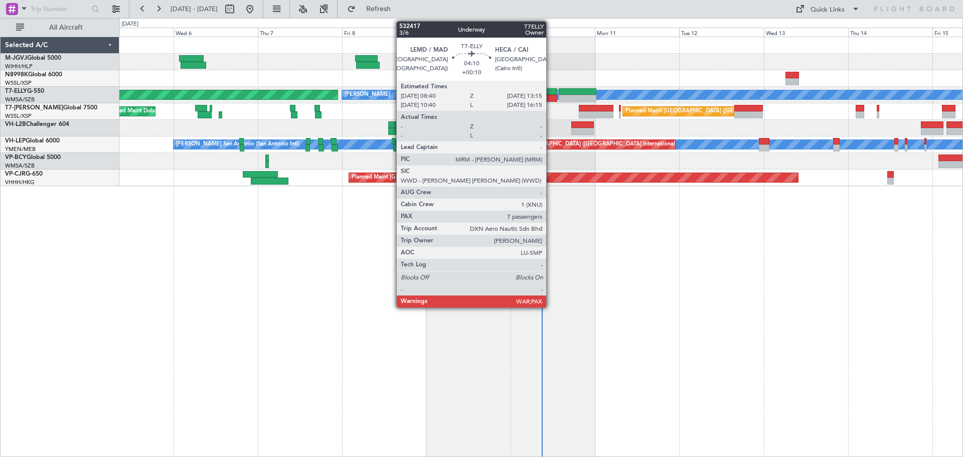
click at [551, 96] on div at bounding box center [549, 98] width 17 height 7
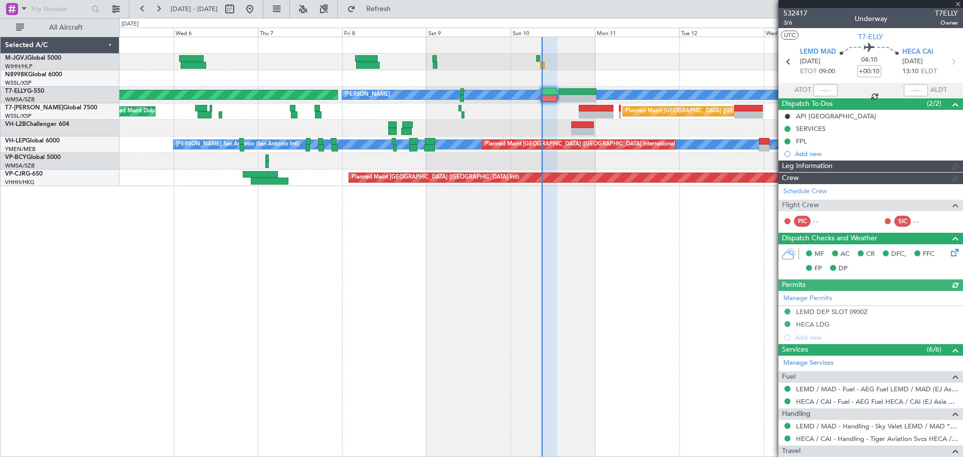
type input "[PERSON_NAME] (KYA)"
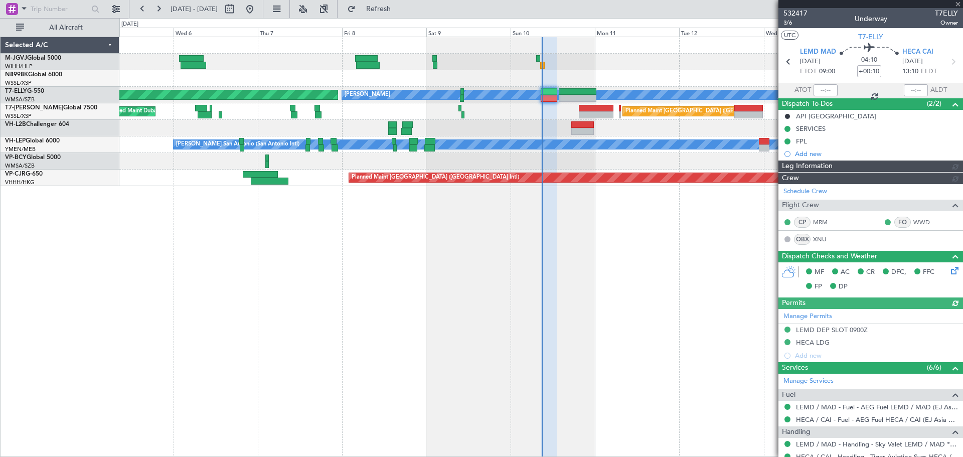
type input "[PERSON_NAME] (KYA)"
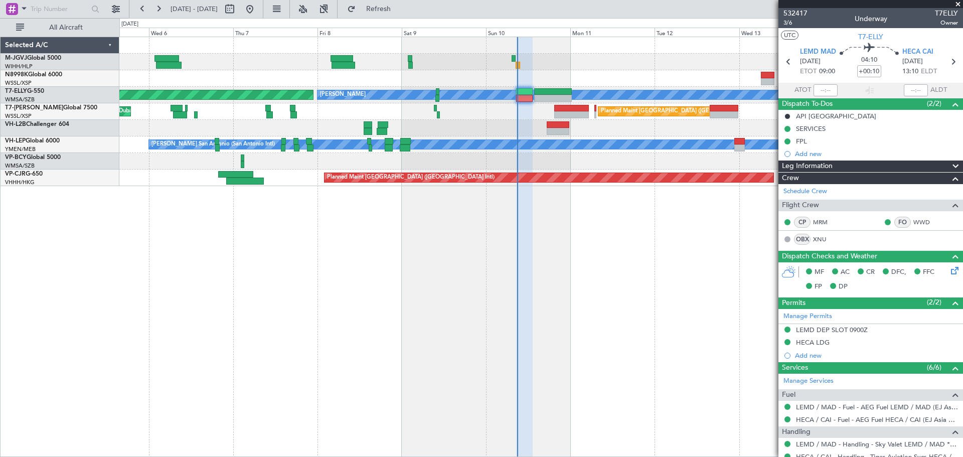
click at [593, 129] on div at bounding box center [540, 128] width 843 height 17
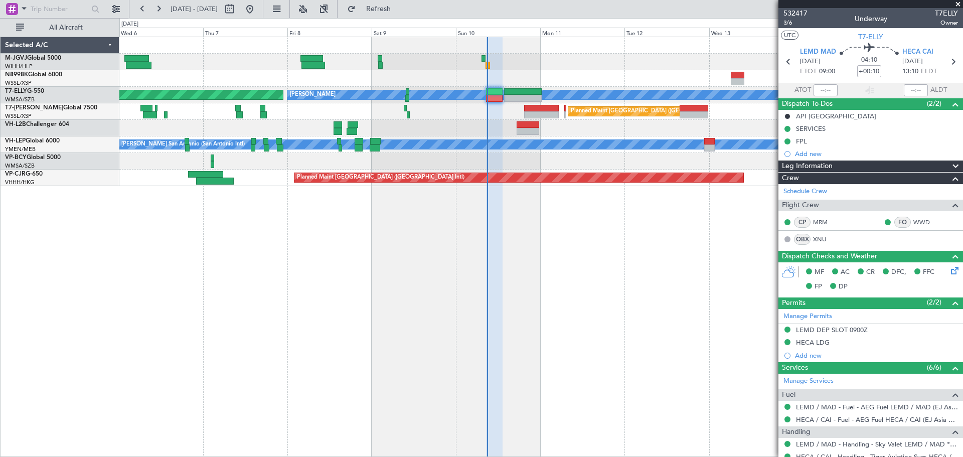
click at [500, 124] on div at bounding box center [540, 128] width 843 height 17
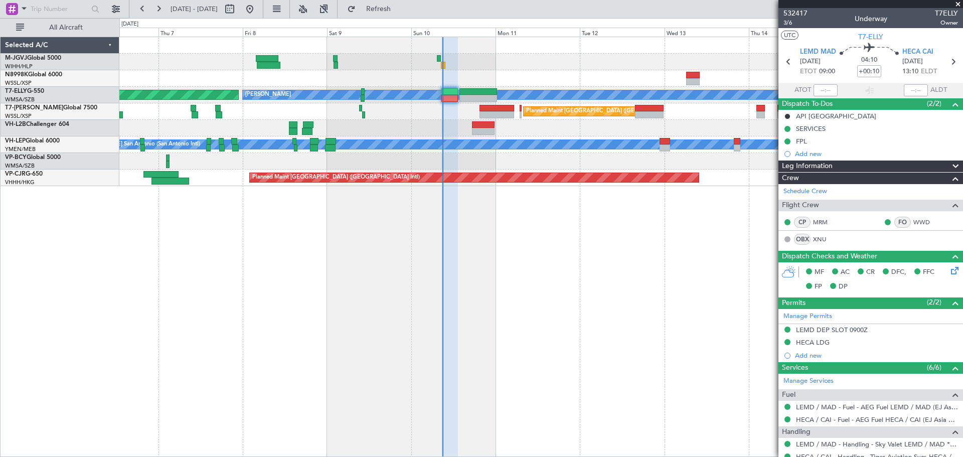
click at [540, 341] on div "AOG Maint Granada (Federico Garcia Lorca) MEL Planned Maint London (Luton) Plan…" at bounding box center [541, 247] width 844 height 420
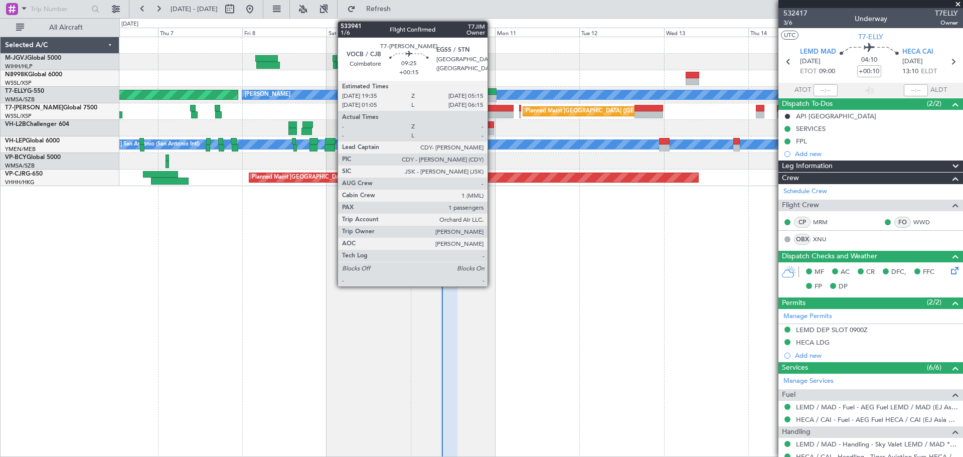
click at [492, 109] on div at bounding box center [496, 108] width 34 height 7
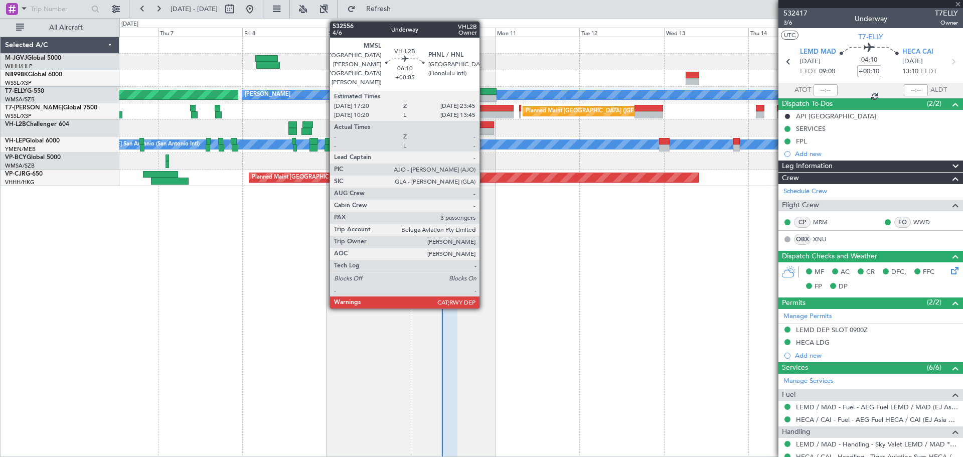
type input "+00:15"
type input "1"
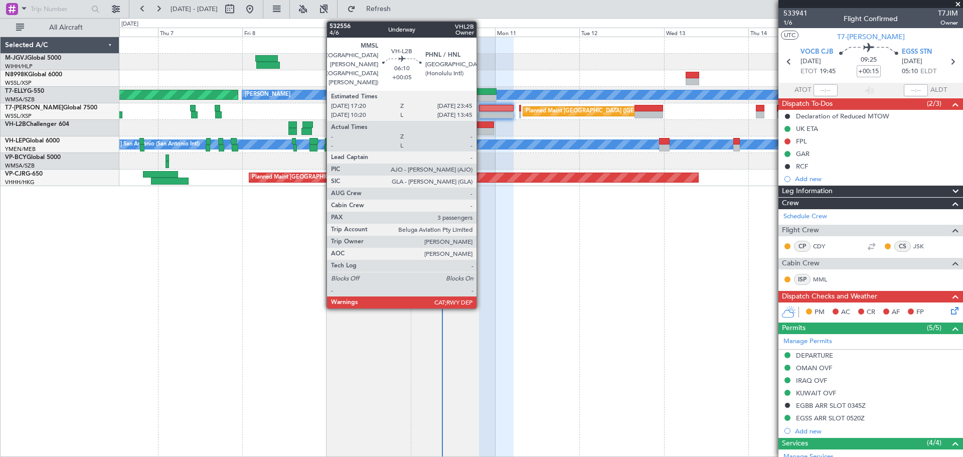
click at [481, 129] on div at bounding box center [483, 131] width 23 height 7
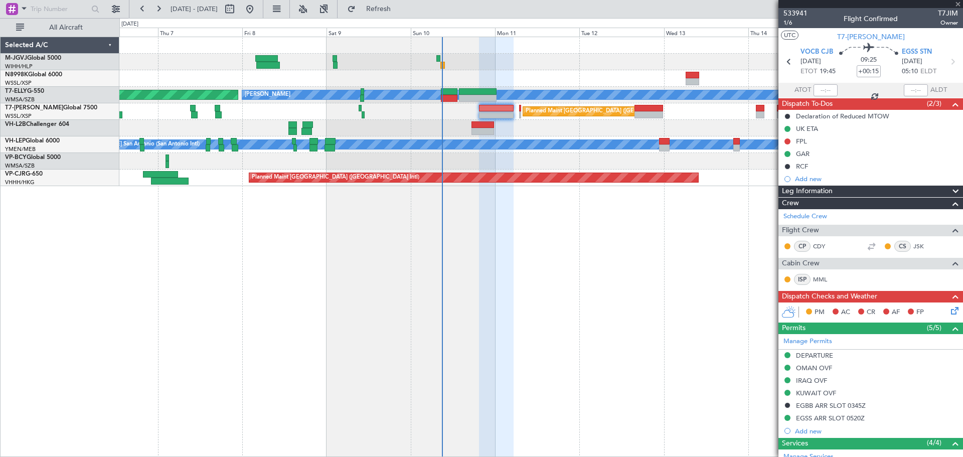
type input "+00:05"
type input "3"
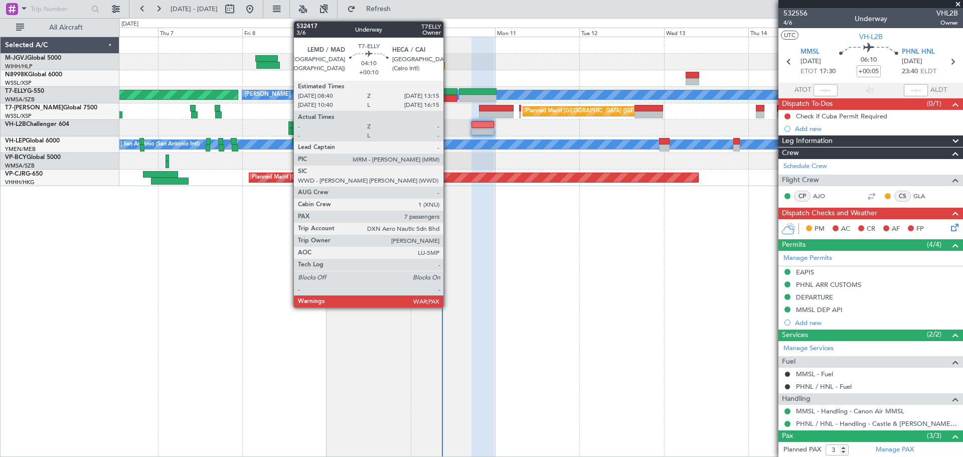
click at [448, 97] on div at bounding box center [449, 98] width 17 height 7
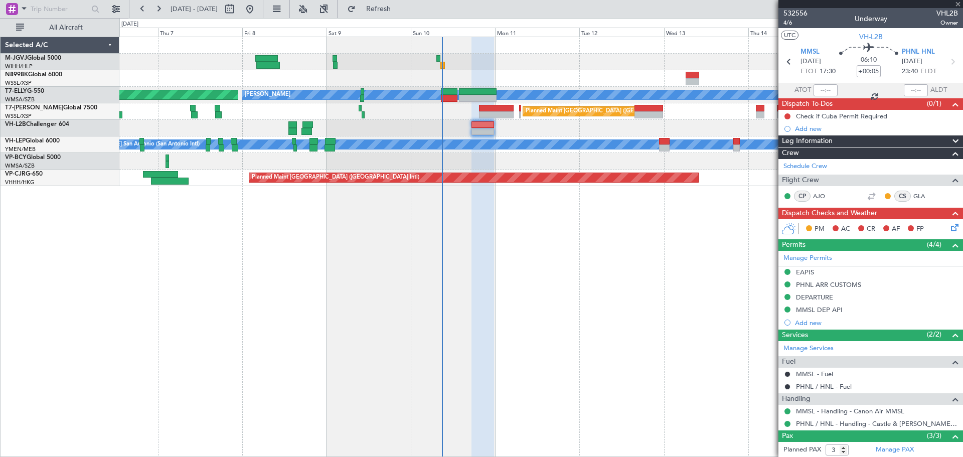
type input "+00:10"
type input "7"
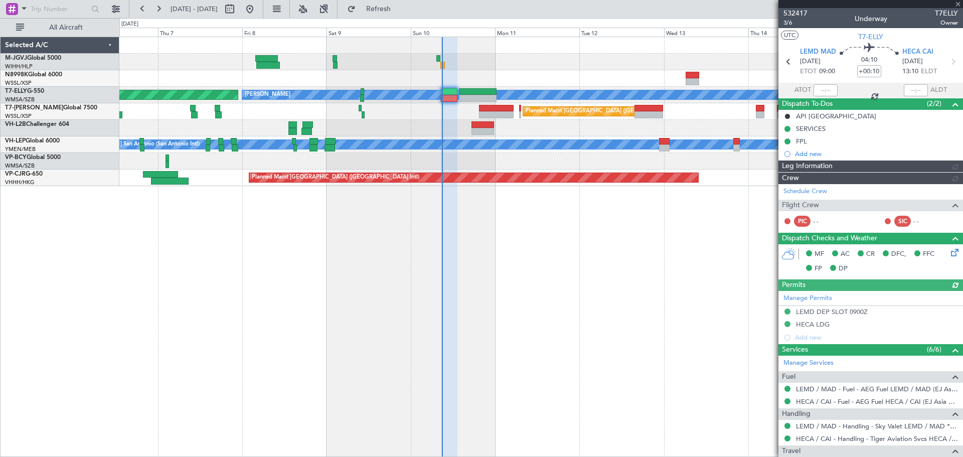
type input "[PERSON_NAME] (KYA)"
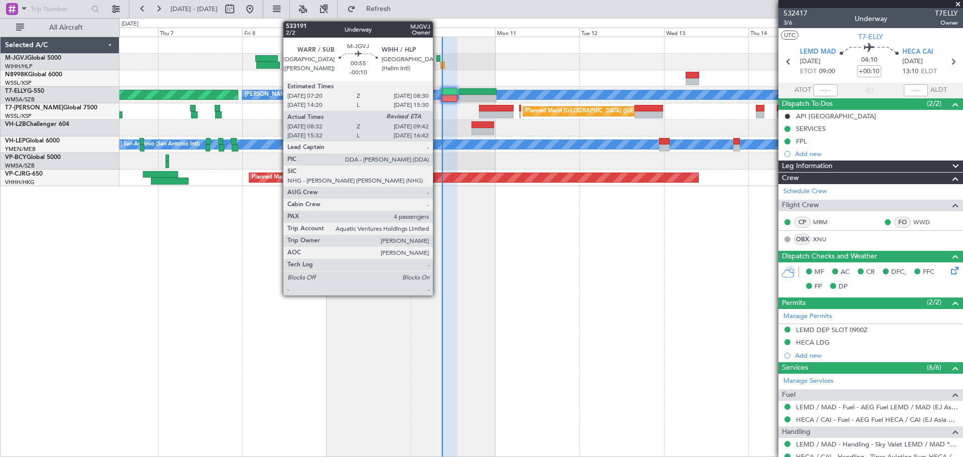
click at [438, 59] on div at bounding box center [439, 58] width 5 height 7
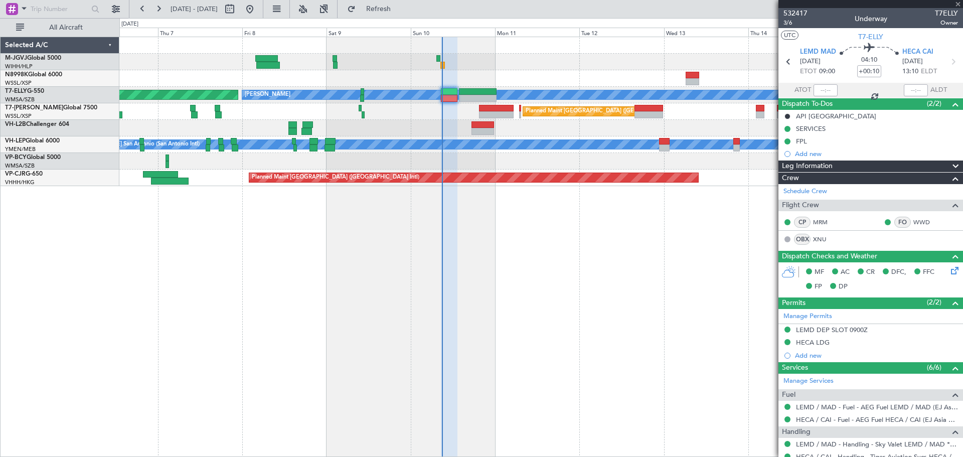
type input "-00:10"
type input "08:42"
type input "4"
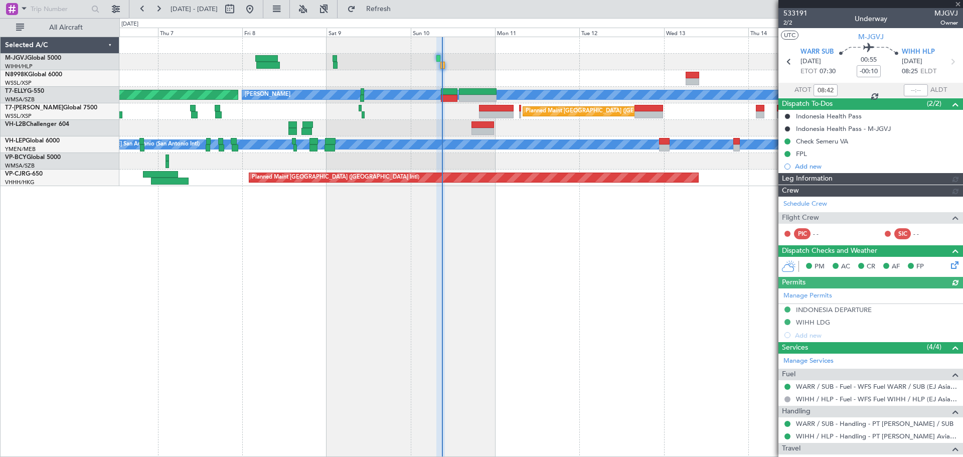
type input "Hafiz Sapuwan (HHAFI)"
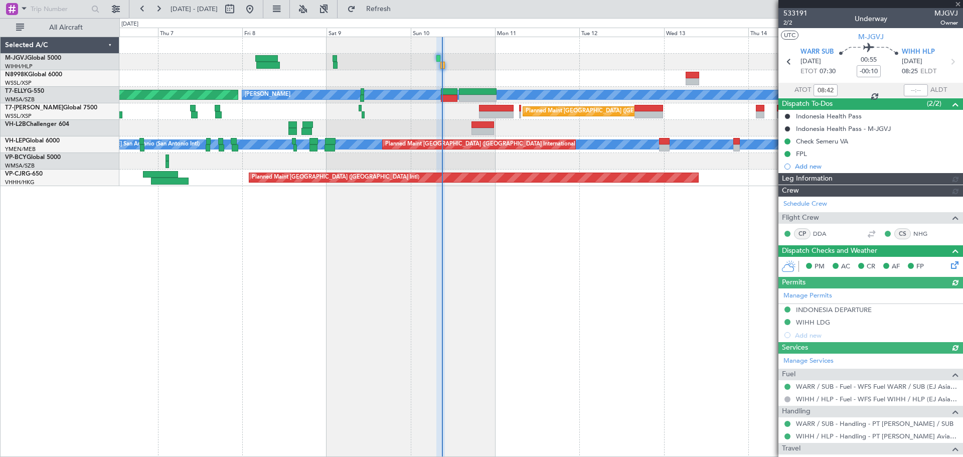
type input "Hafiz Sapuwan (HHAFI)"
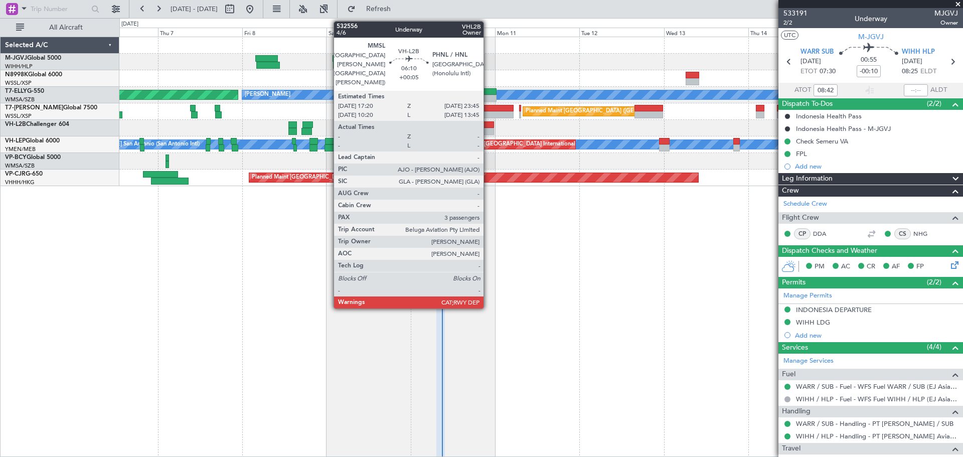
click at [488, 124] on div at bounding box center [483, 124] width 23 height 7
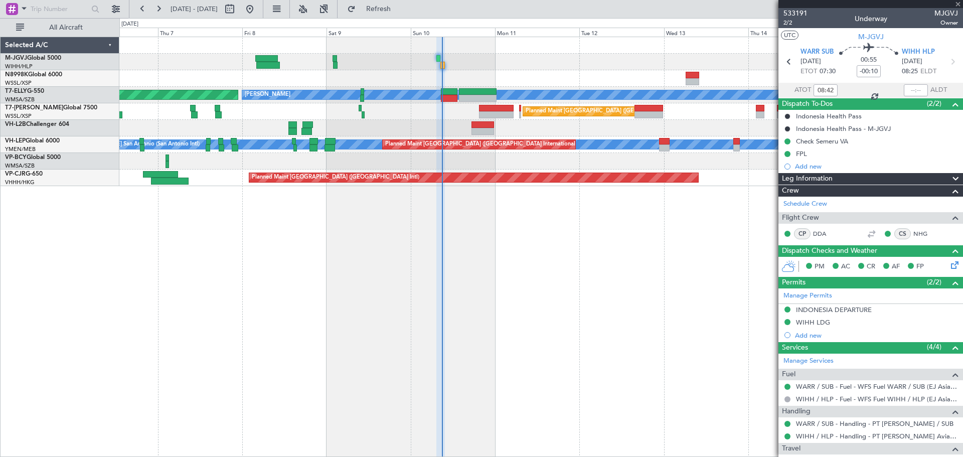
type input "+00:05"
type input "3"
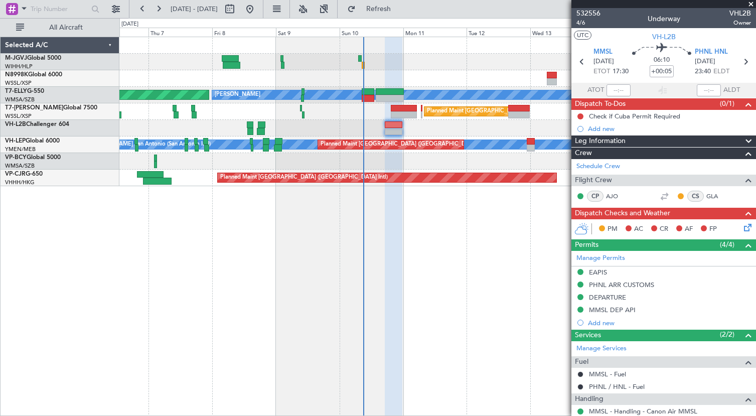
click at [505, 228] on div "AOG Maint Granada (Federico Garcia Lorca) MEL Planned Maint London (Luton) Plan…" at bounding box center [437, 226] width 637 height 379
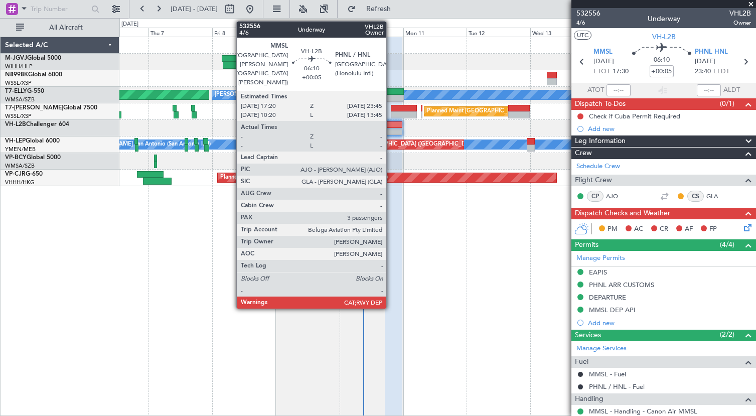
click at [391, 128] on div at bounding box center [393, 131] width 17 height 7
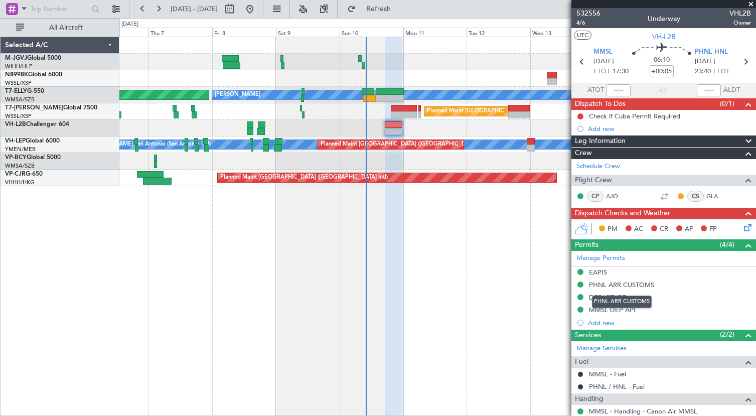
click at [619, 296] on div "PHNL ARR CUSTOMS" at bounding box center [622, 302] width 60 height 13
click at [607, 299] on div "DEPARTURE" at bounding box center [607, 297] width 37 height 9
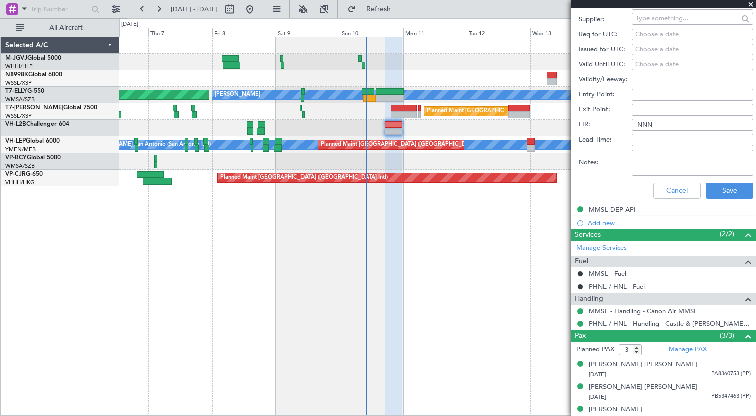
scroll to position [409, 0]
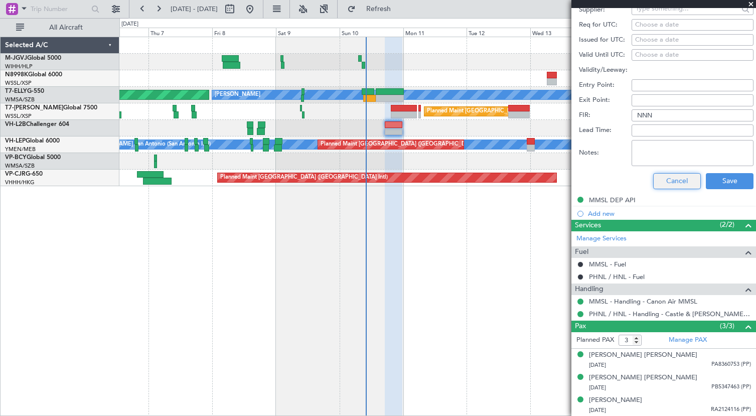
click at [670, 187] on button "Cancel" at bounding box center [677, 181] width 48 height 16
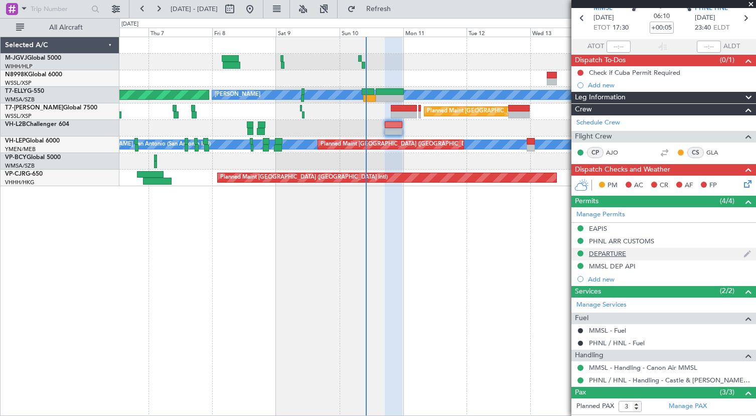
scroll to position [0, 0]
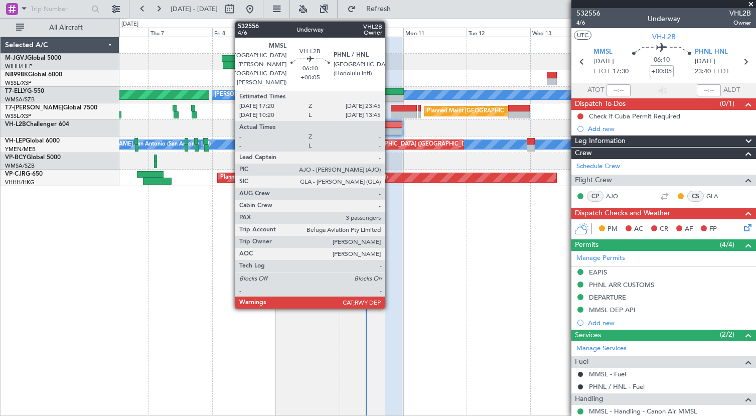
click at [389, 126] on div at bounding box center [393, 124] width 17 height 7
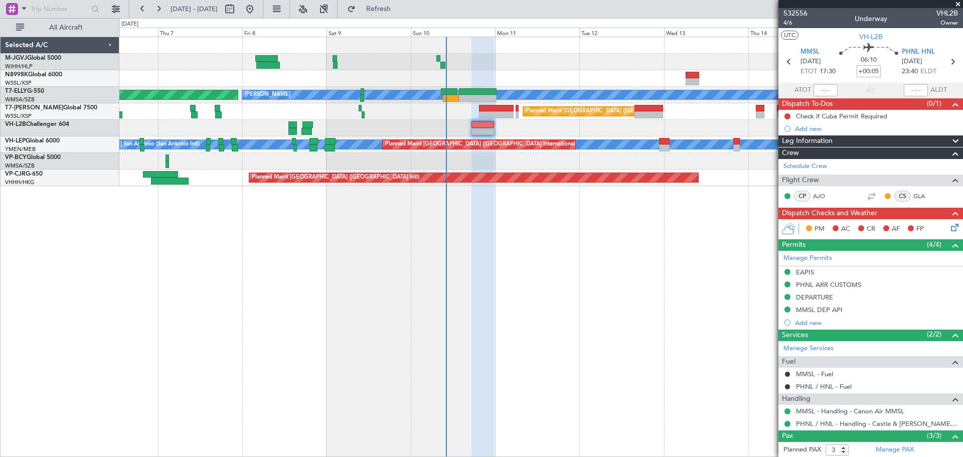
click at [868, 73] on input "+00:05" at bounding box center [869, 71] width 24 height 12
type input "+00:10"
click at [481, 161] on div at bounding box center [540, 161] width 843 height 17
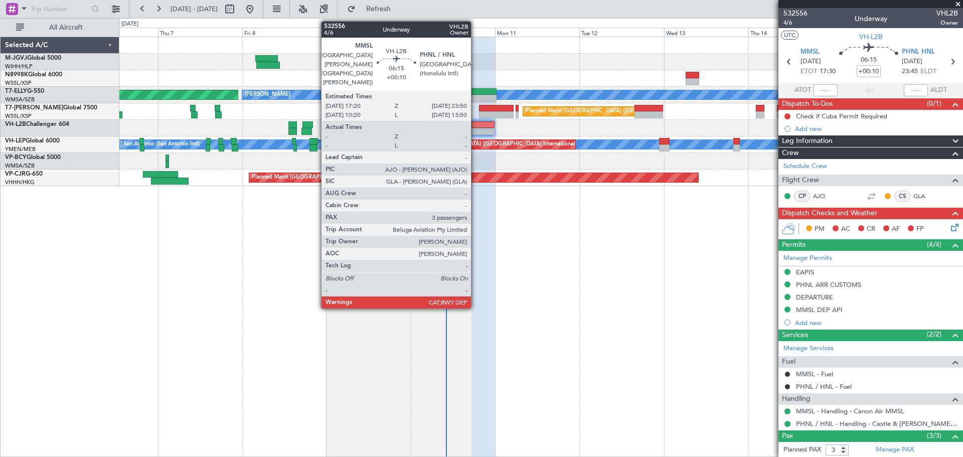
click at [476, 126] on div at bounding box center [483, 124] width 23 height 7
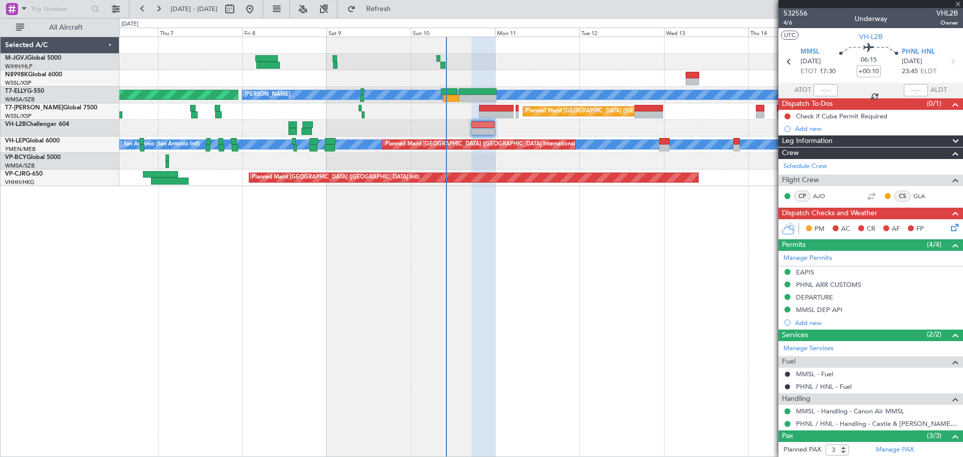
click at [476, 126] on div at bounding box center [483, 124] width 23 height 7
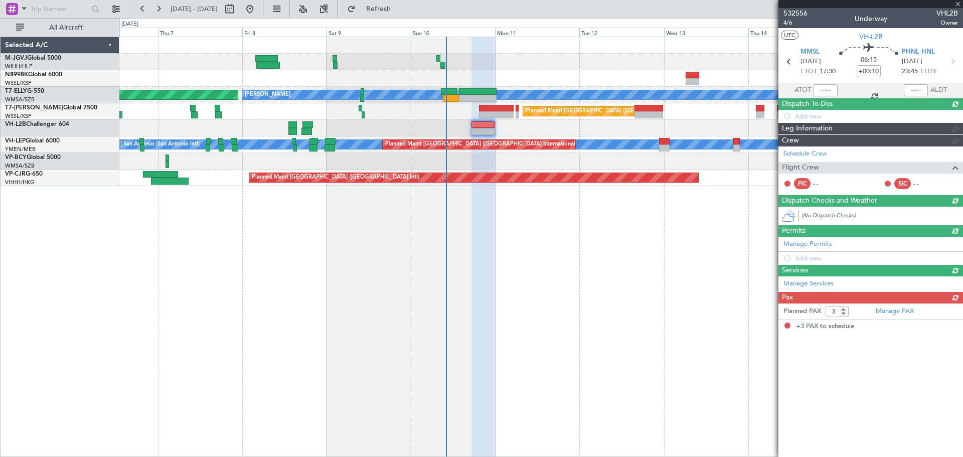
click at [476, 126] on div at bounding box center [483, 124] width 23 height 7
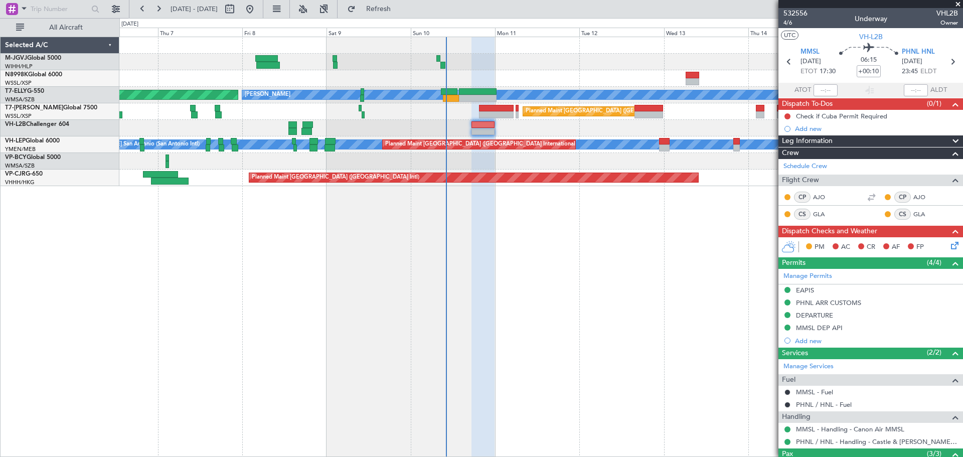
type input "Edmond Yuen (EYU)"
type input "A0013"
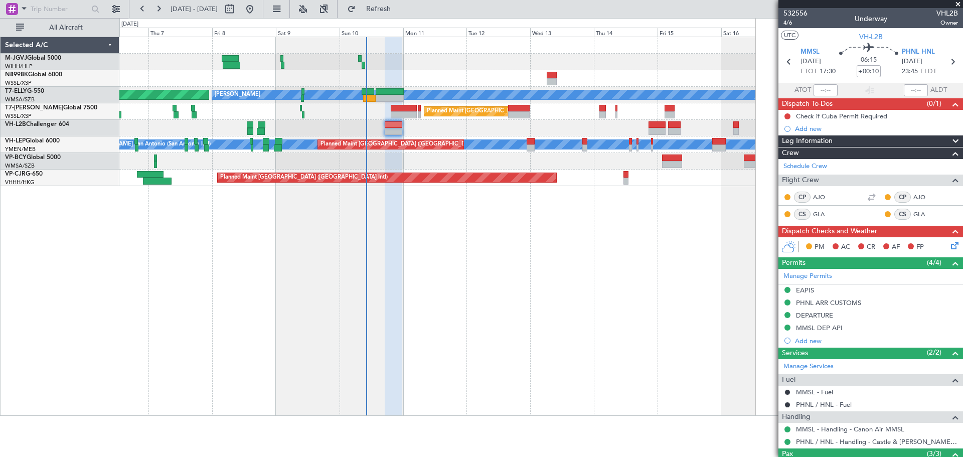
type input "Edmond Yuen (EYU)"
type input "A0013"
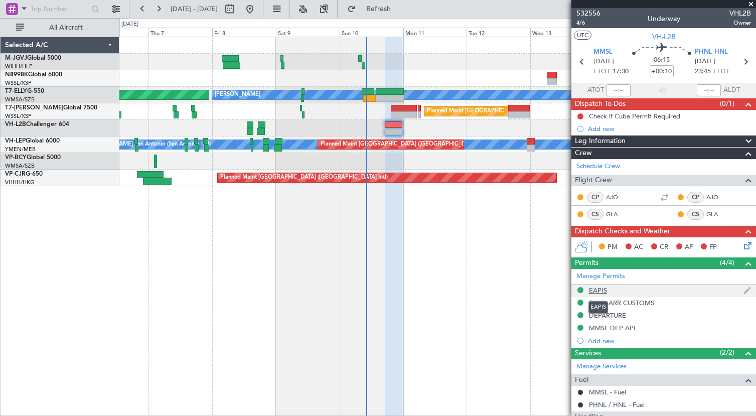
click at [594, 293] on div "EAPIS" at bounding box center [598, 290] width 18 height 9
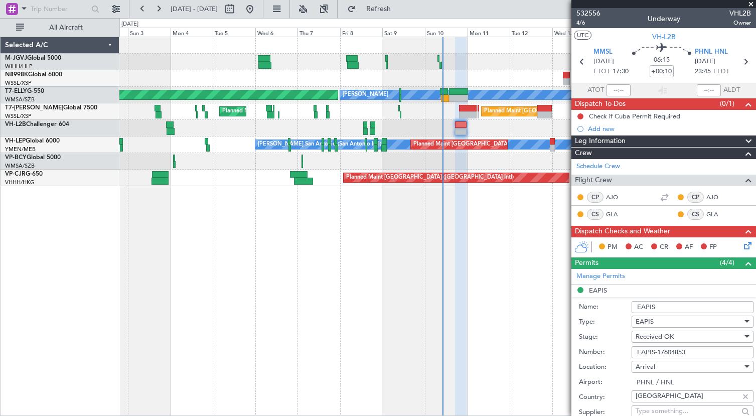
scroll to position [167, 0]
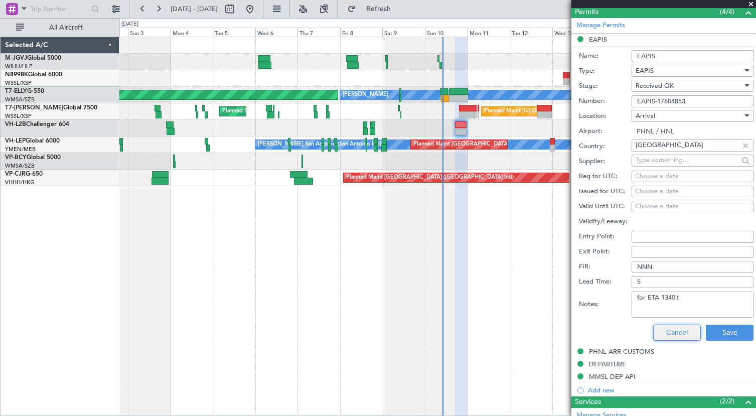
click at [660, 334] on button "Cancel" at bounding box center [677, 333] width 48 height 16
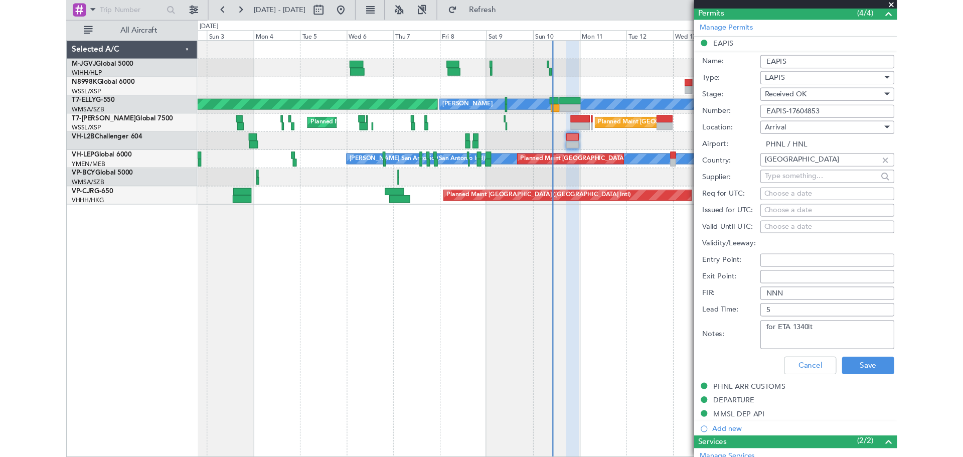
scroll to position [128, 0]
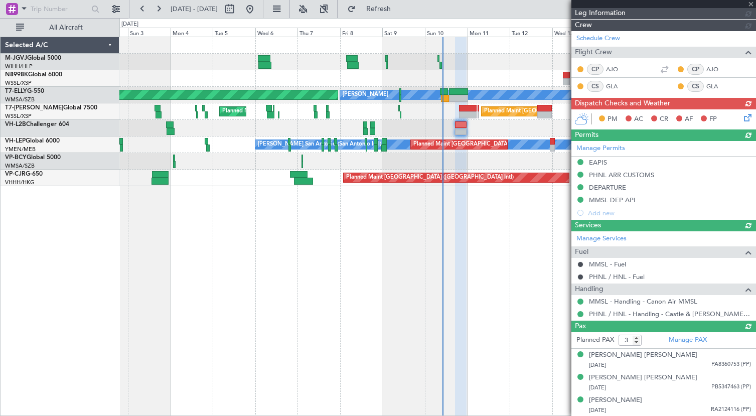
type input "Edmond Yuen (EYU)"
type input "A0013"
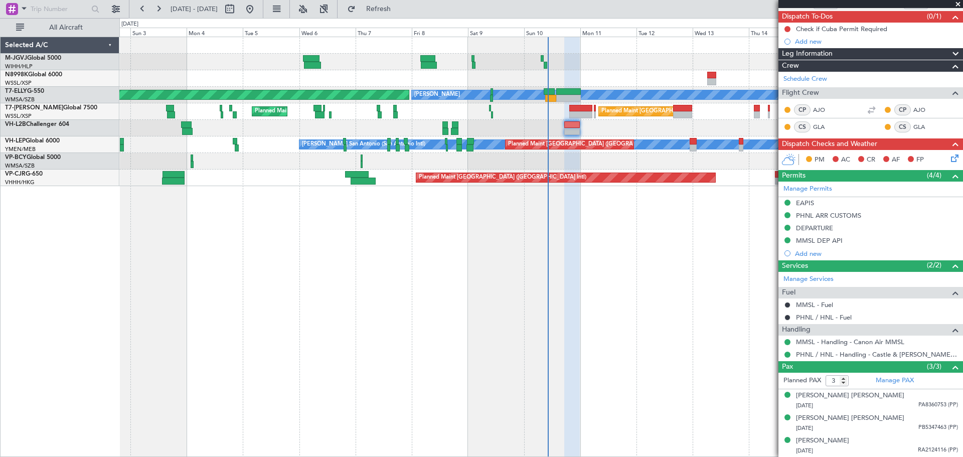
scroll to position [87, 0]
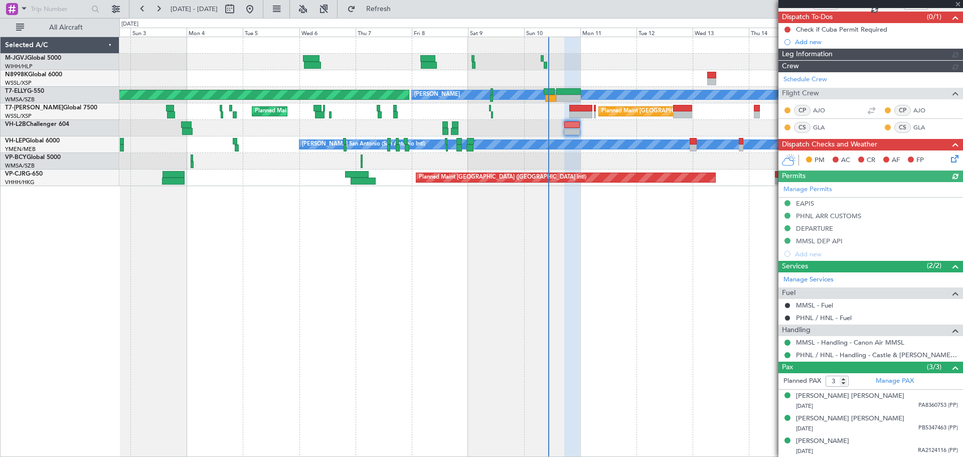
type input "Edmond Yuen (EYU)"
type input "A0013"
type input "Edmond Yuen (EYU)"
type input "A0013"
type input "Edmond Yuen (EYU)"
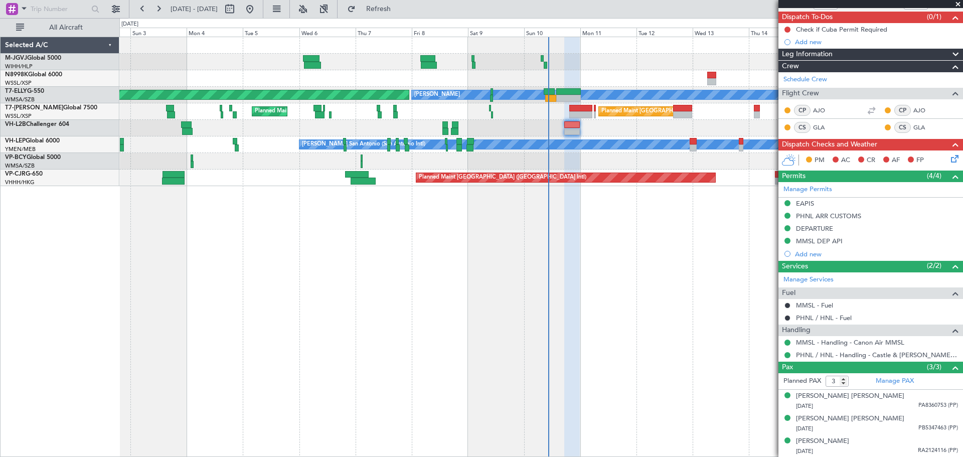
type input "A0013"
click at [279, 269] on div "MEL AOG Maint Granada (Federico Garcia Lorca) Planned Maint London (Luton) Plan…" at bounding box center [541, 247] width 844 height 420
click at [513, 259] on div "MEL AOG Maint Granada (Federico Garcia Lorca) Planned Maint London (Luton) Plan…" at bounding box center [541, 247] width 844 height 420
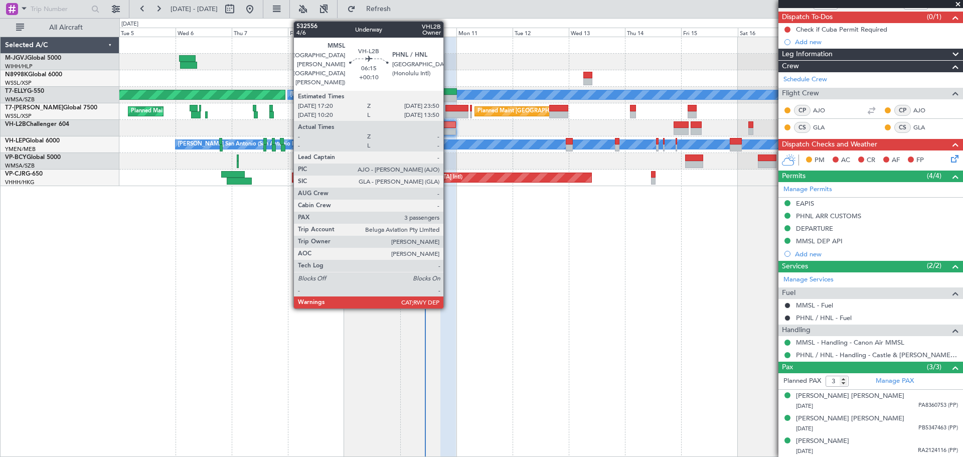
click at [448, 132] on div at bounding box center [449, 131] width 16 height 7
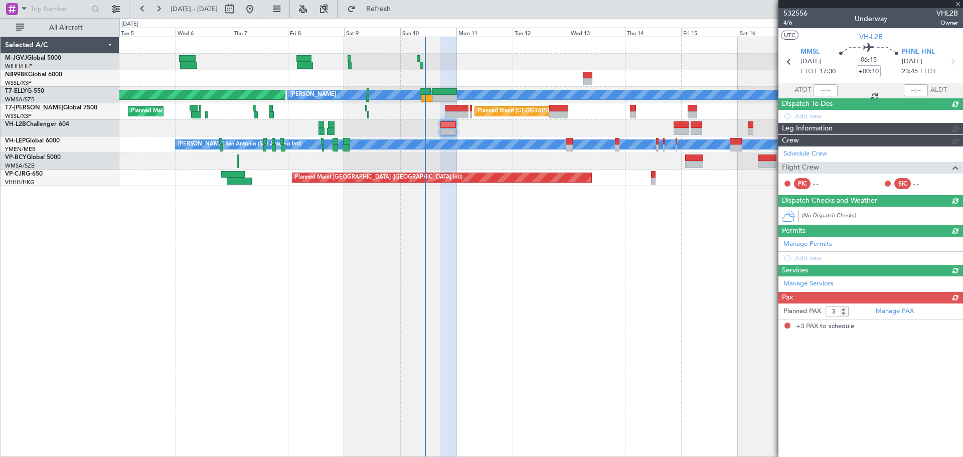
scroll to position [0, 0]
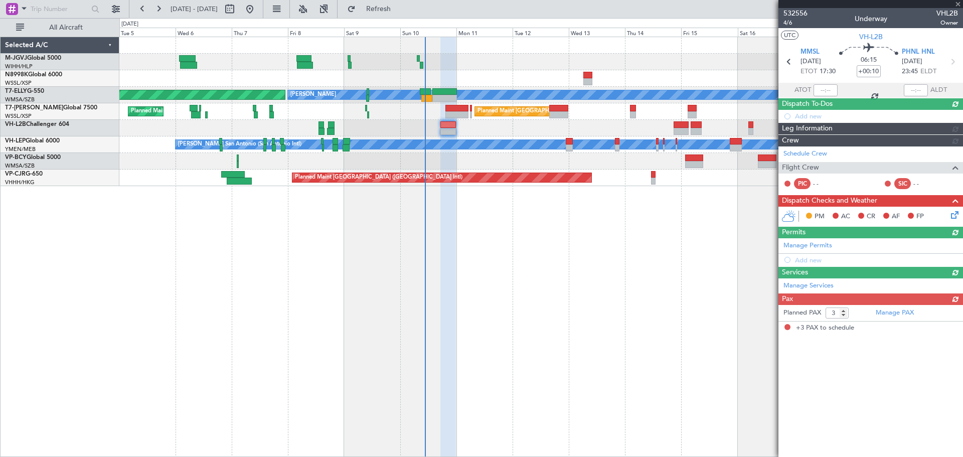
type input "Edmond Yuen (EYU)"
type input "A0013"
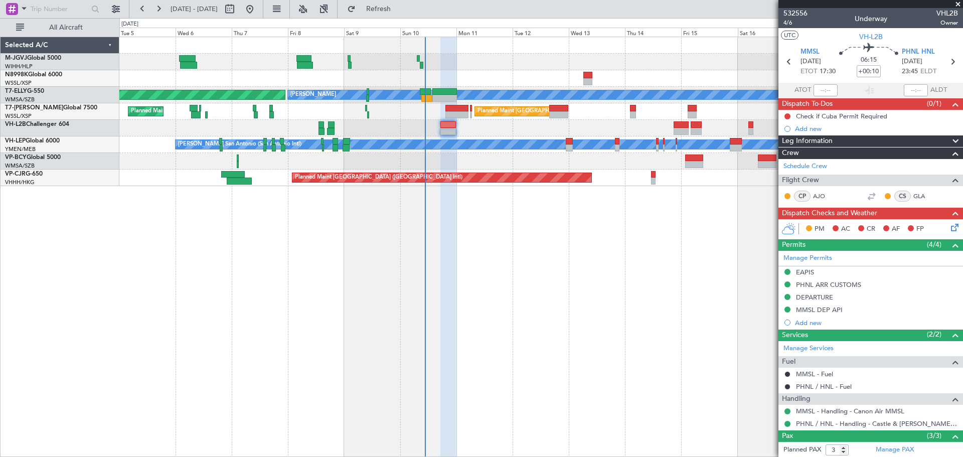
click at [949, 227] on icon at bounding box center [953, 226] width 8 height 8
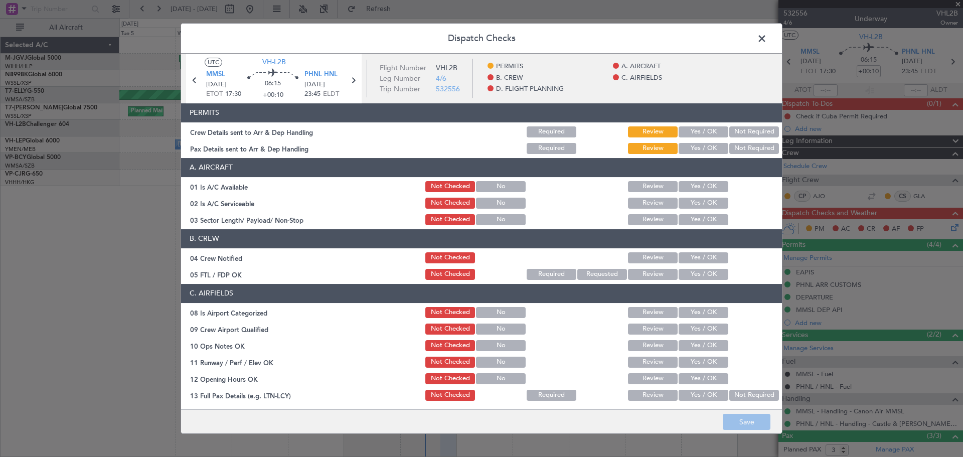
click at [701, 131] on button "Yes / OK" at bounding box center [704, 131] width 50 height 11
click at [699, 148] on button "Yes / OK" at bounding box center [704, 148] width 50 height 11
click at [699, 185] on button "Yes / OK" at bounding box center [704, 186] width 50 height 11
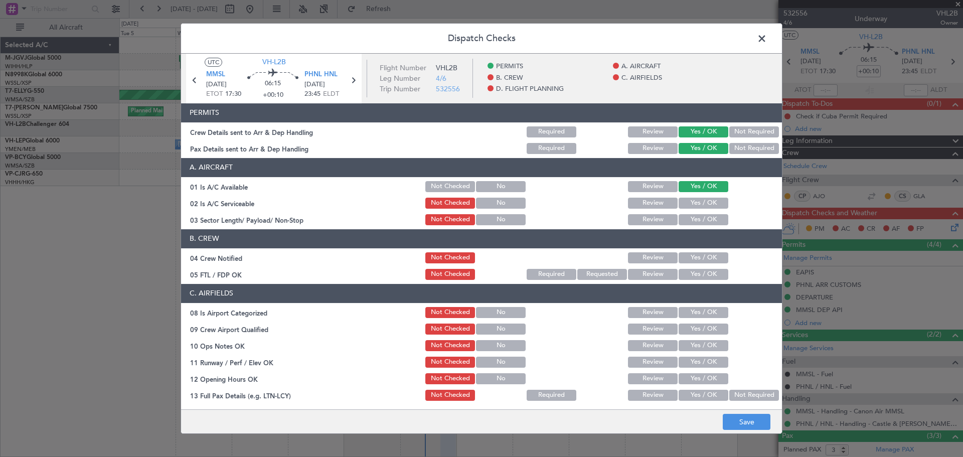
click at [696, 206] on button "Yes / OK" at bounding box center [704, 203] width 50 height 11
click at [694, 219] on button "Yes / OK" at bounding box center [704, 219] width 50 height 11
drag, startPoint x: 694, startPoint y: 219, endPoint x: 690, endPoint y: 256, distance: 37.4
click at [693, 224] on button "Yes / OK" at bounding box center [704, 219] width 50 height 11
drag, startPoint x: 690, startPoint y: 256, endPoint x: 689, endPoint y: 269, distance: 13.6
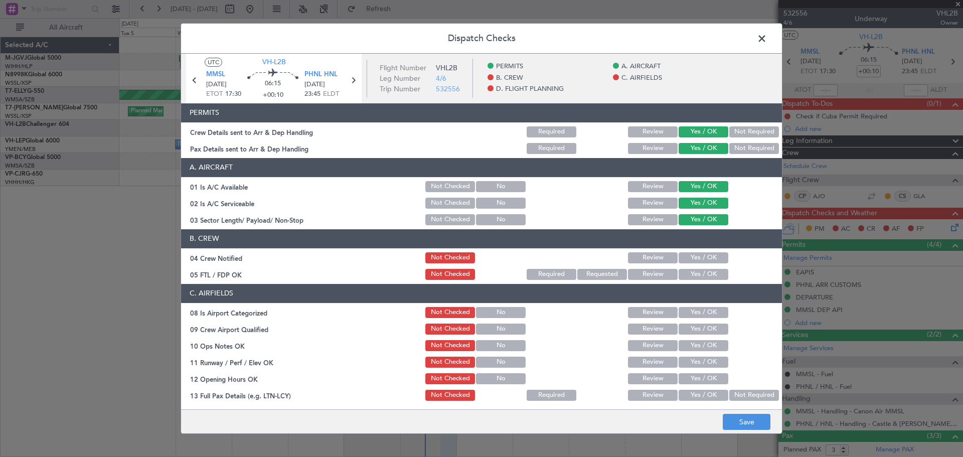
click at [689, 258] on button "Yes / OK" at bounding box center [704, 257] width 50 height 11
click at [688, 274] on button "Yes / OK" at bounding box center [704, 274] width 50 height 11
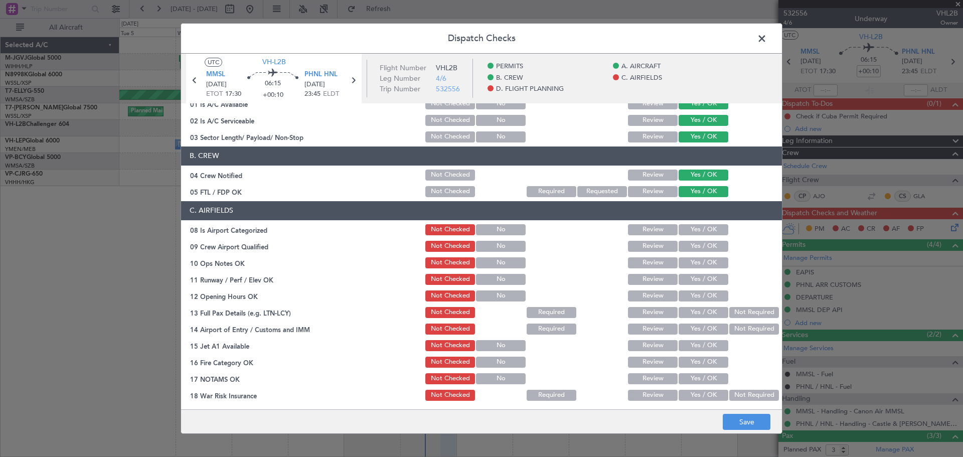
scroll to position [84, 0]
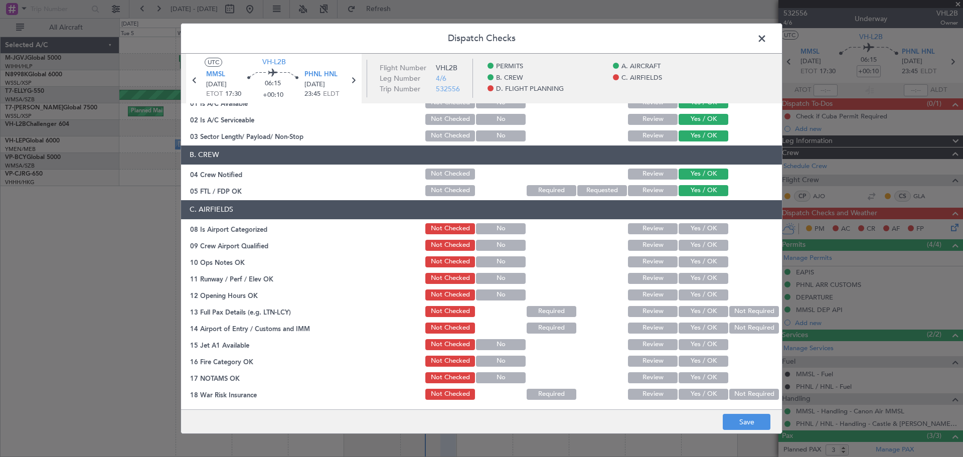
drag, startPoint x: 692, startPoint y: 227, endPoint x: 690, endPoint y: 242, distance: 15.3
click at [691, 233] on button "Yes / OK" at bounding box center [704, 228] width 50 height 11
click at [689, 247] on button "Yes / OK" at bounding box center [704, 245] width 50 height 11
click at [689, 263] on button "Yes / OK" at bounding box center [704, 261] width 50 height 11
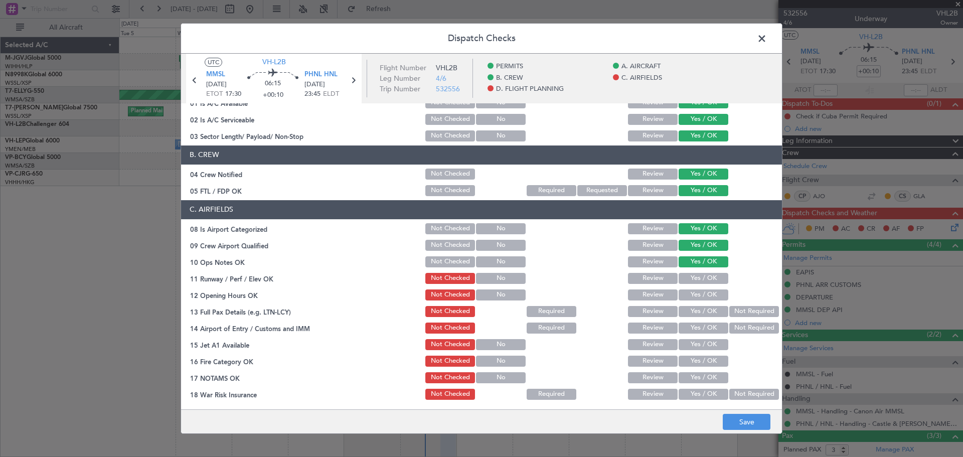
click at [685, 282] on button "Yes / OK" at bounding box center [704, 278] width 50 height 11
drag, startPoint x: 686, startPoint y: 297, endPoint x: 688, endPoint y: 305, distance: 8.3
click at [686, 298] on button "Yes / OK" at bounding box center [704, 295] width 50 height 11
drag, startPoint x: 688, startPoint y: 308, endPoint x: 688, endPoint y: 314, distance: 6.5
click at [688, 313] on button "Yes / OK" at bounding box center [704, 311] width 50 height 11
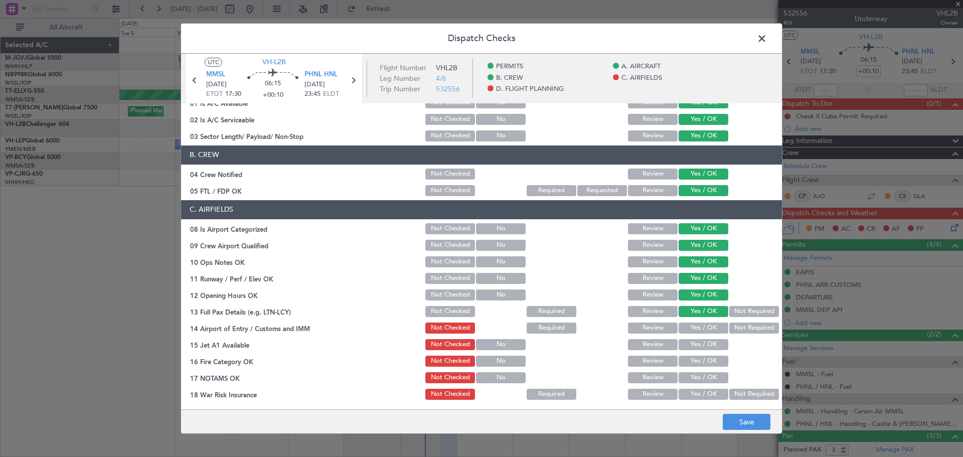
click at [690, 329] on button "Yes / OK" at bounding box center [704, 328] width 50 height 11
click at [690, 347] on button "Yes / OK" at bounding box center [704, 344] width 50 height 11
drag, startPoint x: 689, startPoint y: 361, endPoint x: 688, endPoint y: 371, distance: 9.6
click at [689, 362] on button "Yes / OK" at bounding box center [704, 361] width 50 height 11
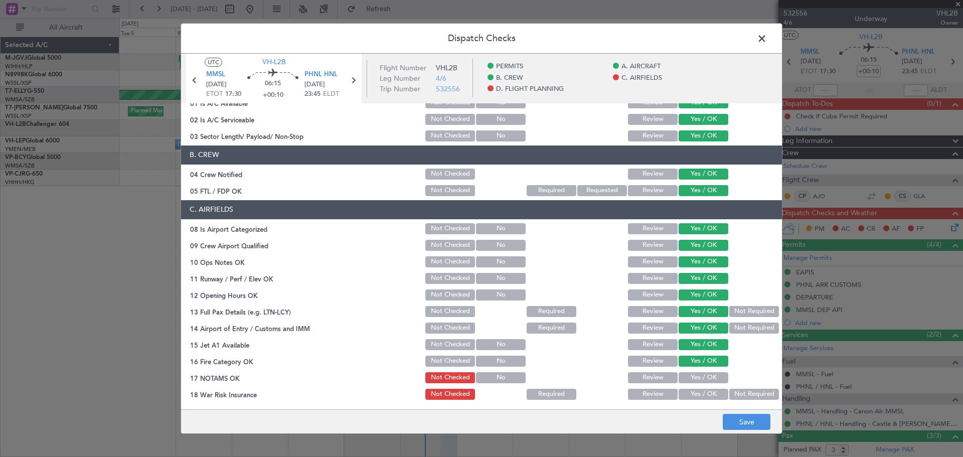
drag, startPoint x: 688, startPoint y: 373, endPoint x: 688, endPoint y: 384, distance: 10.5
click at [688, 380] on button "Yes / OK" at bounding box center [704, 377] width 50 height 11
drag, startPoint x: 690, startPoint y: 394, endPoint x: 695, endPoint y: 383, distance: 12.1
click at [690, 394] on button "Yes / OK" at bounding box center [704, 394] width 50 height 11
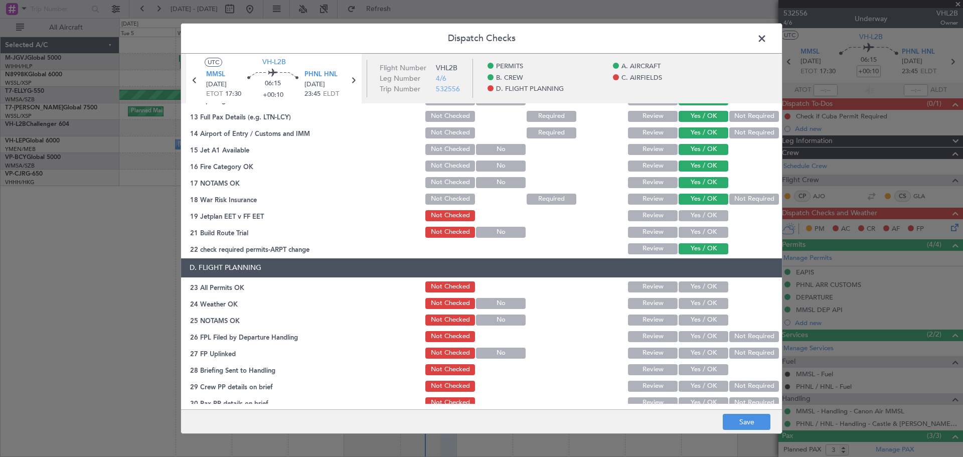
scroll to position [288, 0]
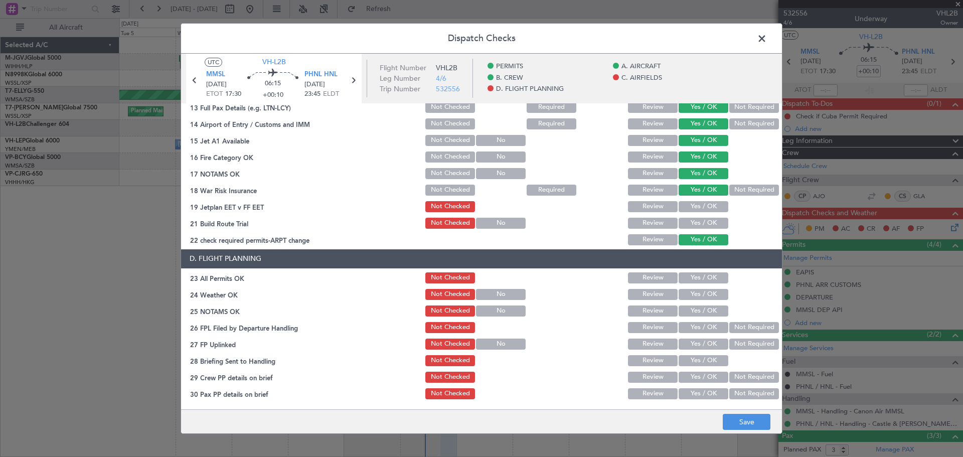
drag, startPoint x: 690, startPoint y: 210, endPoint x: 690, endPoint y: 225, distance: 15.6
click at [690, 216] on section "C. AIRFIELDS 08 Is Airport Categorized Not Checked No Review Yes / OK 09 Crew A…" at bounding box center [481, 121] width 601 height 251
click at [692, 221] on button "Yes / OK" at bounding box center [704, 223] width 50 height 11
click at [692, 208] on button "Yes / OK" at bounding box center [704, 206] width 50 height 11
drag, startPoint x: 691, startPoint y: 276, endPoint x: 692, endPoint y: 290, distance: 13.6
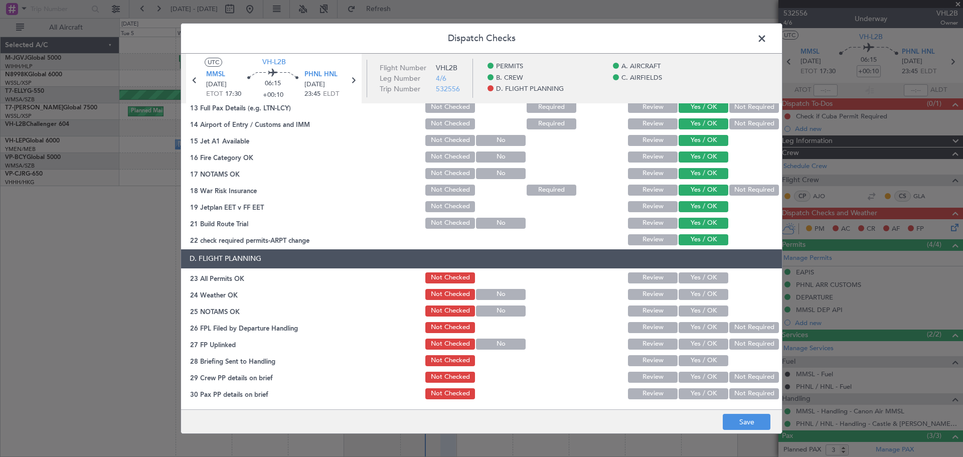
click at [692, 283] on button "Yes / OK" at bounding box center [704, 277] width 50 height 11
click at [692, 300] on div "Yes / OK" at bounding box center [702, 295] width 51 height 14
click at [690, 313] on button "Yes / OK" at bounding box center [704, 311] width 50 height 11
click at [690, 301] on div "Yes / OK" at bounding box center [702, 295] width 51 height 14
click at [690, 296] on button "Yes / OK" at bounding box center [704, 294] width 50 height 11
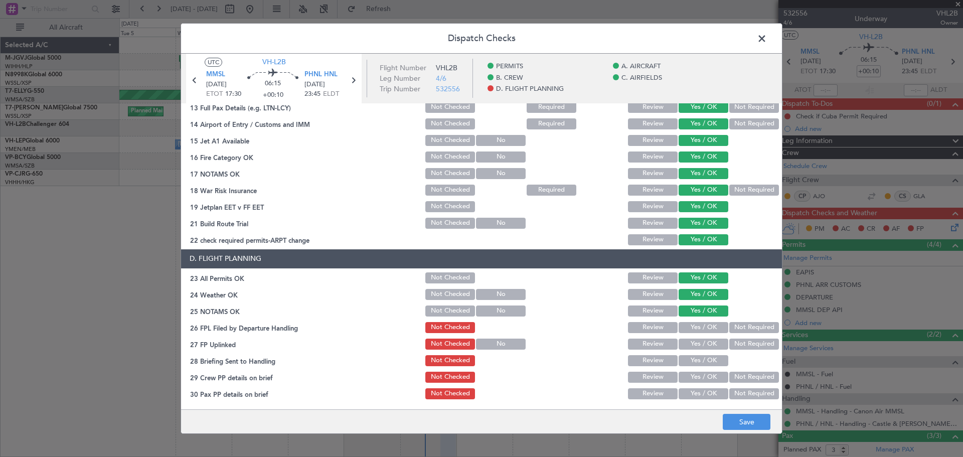
drag, startPoint x: 687, startPoint y: 325, endPoint x: 687, endPoint y: 332, distance: 7.0
click at [687, 330] on button "Yes / OK" at bounding box center [704, 327] width 50 height 11
drag, startPoint x: 687, startPoint y: 342, endPoint x: 687, endPoint y: 351, distance: 8.5
click at [687, 347] on button "Yes / OK" at bounding box center [704, 344] width 50 height 11
click at [688, 365] on button "Yes / OK" at bounding box center [704, 360] width 50 height 11
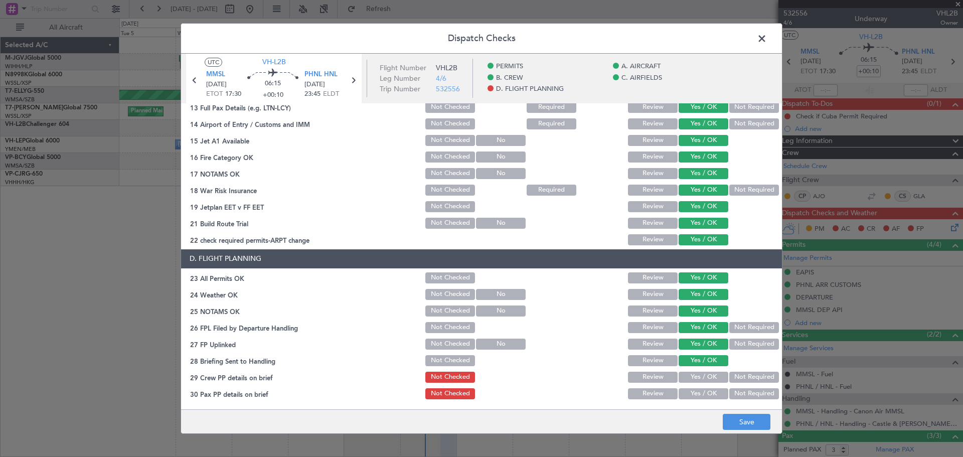
drag, startPoint x: 688, startPoint y: 377, endPoint x: 686, endPoint y: 394, distance: 17.2
click at [688, 382] on button "Yes / OK" at bounding box center [704, 377] width 50 height 11
click at [686, 394] on button "Yes / OK" at bounding box center [704, 393] width 50 height 11
click at [740, 417] on button "Save" at bounding box center [747, 422] width 48 height 16
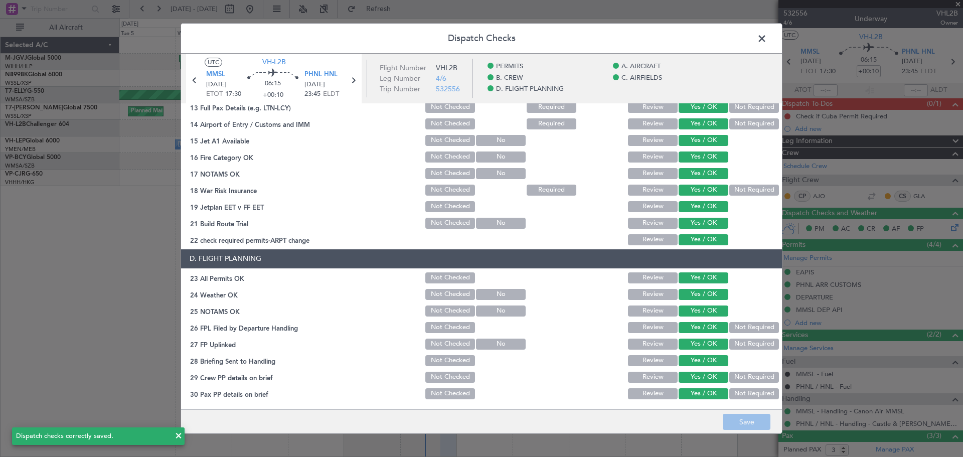
click at [767, 39] on span at bounding box center [767, 41] width 0 height 20
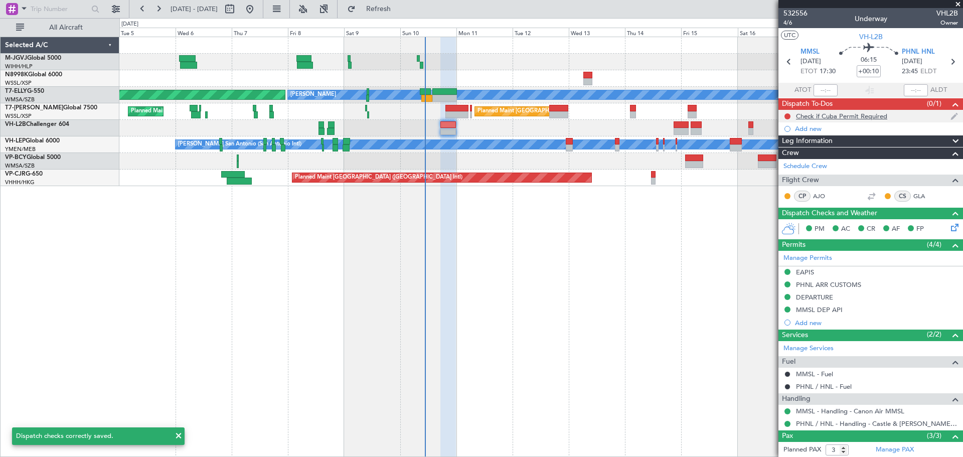
click at [791, 114] on div at bounding box center [788, 116] width 8 height 8
click at [787, 114] on button at bounding box center [788, 116] width 6 height 6
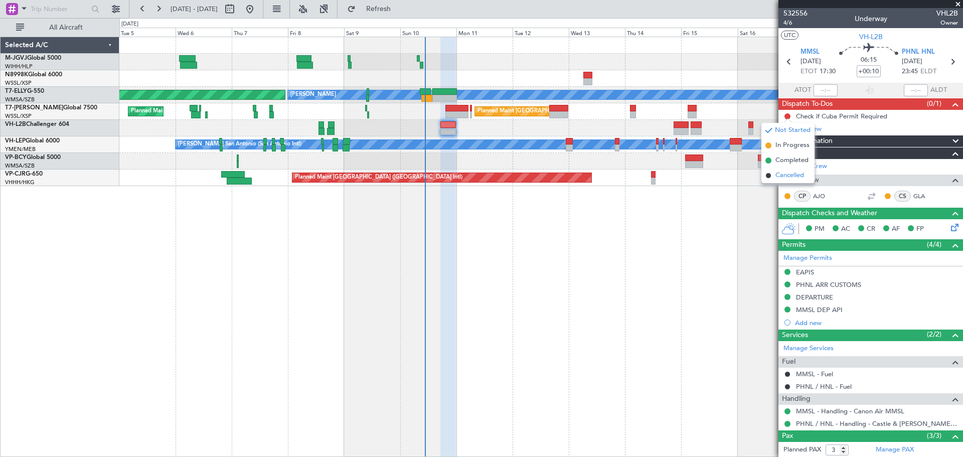
click at [782, 173] on span "Cancelled" at bounding box center [790, 176] width 29 height 10
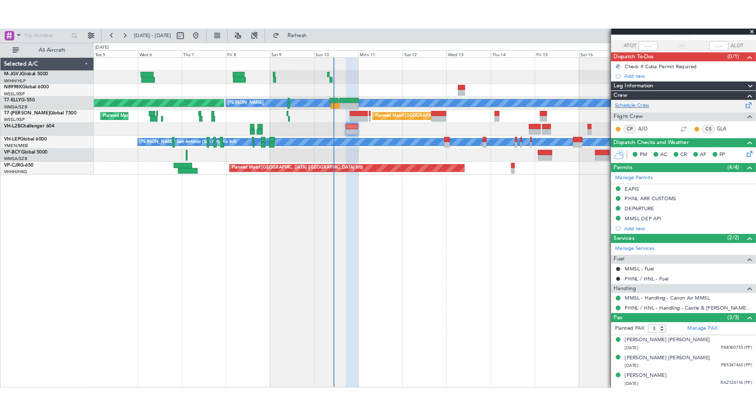
scroll to position [69, 0]
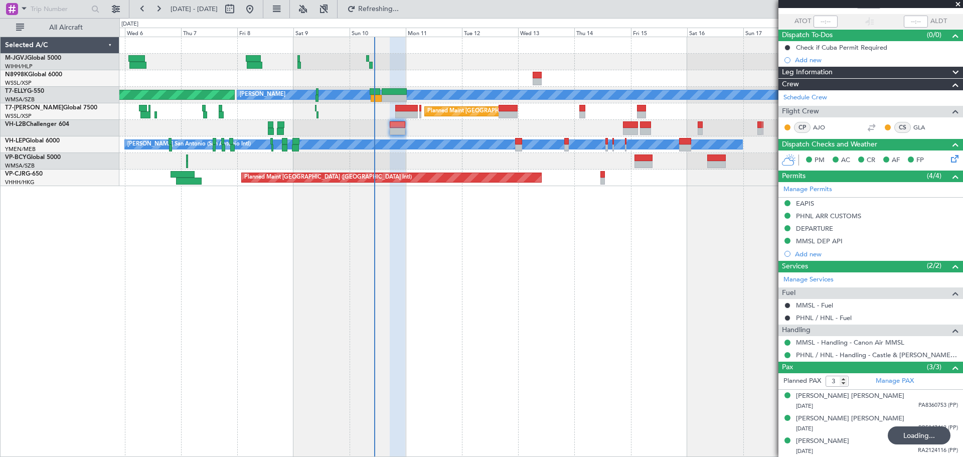
click at [482, 278] on div "MEL AOG Maint Granada (Federico Garcia Lorca) Planned Maint London (Luton) Plan…" at bounding box center [541, 247] width 844 height 420
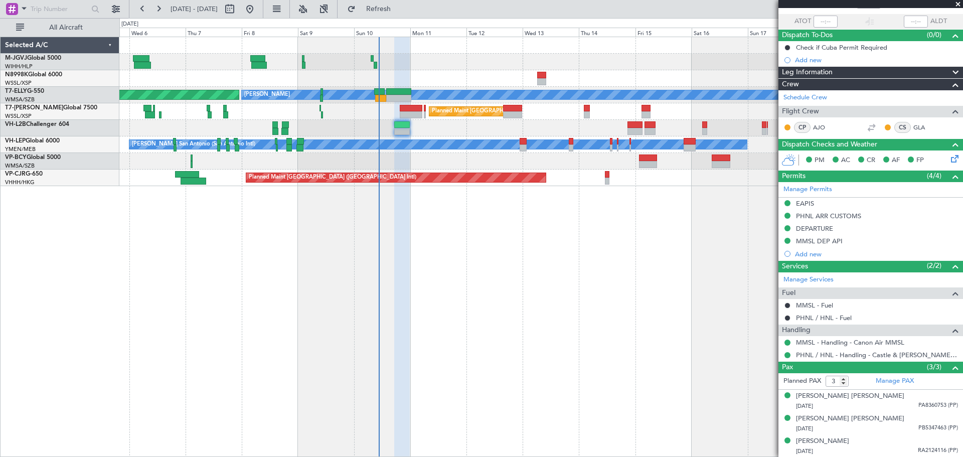
click at [359, 295] on div "MEL AOG Maint Granada (Federico Garcia Lorca) Planned Maint London (Luton) Plan…" at bounding box center [541, 247] width 844 height 420
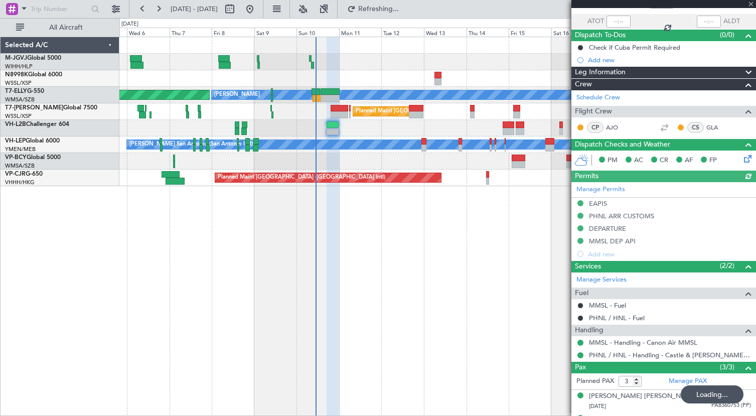
type input "Edmond Yuen (EYU)"
type input "A0013"
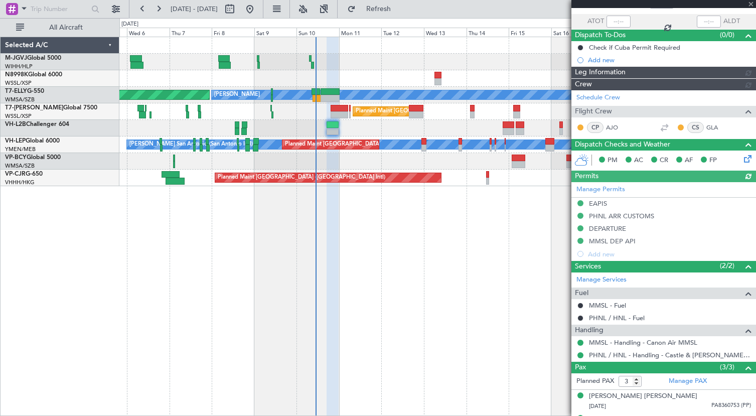
type input "Edmond Yuen (EYU)"
type input "A0013"
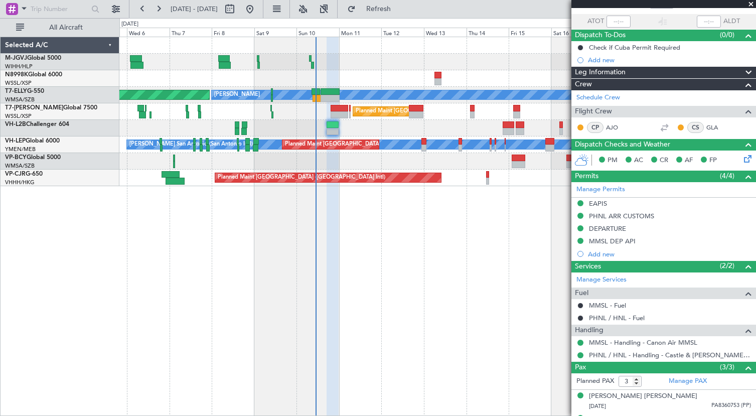
click at [255, 241] on div "AOG Maint Granada (Federico Garcia Lorca) MEL Planned Maint London (Luton) Plan…" at bounding box center [437, 226] width 637 height 379
click at [370, 125] on div at bounding box center [437, 128] width 636 height 17
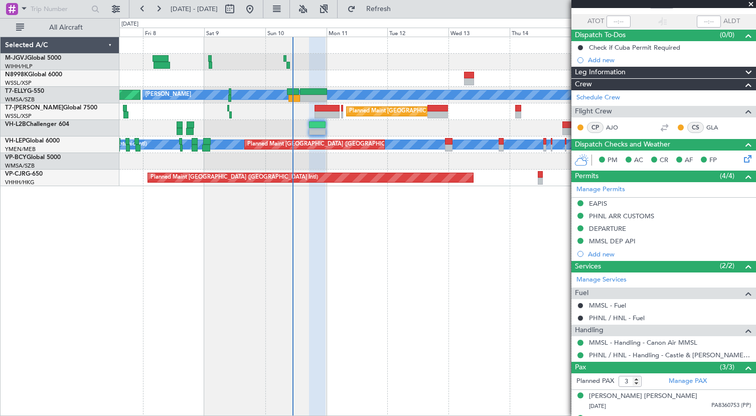
click at [360, 293] on div "AOG Maint Granada (Federico Garcia Lorca) MEL Planned Maint London (Luton) Plan…" at bounding box center [437, 226] width 637 height 379
click at [276, 246] on div "AOG Maint Granada (Federico Garcia Lorca) MEL Planned Maint London (Luton) Plan…" at bounding box center [437, 226] width 637 height 379
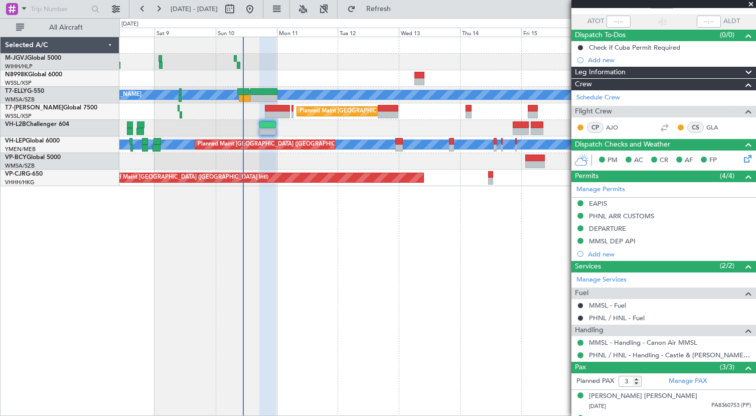
click at [312, 246] on div "[PERSON_NAME] AOG Maint Granada ([PERSON_NAME]) Planned Maint [GEOGRAPHIC_DATA]…" at bounding box center [437, 226] width 637 height 379
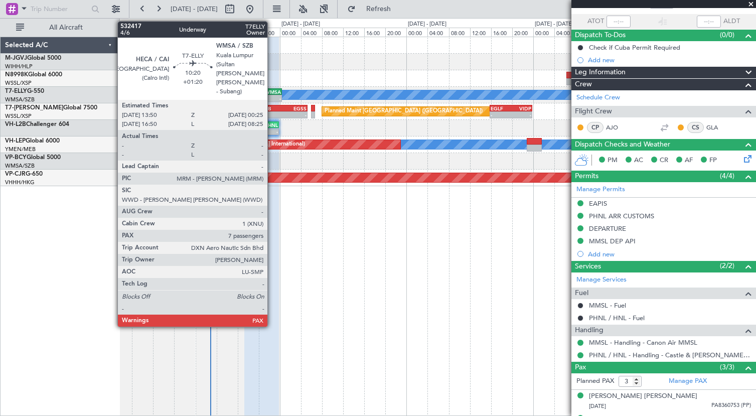
click at [272, 93] on div "WMSA" at bounding box center [267, 92] width 27 height 6
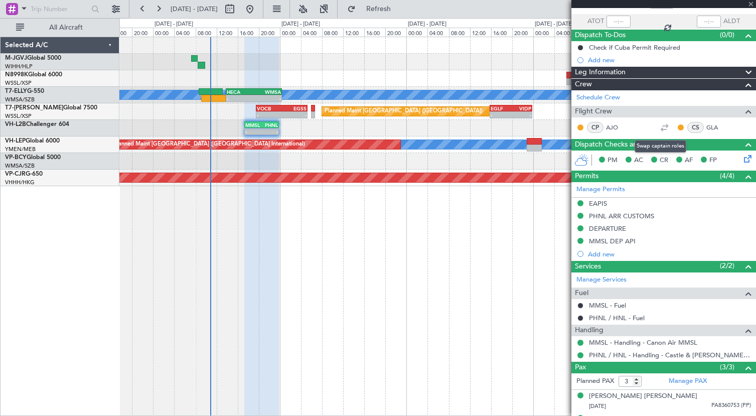
type input "+01:20"
type input "7"
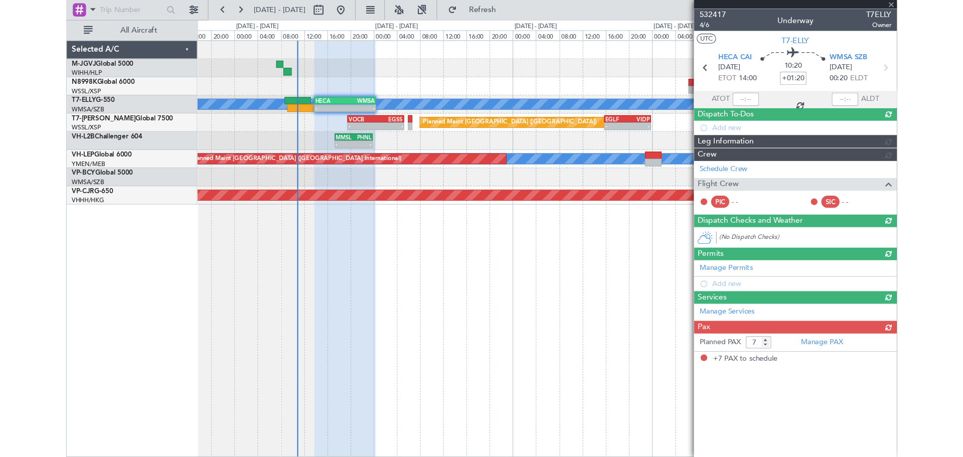
scroll to position [0, 0]
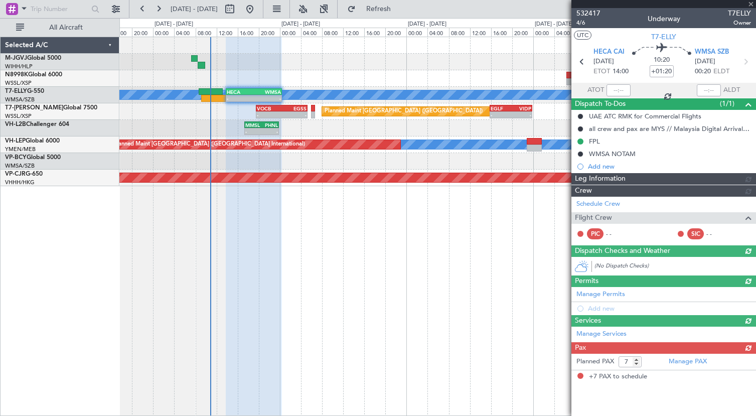
type input "[PERSON_NAME] (KYA)"
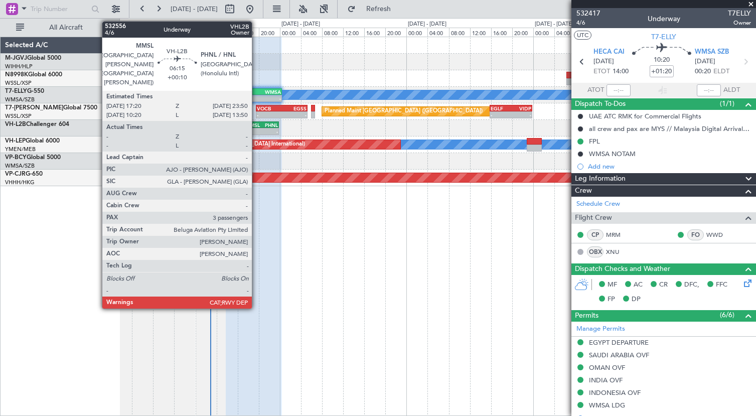
click at [256, 128] on div "- -" at bounding box center [261, 131] width 35 height 7
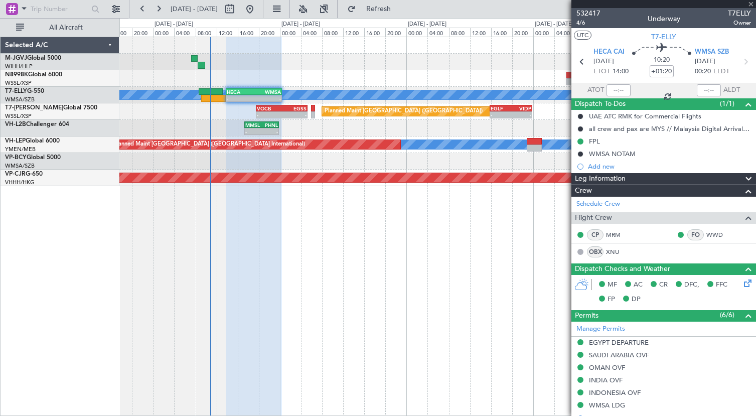
type input "+00:10"
type input "3"
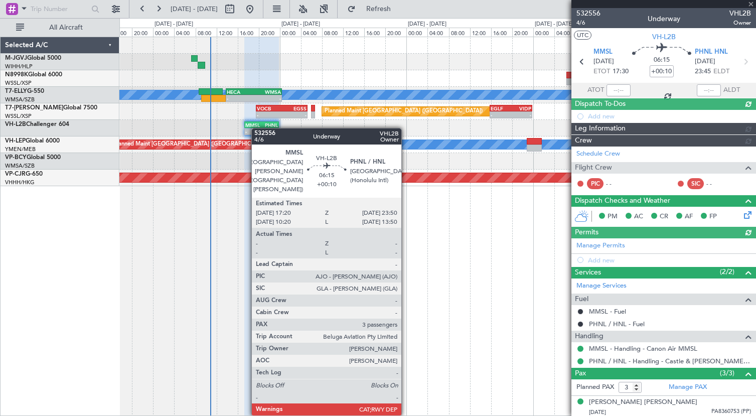
type input "Edmond Yuen (EYU)"
type input "A0013"
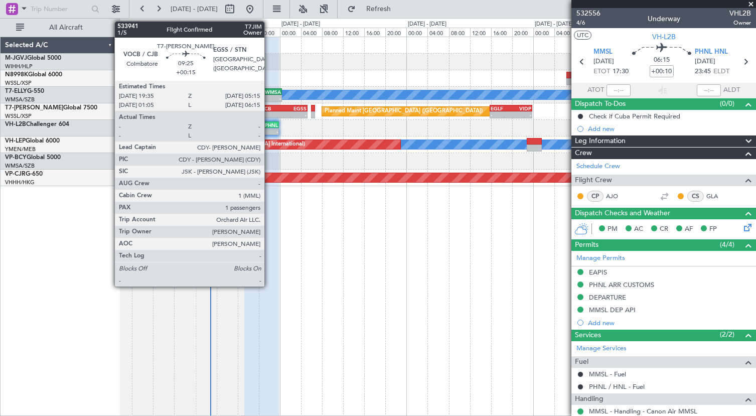
click at [269, 111] on div "VOCB 19:35 Z EGSS 05:15 Z" at bounding box center [281, 108] width 51 height 7
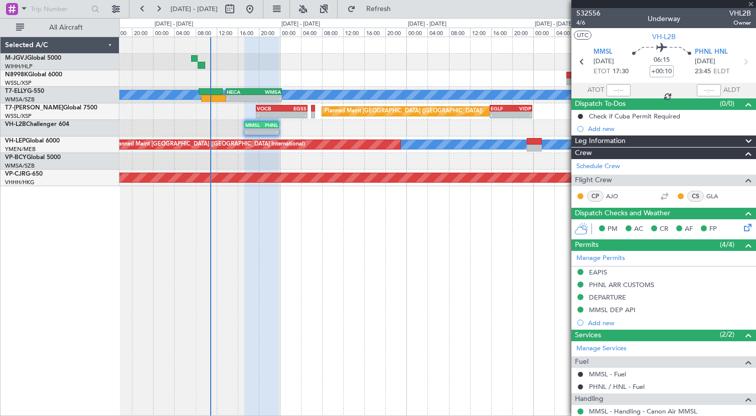
type input "+00:15"
type input "1"
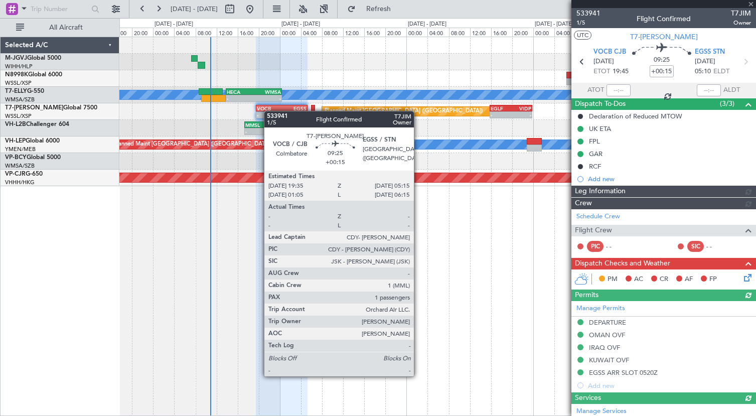
type input "[PERSON_NAME] (KYA)"
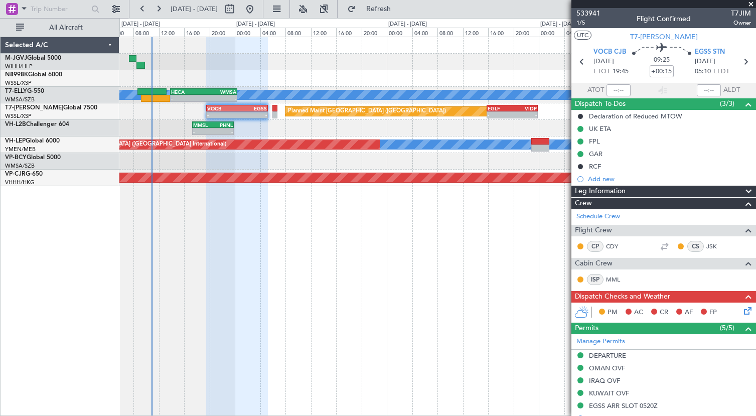
click at [383, 124] on div "- - MMSL 17:20 Z PHNL 23:50 Z - - PHNL 20:50 Z NFFN 03:10 Z" at bounding box center [437, 128] width 636 height 17
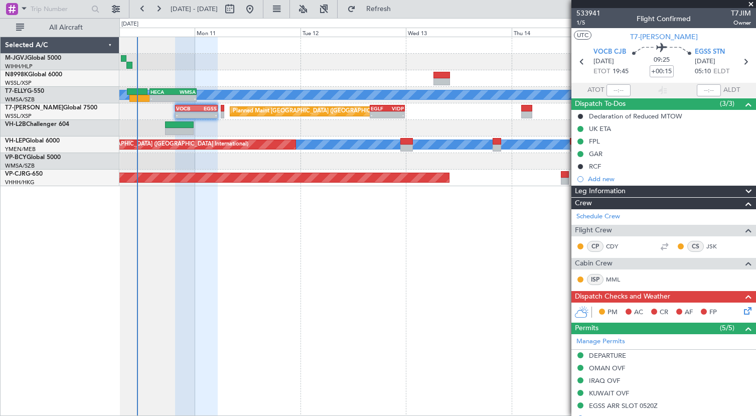
click at [344, 133] on div at bounding box center [437, 128] width 636 height 17
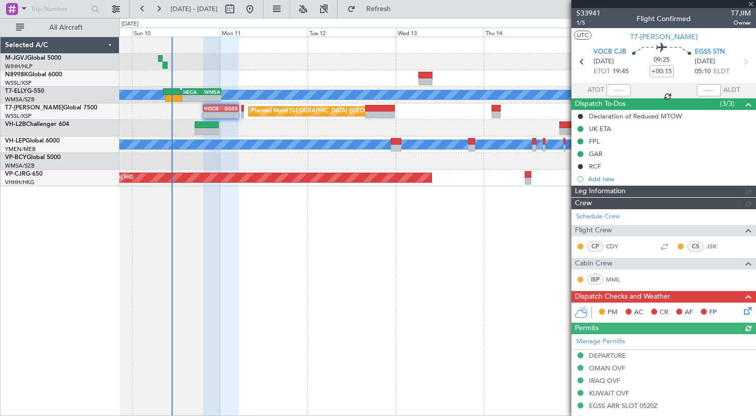
type input "[PERSON_NAME] (KYA)"
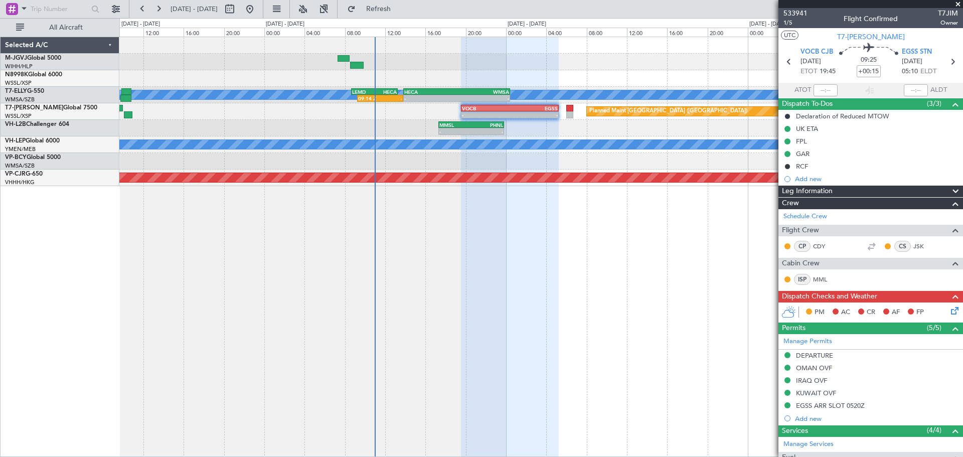
click at [523, 261] on div at bounding box center [510, 247] width 98 height 420
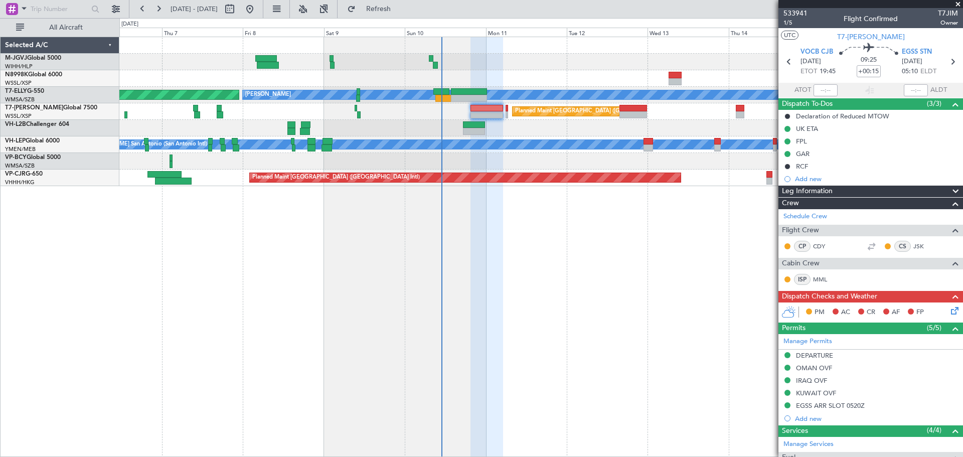
click at [449, 238] on div "MEL AOG Maint Granada (Federico Garcia Lorca) Planned Maint London (Luton) Plan…" at bounding box center [541, 247] width 844 height 420
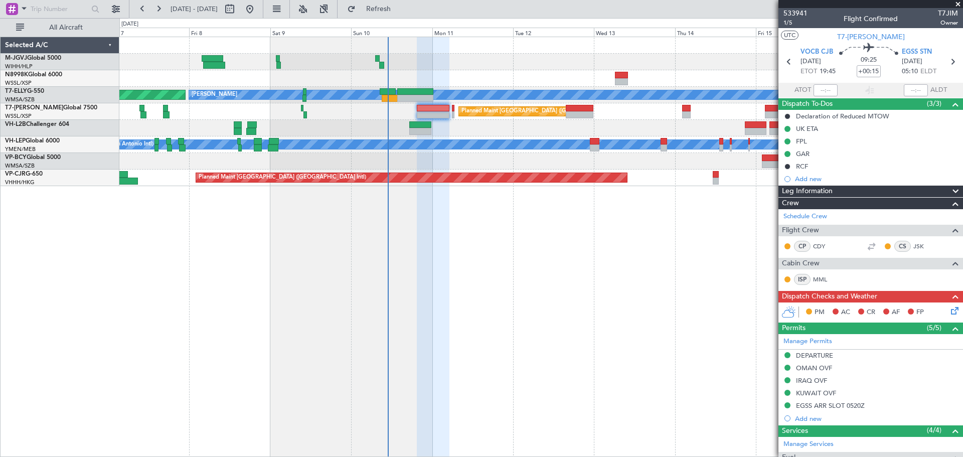
click at [505, 256] on div "MEL AOG Maint Granada (Federico Garcia Lorca) Planned Maint London (Luton) Plan…" at bounding box center [541, 247] width 844 height 420
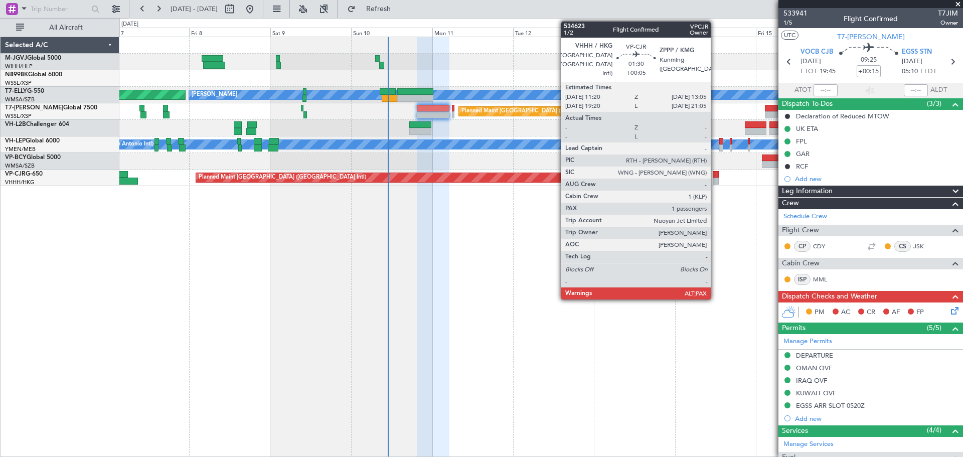
click at [716, 181] on div at bounding box center [716, 181] width 6 height 7
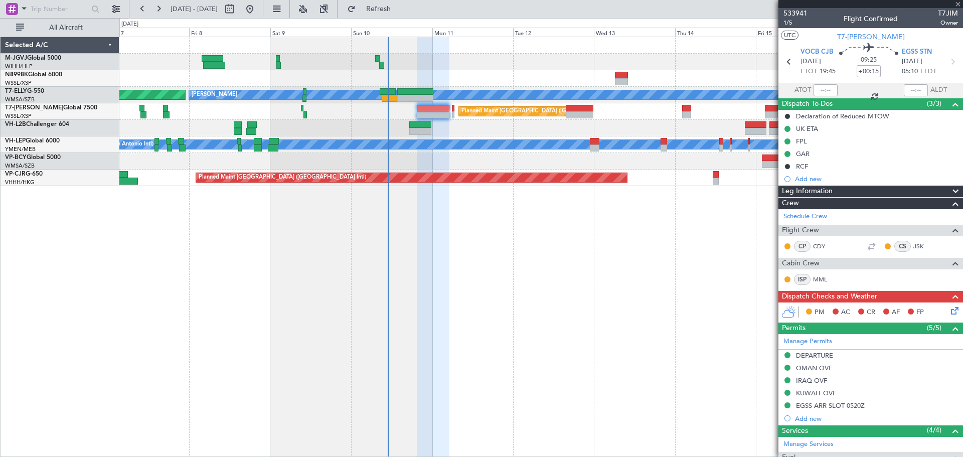
type input "+00:05"
type input "5"
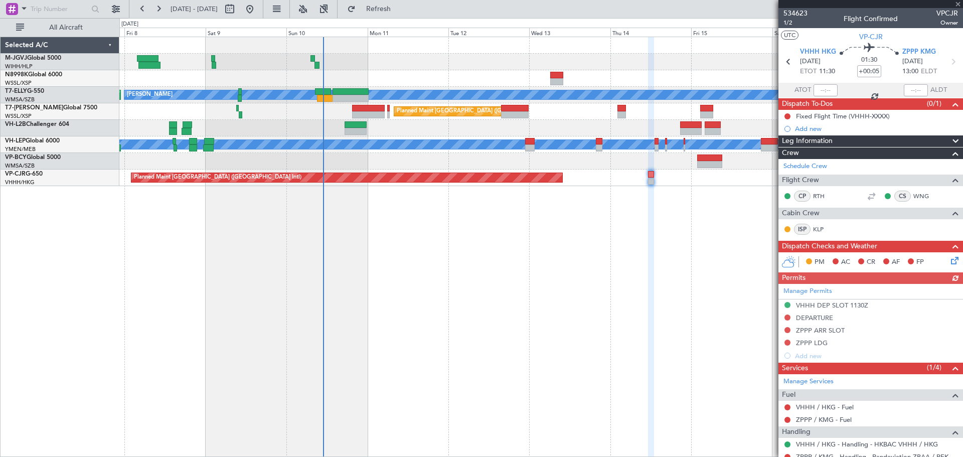
click at [612, 248] on div "AOG Maint Granada (Federico Garcia Lorca) MEL Planned Maint London (Luton) Plan…" at bounding box center [541, 247] width 844 height 420
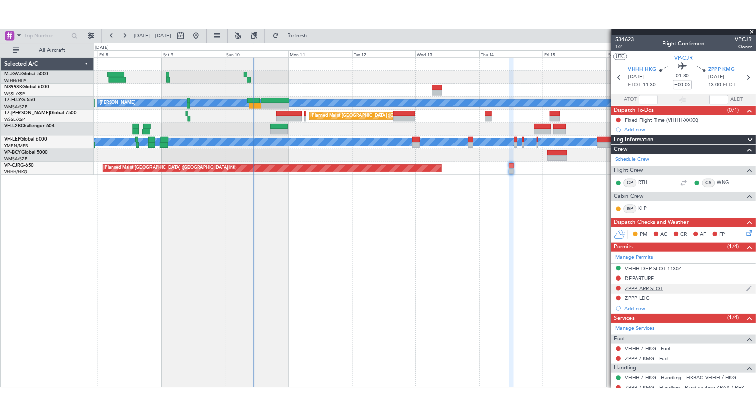
scroll to position [70, 0]
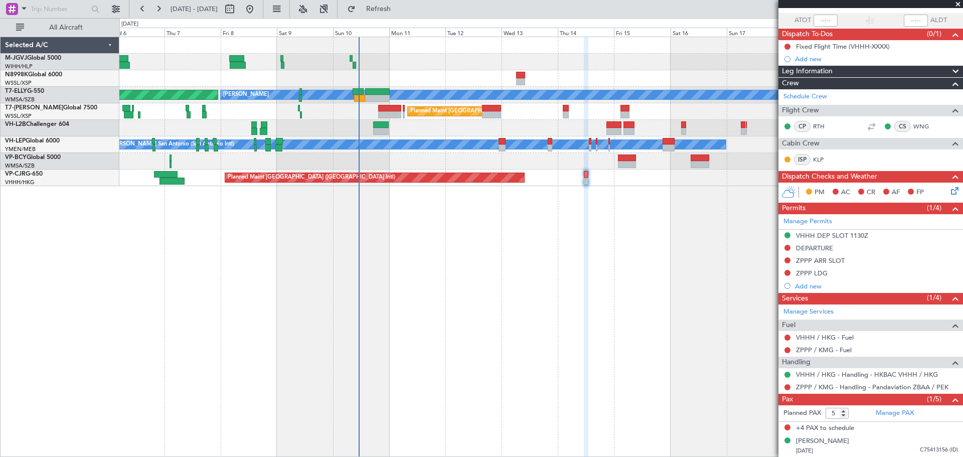
click at [609, 295] on div "MEL AOG Maint Granada (Federico Garcia Lorca) Planned Maint London (Luton) Plan…" at bounding box center [541, 247] width 844 height 420
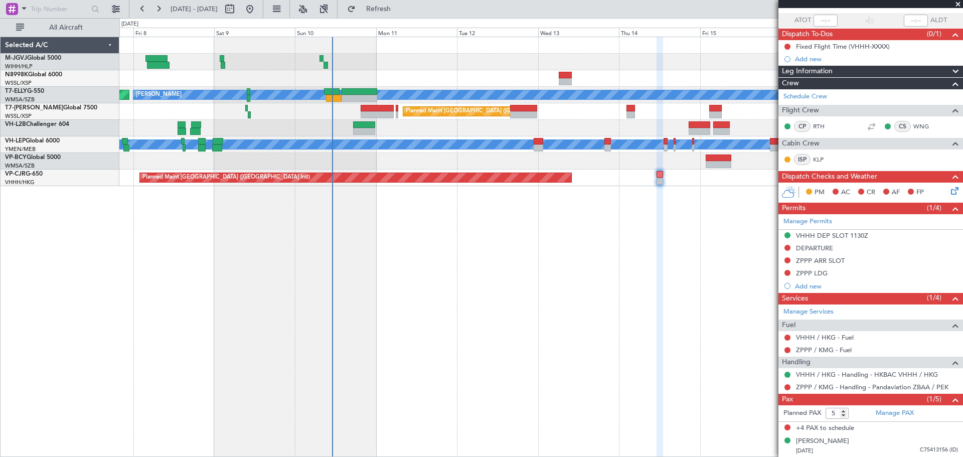
click at [461, 283] on div "MEL AOG Maint Granada (Federico Garcia Lorca) Planned Maint London (Luton) Plan…" at bounding box center [541, 247] width 844 height 420
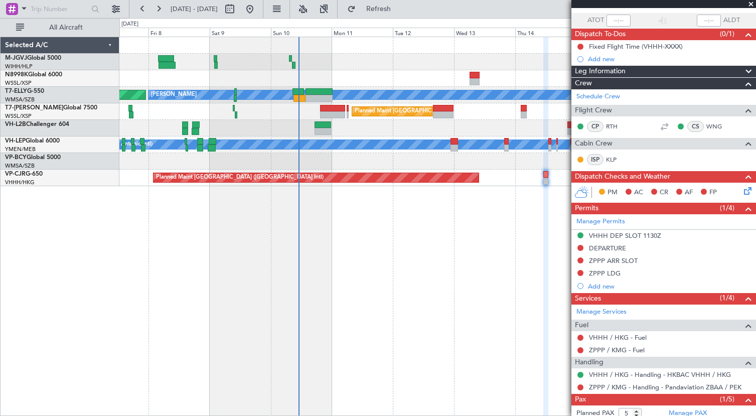
click at [251, 238] on div "AOG Maint Granada (Federico Garcia Lorca) MEL Planned Maint London (Luton) Plan…" at bounding box center [437, 226] width 637 height 379
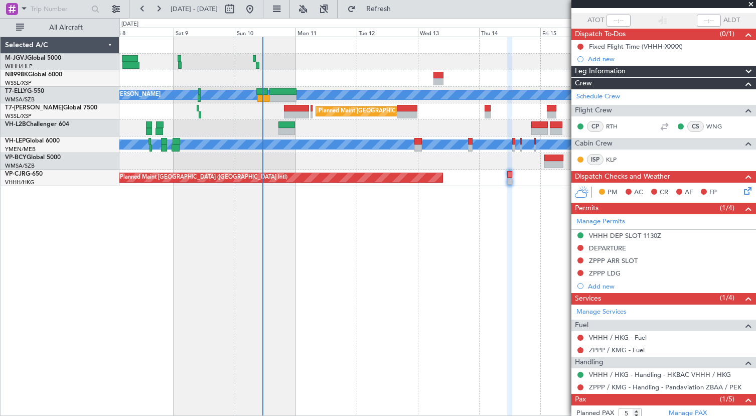
click at [328, 137] on div "MEL AOG Maint Granada (Federico Garcia Lorca) Planned Maint London (Luton) Plan…" at bounding box center [437, 111] width 636 height 149
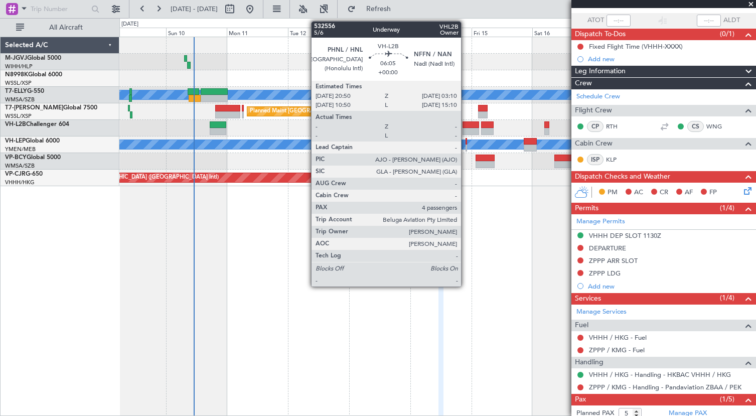
click at [466, 122] on div at bounding box center [471, 124] width 17 height 7
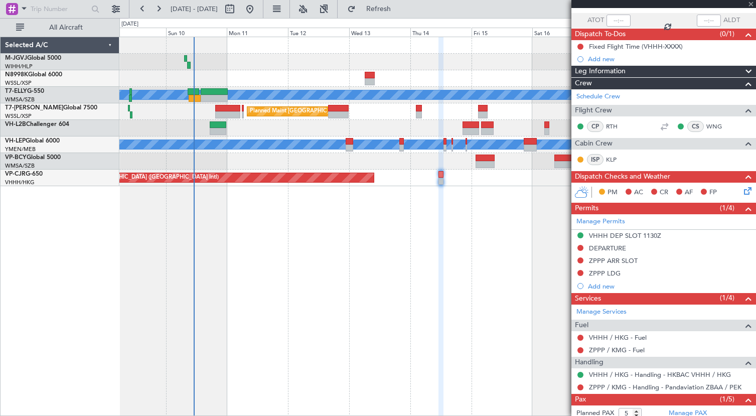
type input "4"
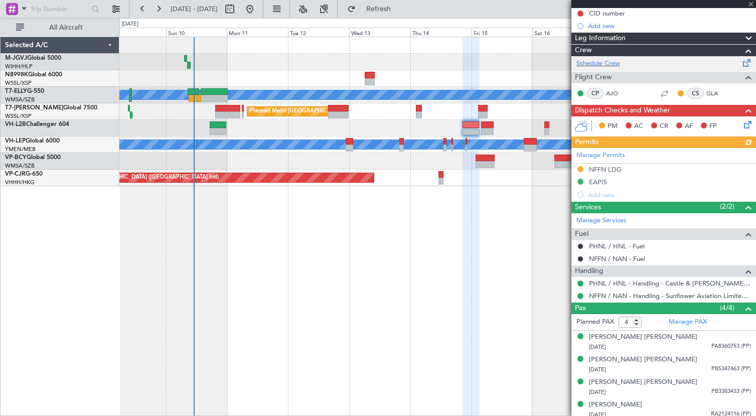
scroll to position [107, 0]
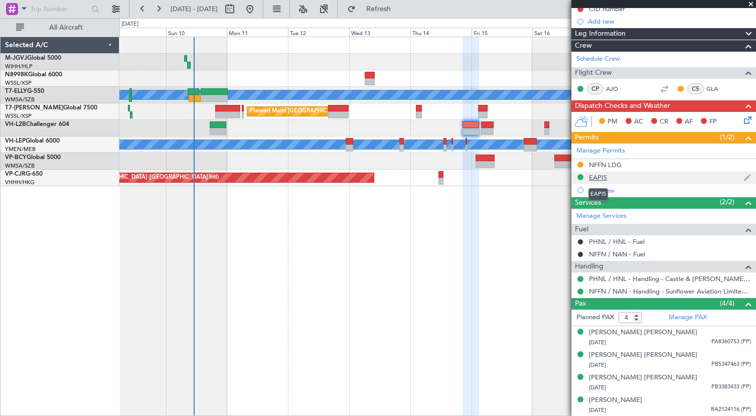
click at [605, 177] on div "Manage Permits NFFN LDG EAPIS Add new" at bounding box center [664, 170] width 185 height 53
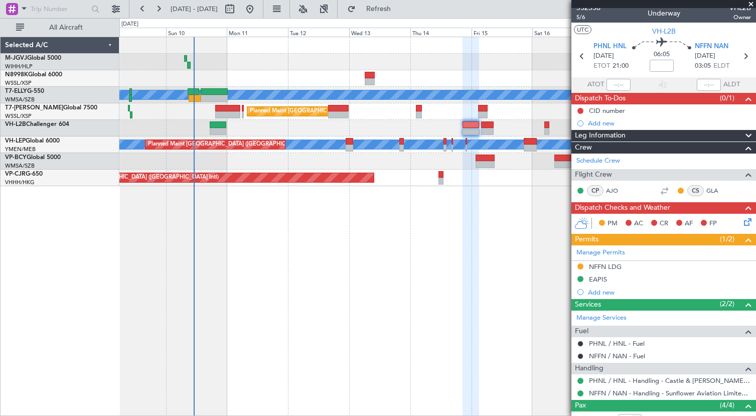
scroll to position [0, 0]
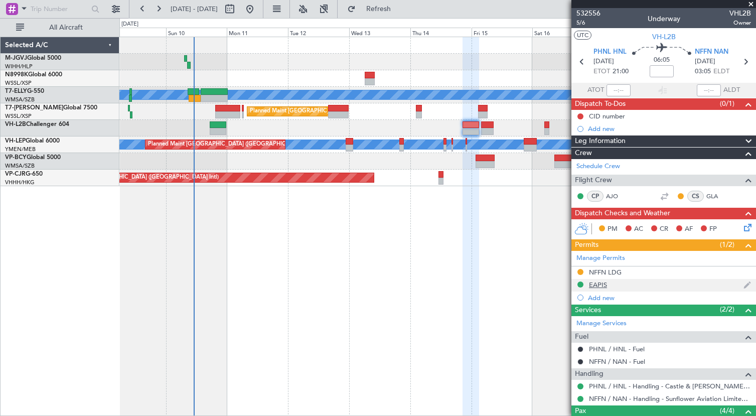
click at [597, 286] on div "EAPIS" at bounding box center [598, 284] width 18 height 9
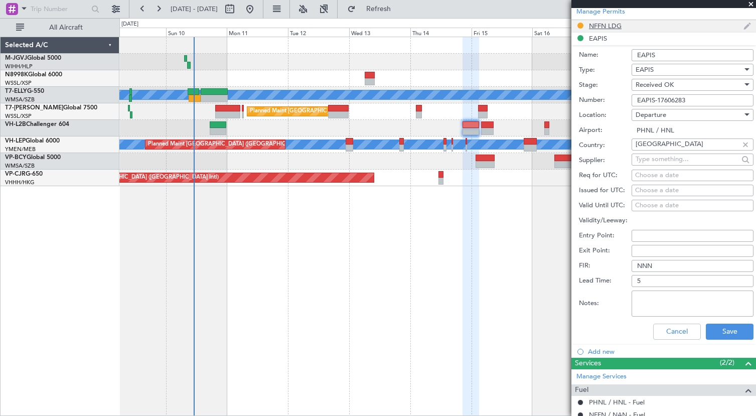
scroll to position [251, 0]
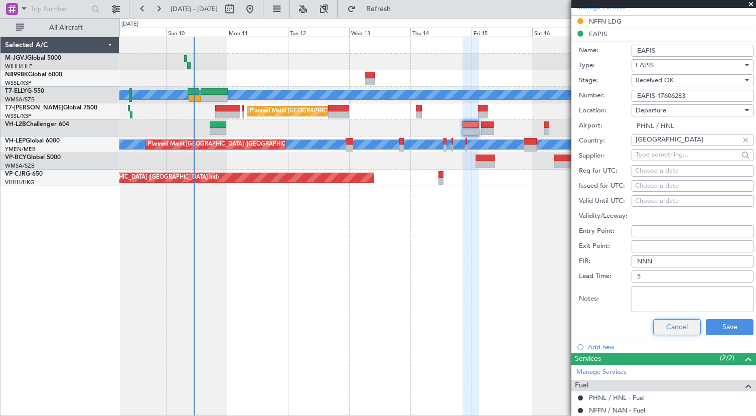
click at [661, 329] on button "Cancel" at bounding box center [677, 327] width 48 height 16
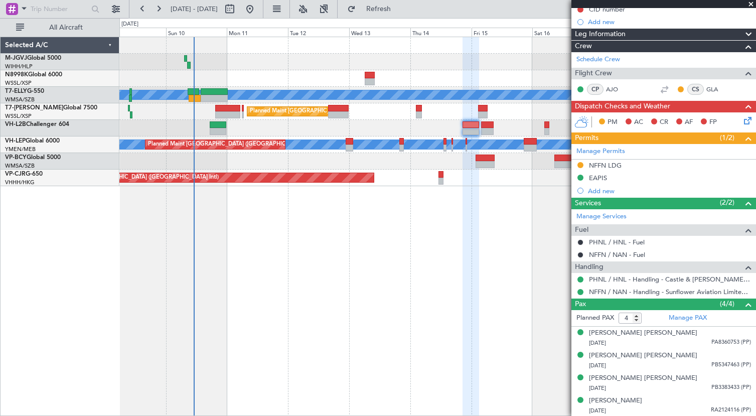
scroll to position [107, 0]
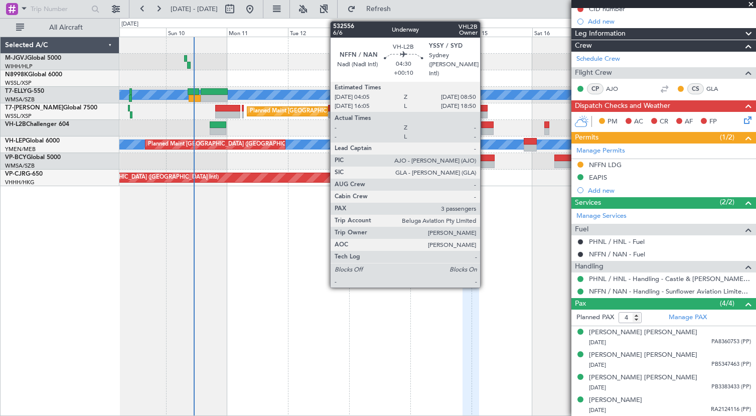
click at [485, 127] on div at bounding box center [487, 124] width 13 height 7
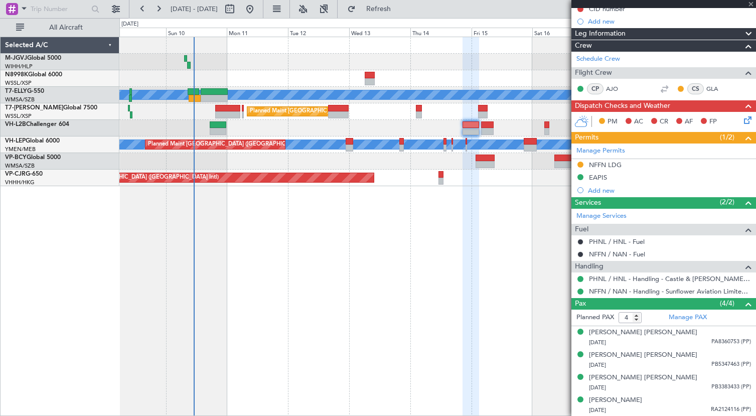
type input "+00:10"
type input "3"
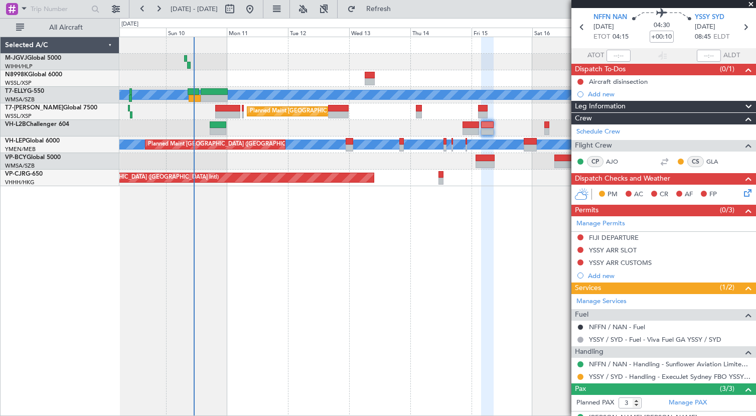
scroll to position [0, 0]
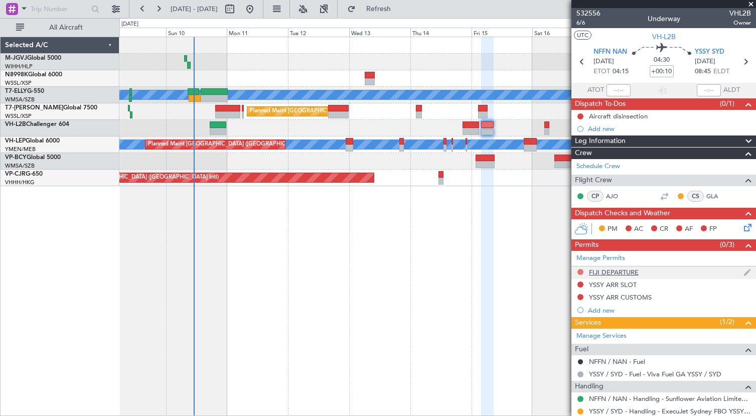
click at [578, 270] on button at bounding box center [581, 272] width 6 height 6
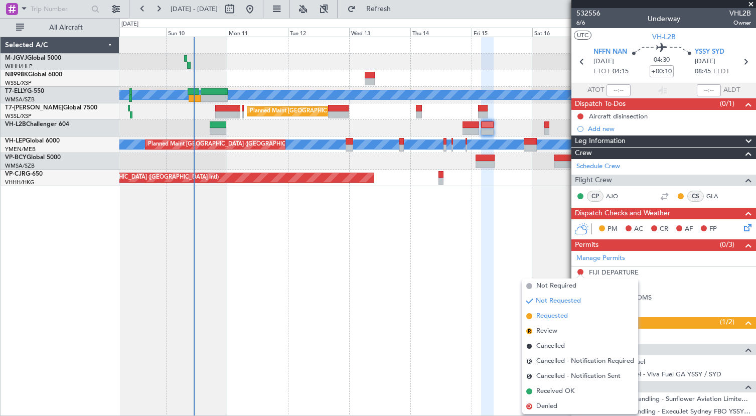
click at [564, 317] on span "Requested" at bounding box center [552, 316] width 32 height 10
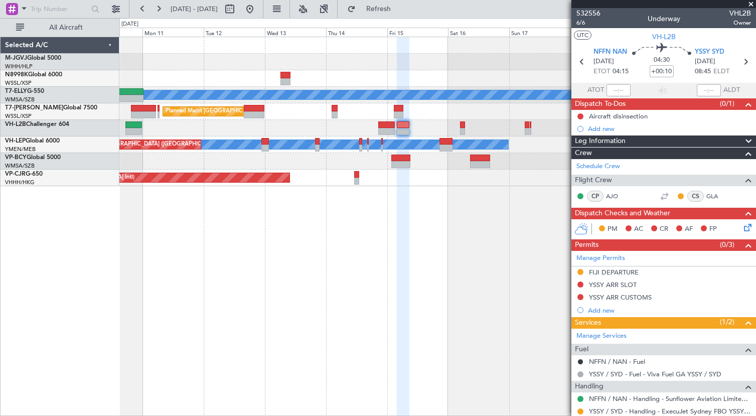
click at [408, 136] on div at bounding box center [437, 128] width 636 height 17
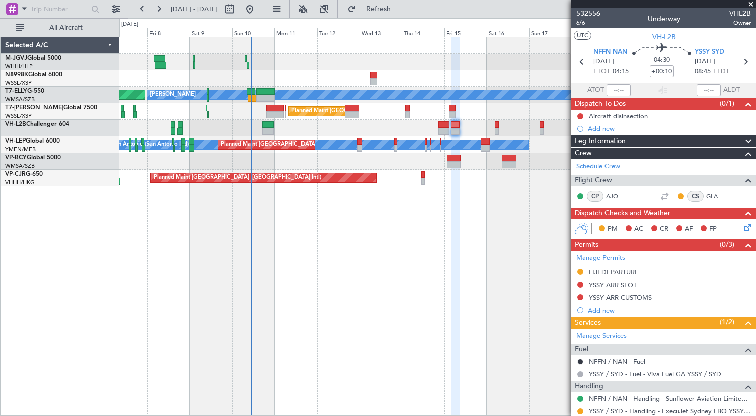
click at [336, 305] on div "[PERSON_NAME] AOG Maint Granada ([PERSON_NAME]) Planned Maint [GEOGRAPHIC_DATA]…" at bounding box center [437, 226] width 637 height 379
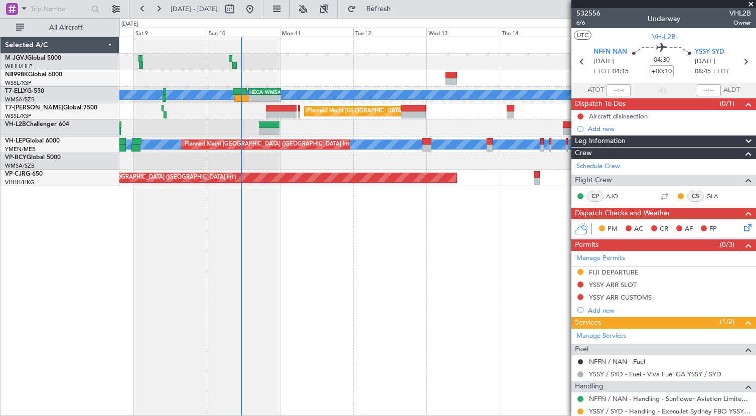
click at [311, 237] on div "MEL - - HECA 13:50 Z WMSA 00:25 Z AOG Maint Granada (Federico Garcia Lorca) Pla…" at bounding box center [437, 226] width 637 height 379
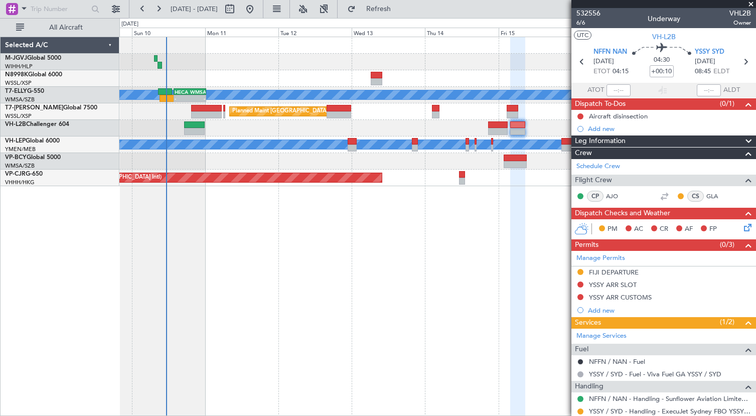
click at [390, 114] on div "Planned Maint [GEOGRAPHIC_DATA] ([GEOGRAPHIC_DATA])" at bounding box center [437, 111] width 636 height 17
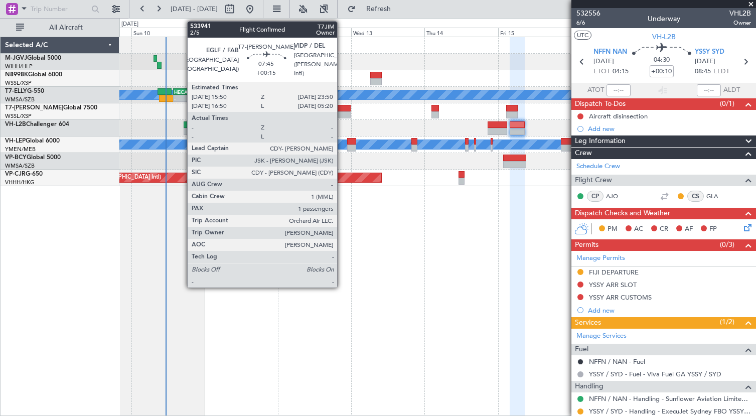
click at [342, 106] on div at bounding box center [338, 108] width 25 height 7
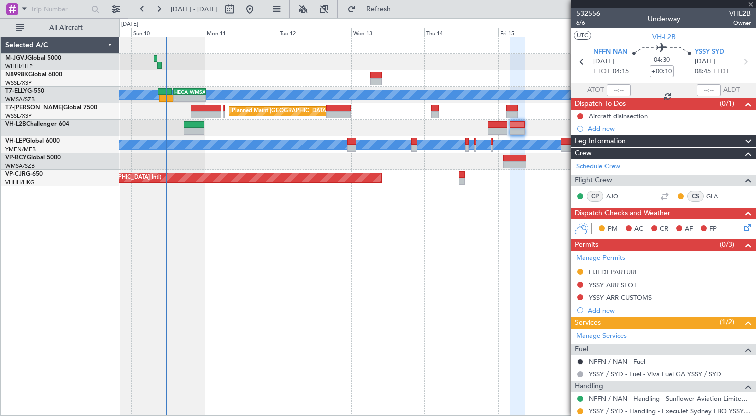
type input "+00:15"
type input "1"
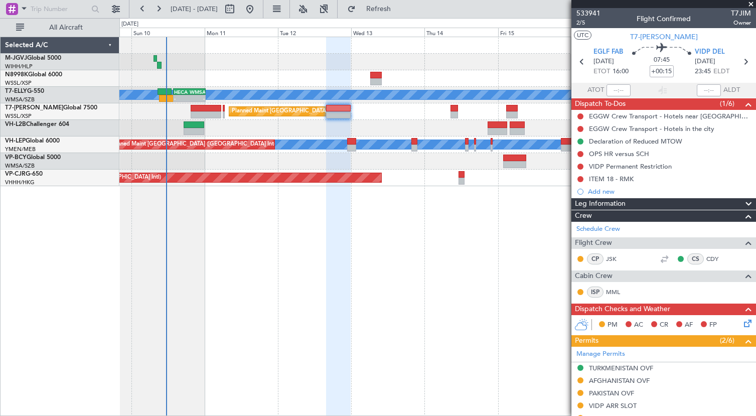
click at [683, 2] on div at bounding box center [664, 4] width 185 height 8
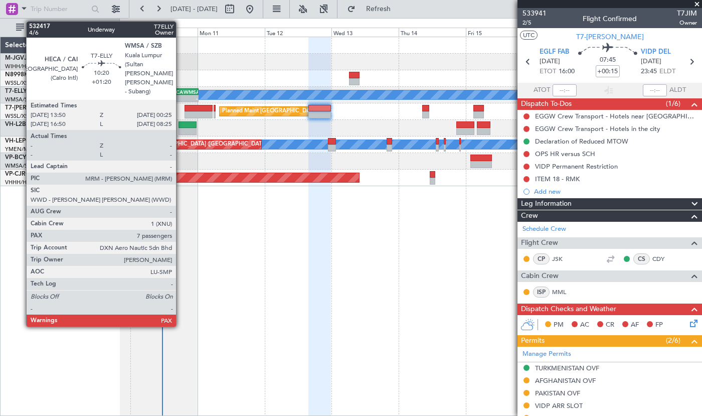
click at [181, 92] on div "HECA" at bounding box center [177, 92] width 14 height 6
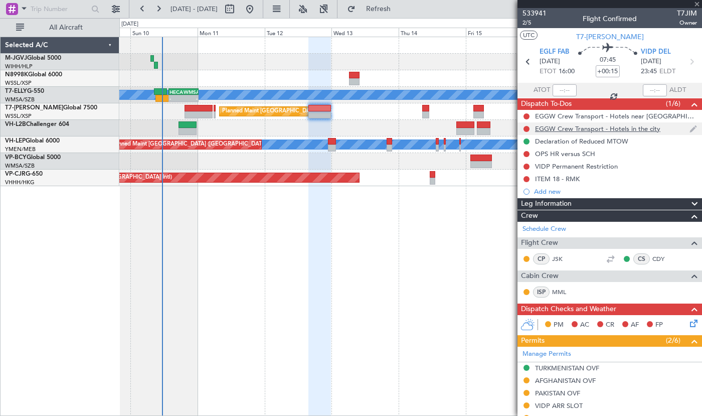
type input "+01:20"
type input "7"
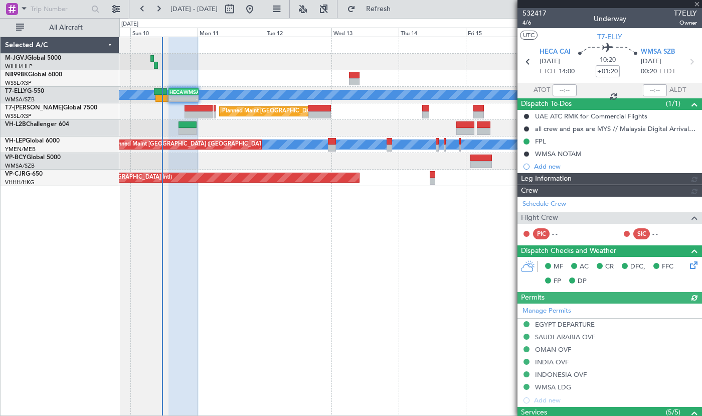
type input "[PERSON_NAME] (KYA)"
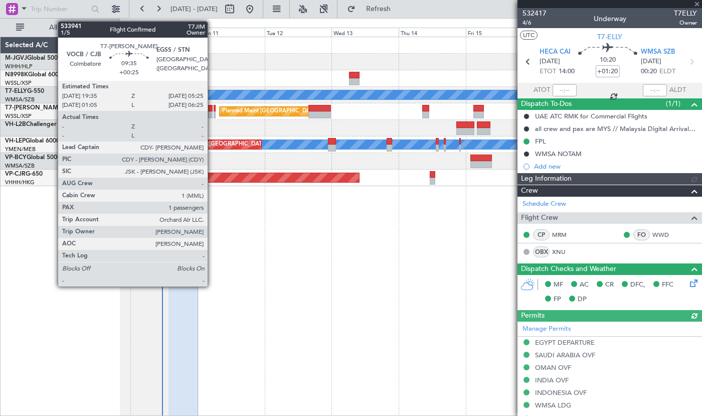
type input "[PERSON_NAME] (KYA)"
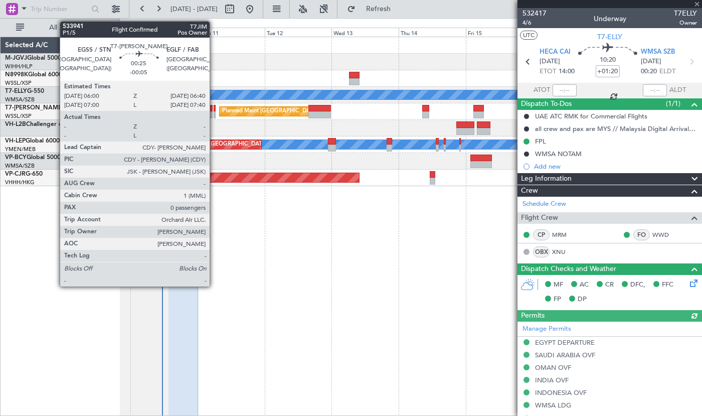
click at [214, 110] on div at bounding box center [215, 108] width 2 height 7
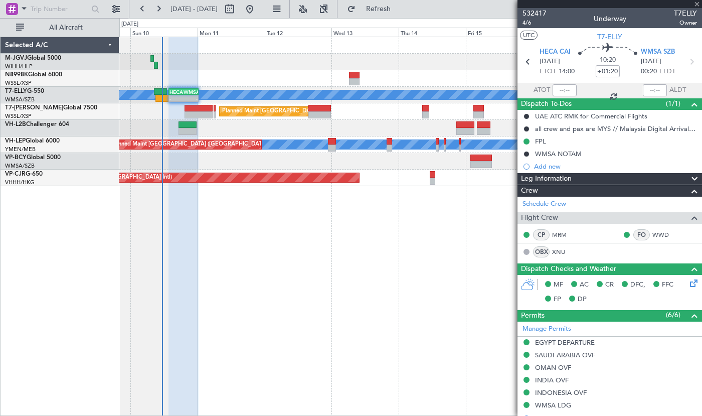
type input "-00:05"
type input "0"
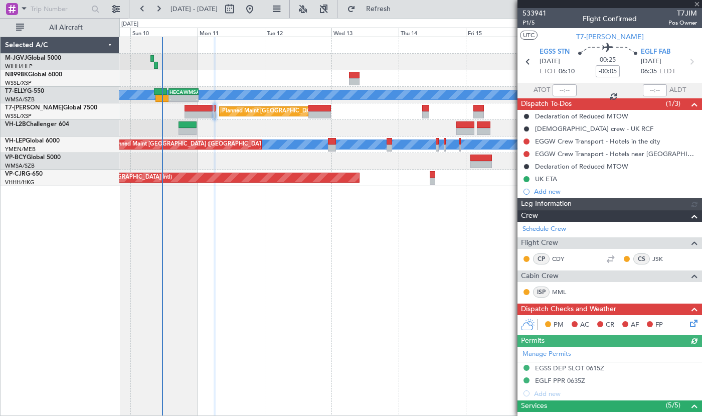
type input "[PERSON_NAME] (KYA)"
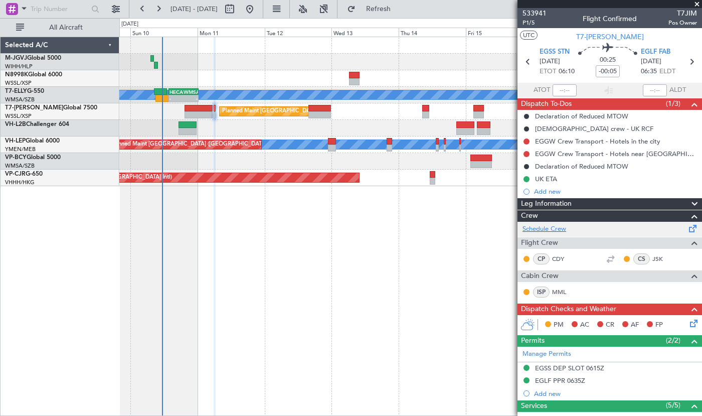
scroll to position [137, 0]
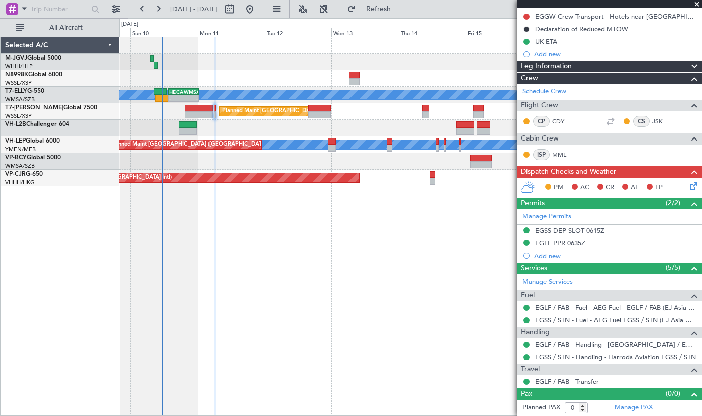
click at [315, 134] on div "[PERSON_NAME] - - HECA 13:50 Z WMSA 00:25 Z AOG Maint Granada ([PERSON_NAME]) P…" at bounding box center [410, 111] width 583 height 149
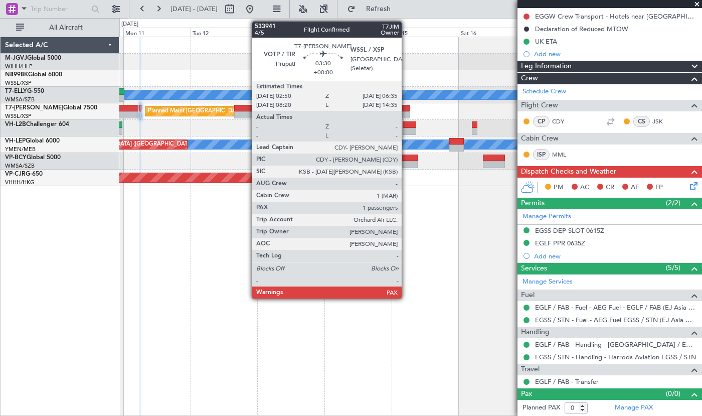
click at [406, 109] on div at bounding box center [404, 108] width 11 height 7
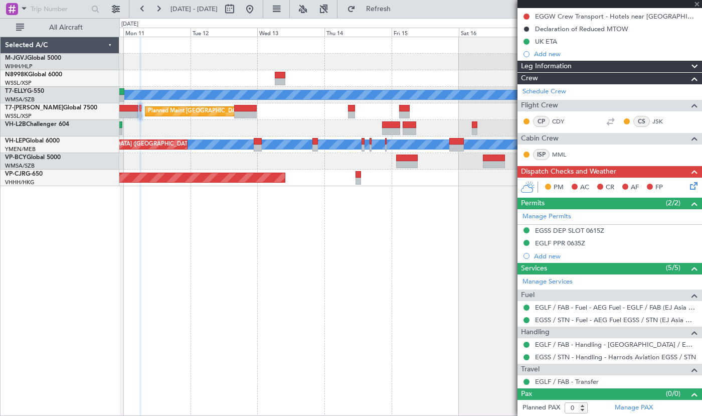
type input "5"
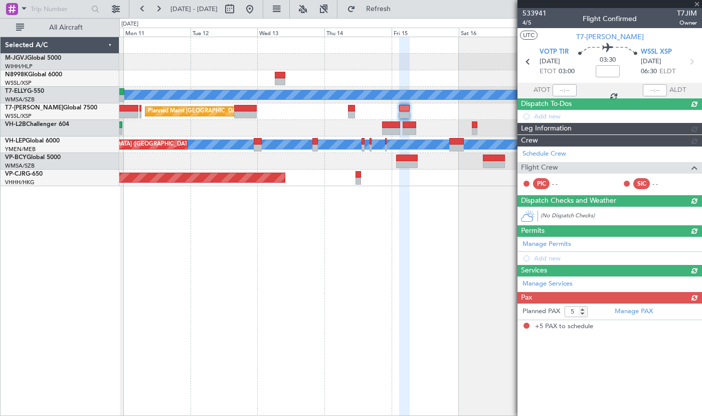
scroll to position [0, 0]
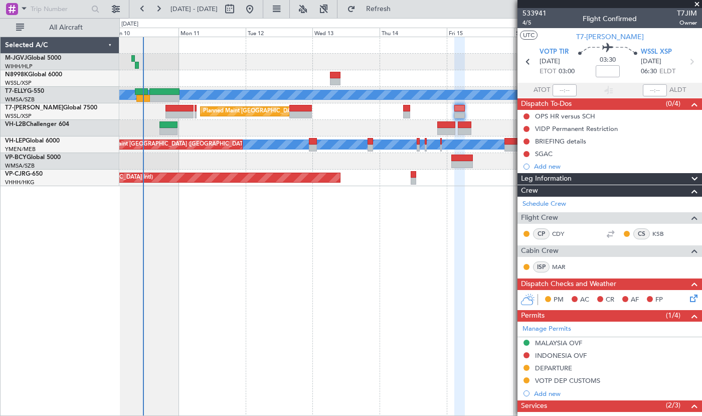
click at [396, 241] on div "[PERSON_NAME] AOG Maint Granada ([PERSON_NAME]) Planned Maint [GEOGRAPHIC_DATA]…" at bounding box center [410, 226] width 583 height 379
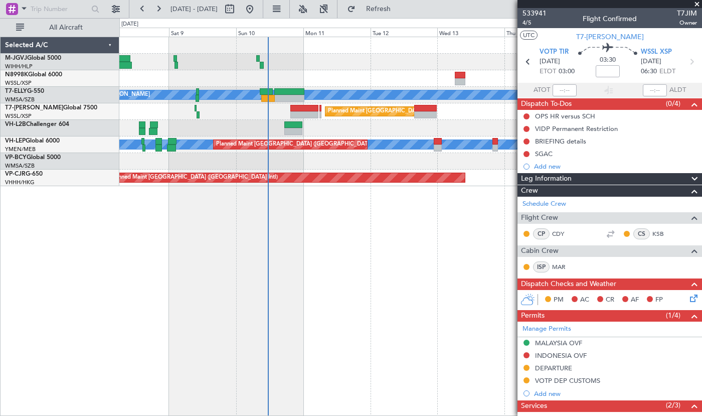
click at [318, 235] on div "[PERSON_NAME] AOG Maint Granada ([PERSON_NAME]) Planned Maint [GEOGRAPHIC_DATA]…" at bounding box center [410, 226] width 583 height 379
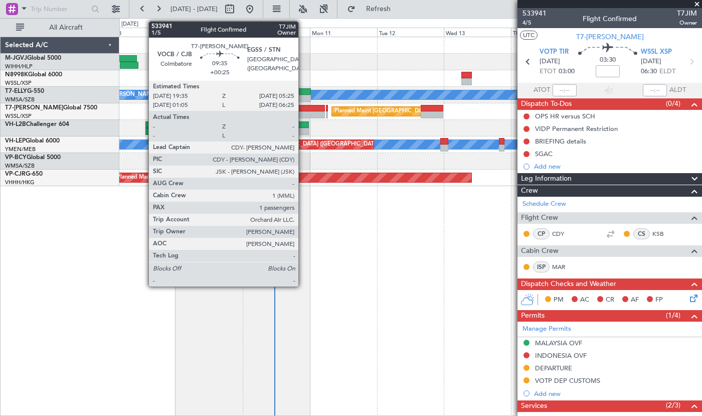
click at [303, 111] on div at bounding box center [311, 108] width 28 height 7
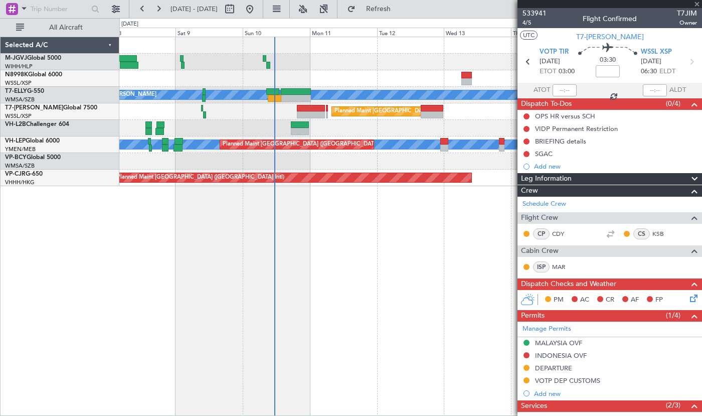
type input "+00:25"
type input "1"
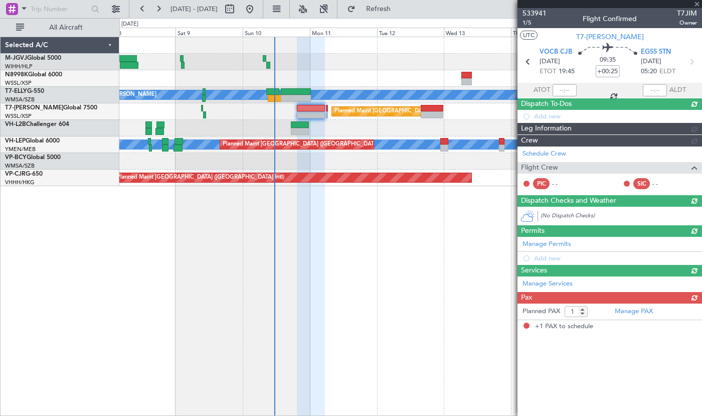
type input "[PERSON_NAME] (KYA)"
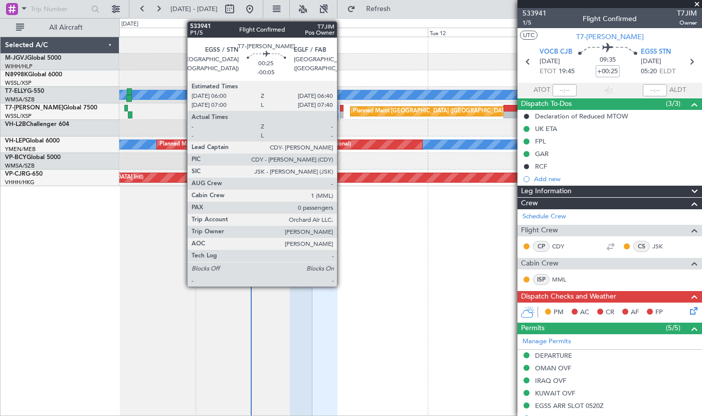
click at [342, 112] on div at bounding box center [342, 114] width 4 height 7
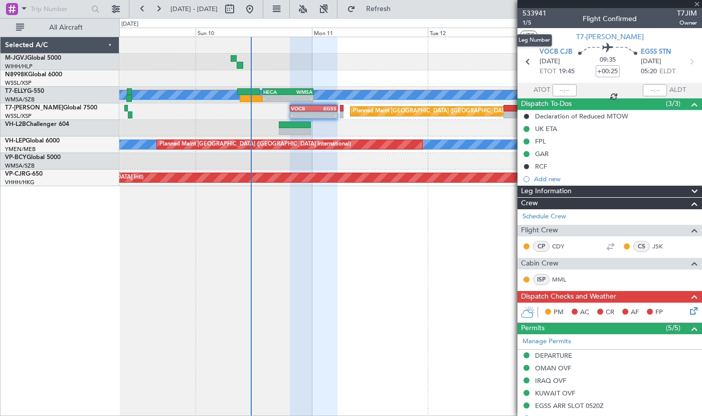
type input "-00:05"
type input "0"
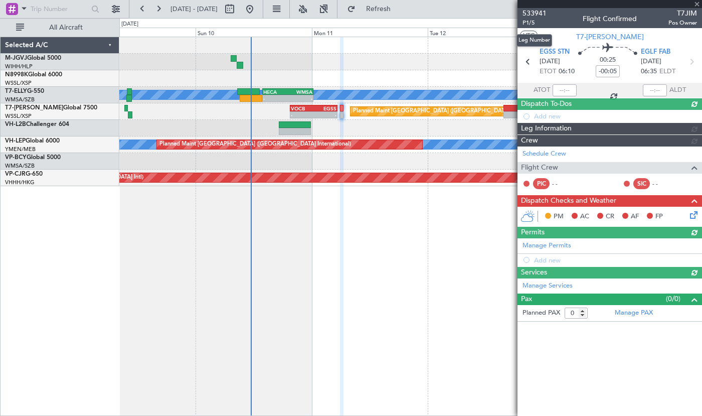
type input "[PERSON_NAME] (KYA)"
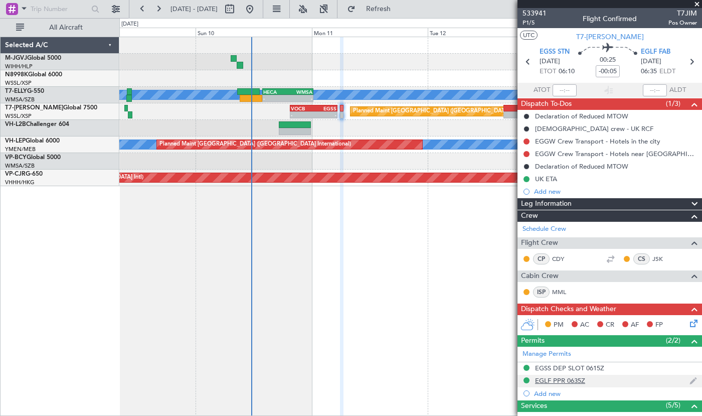
click at [553, 384] on div "EGLF PPR 0635Z" at bounding box center [560, 380] width 50 height 9
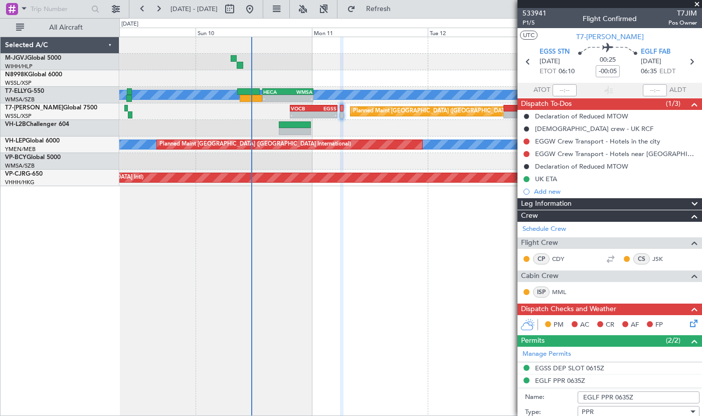
scroll to position [167, 0]
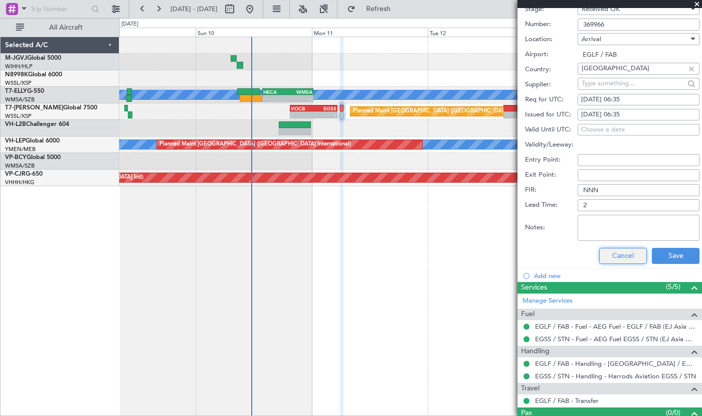
click at [611, 252] on button "Cancel" at bounding box center [624, 256] width 48 height 16
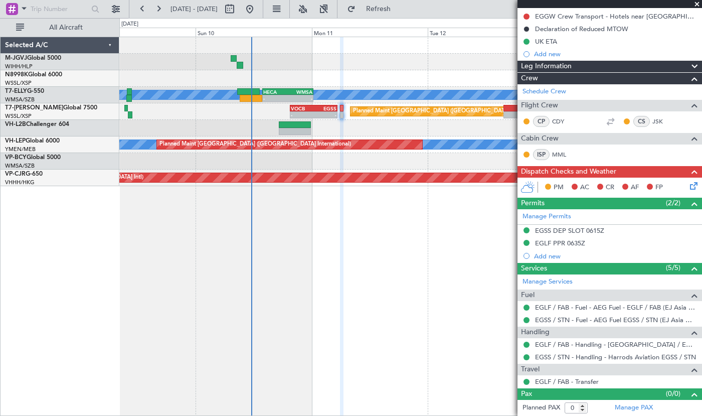
scroll to position [0, 0]
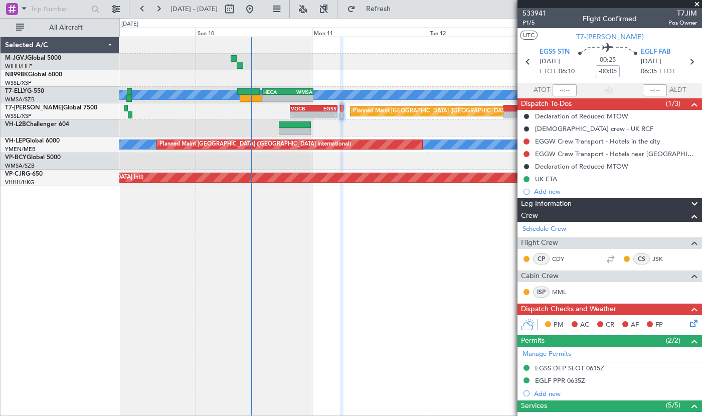
click at [403, 125] on div at bounding box center [410, 128] width 583 height 17
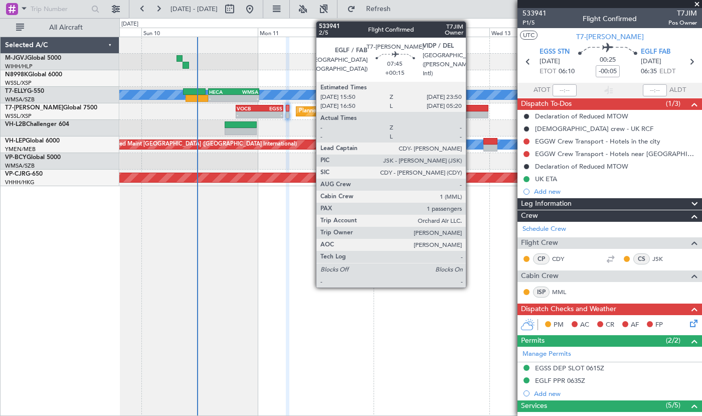
click at [471, 111] on div at bounding box center [469, 108] width 39 height 7
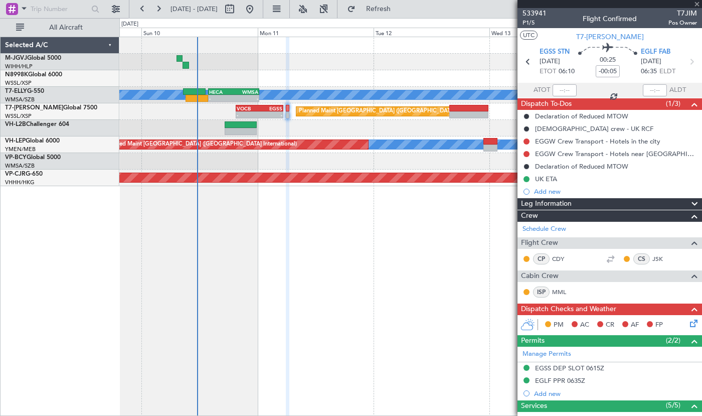
type input "+00:15"
type input "1"
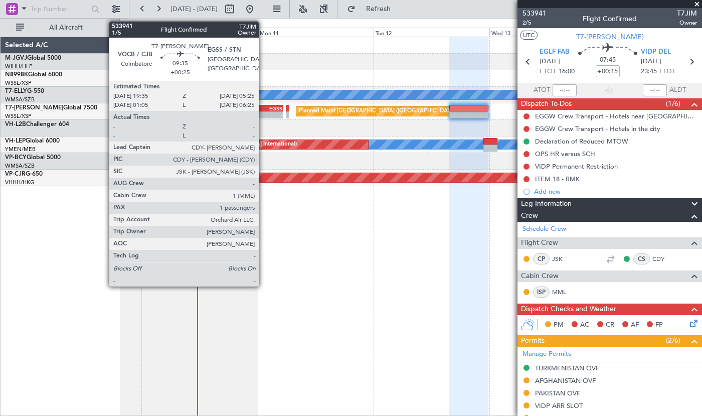
click at [263, 114] on div "-" at bounding box center [271, 115] width 23 height 6
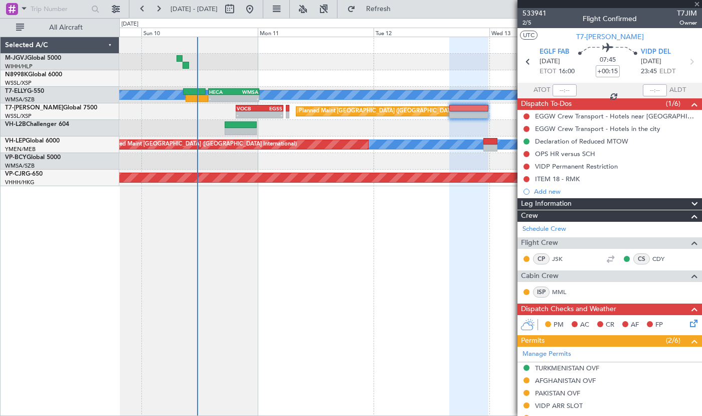
type input "+00:25"
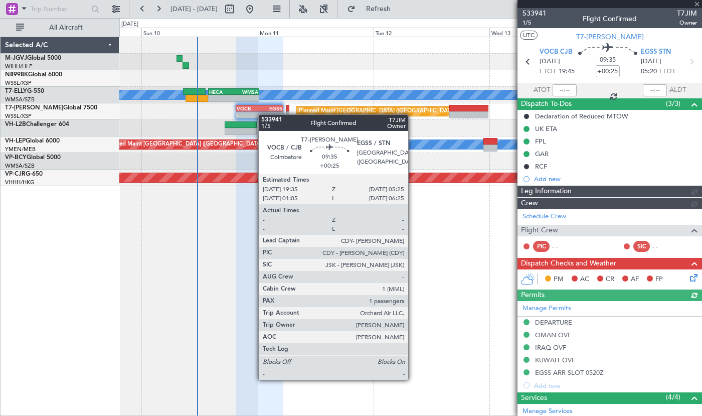
type input "[PERSON_NAME] (KYA)"
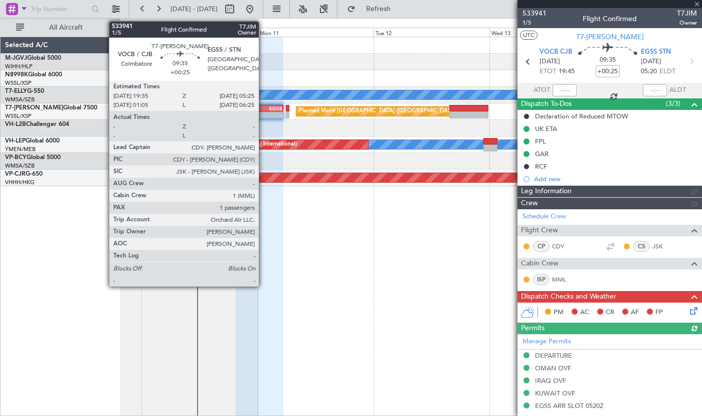
type input "[PERSON_NAME] (KYA)"
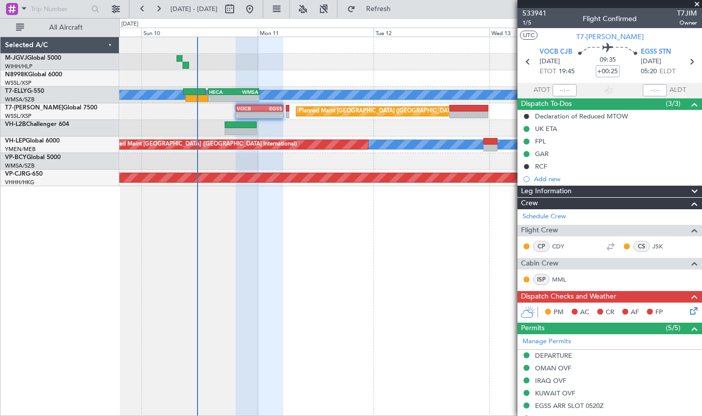
scroll to position [161, 0]
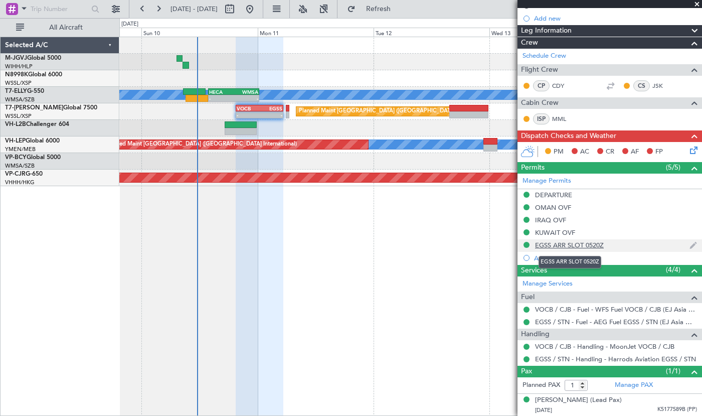
click at [582, 246] on div "EGSS ARR SLOT 0520Z" at bounding box center [569, 245] width 69 height 9
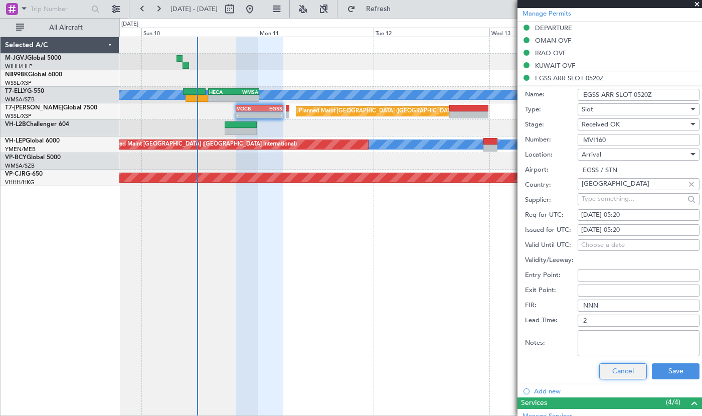
click at [630, 368] on button "Cancel" at bounding box center [624, 371] width 48 height 16
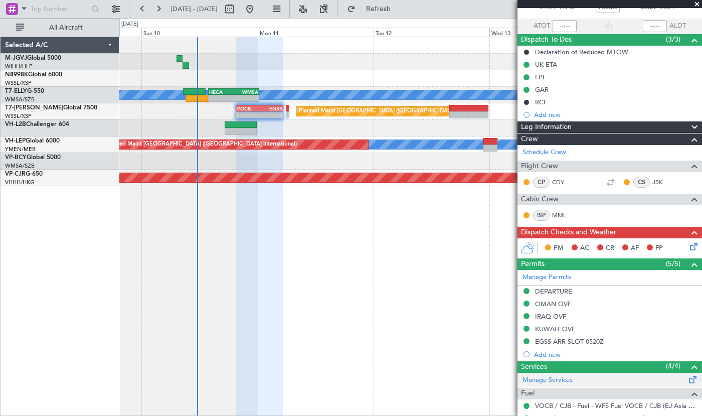
scroll to position [84, 0]
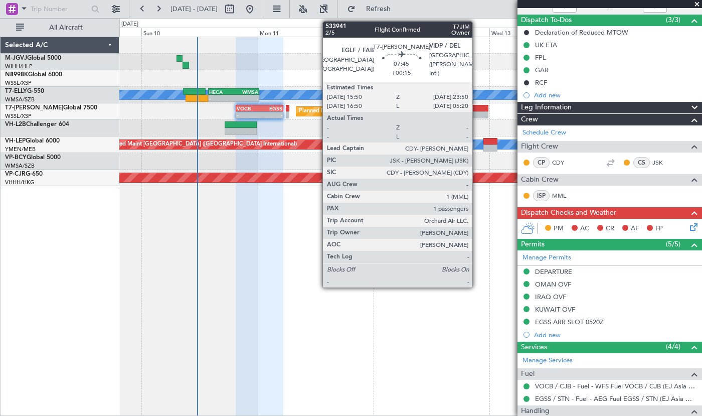
click at [477, 113] on div at bounding box center [469, 114] width 39 height 7
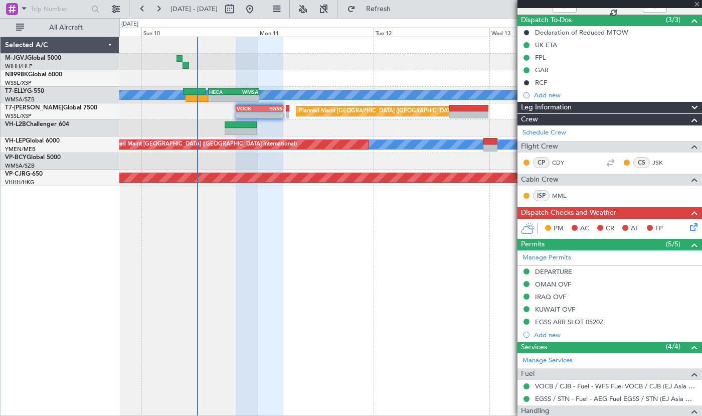
type input "+00:15"
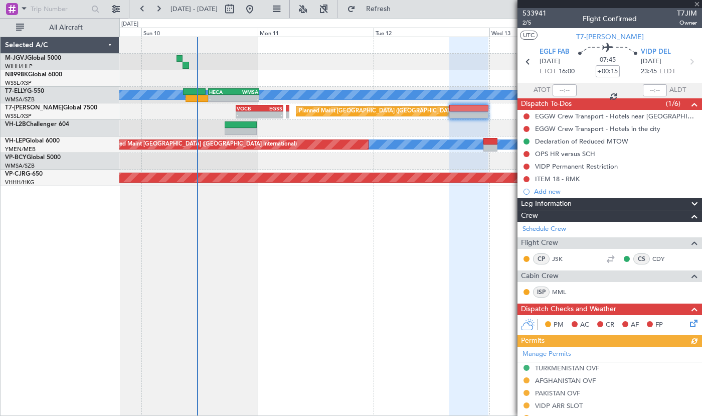
scroll to position [167, 0]
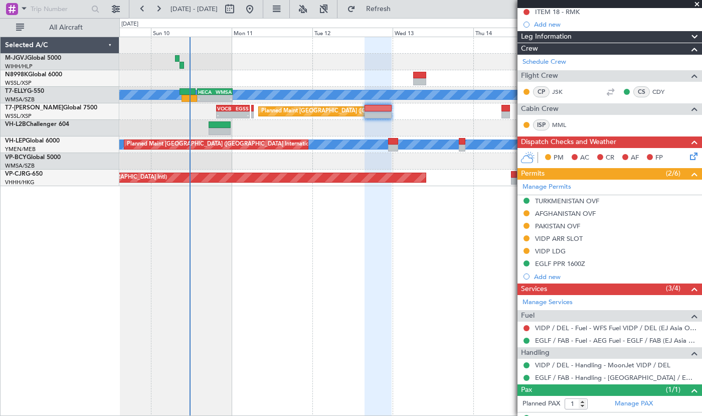
click at [284, 296] on div "[PERSON_NAME] - - HECA 13:50 Z WMSA 00:25 Z AOG Maint Granada ([PERSON_NAME]) P…" at bounding box center [410, 226] width 583 height 379
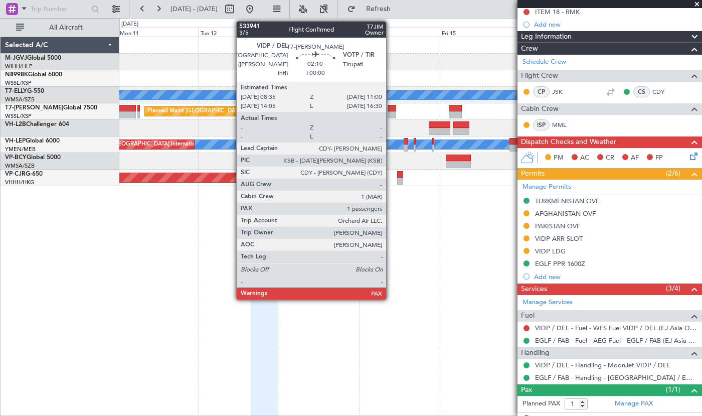
click at [391, 112] on div at bounding box center [392, 114] width 9 height 7
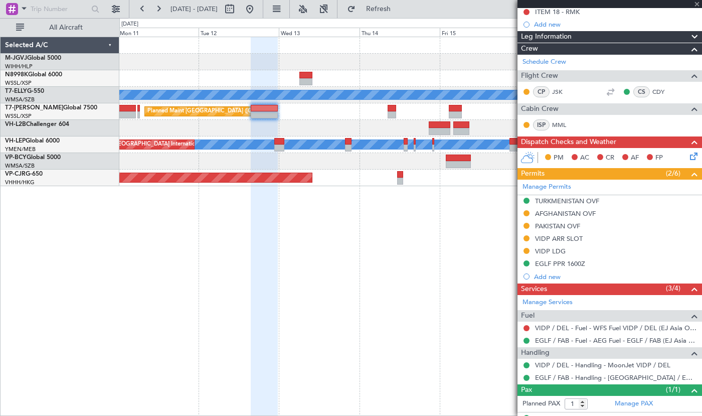
type input "4"
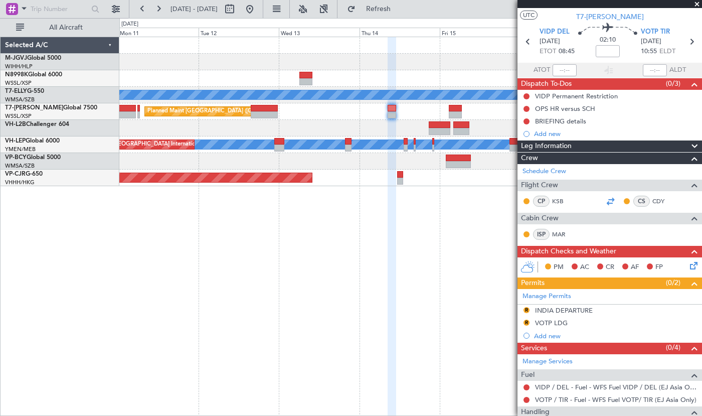
scroll to position [0, 0]
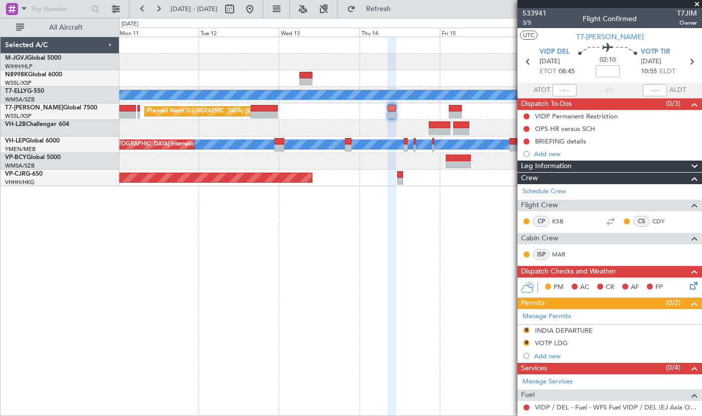
click at [425, 113] on div "Planned Maint [GEOGRAPHIC_DATA] ([GEOGRAPHIC_DATA])" at bounding box center [410, 111] width 583 height 17
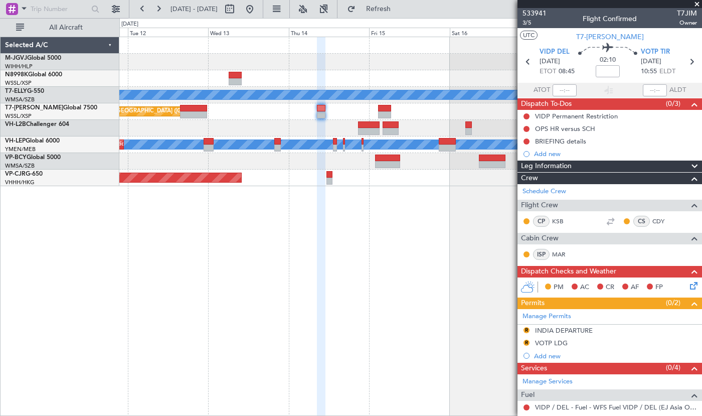
click at [304, 114] on div "Planned Maint [GEOGRAPHIC_DATA] ([GEOGRAPHIC_DATA])" at bounding box center [410, 111] width 583 height 17
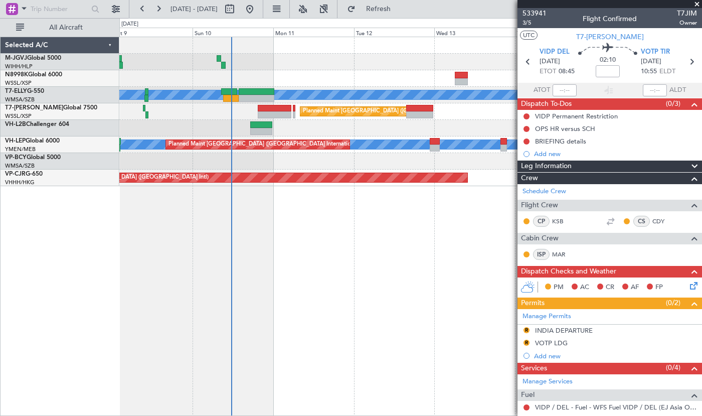
click at [356, 168] on div "[PERSON_NAME] AOG Maint Granada ([PERSON_NAME]) Planned Maint [GEOGRAPHIC_DATA]…" at bounding box center [410, 111] width 583 height 149
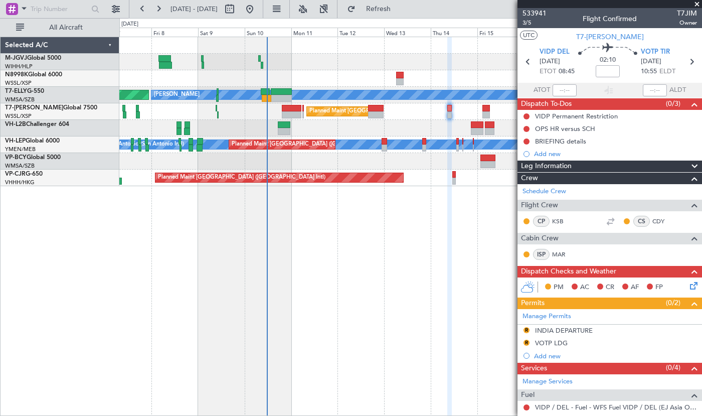
click at [288, 142] on div "[PERSON_NAME] AOG Maint Granada ([PERSON_NAME]) Planned Maint [GEOGRAPHIC_DATA]…" at bounding box center [410, 111] width 583 height 149
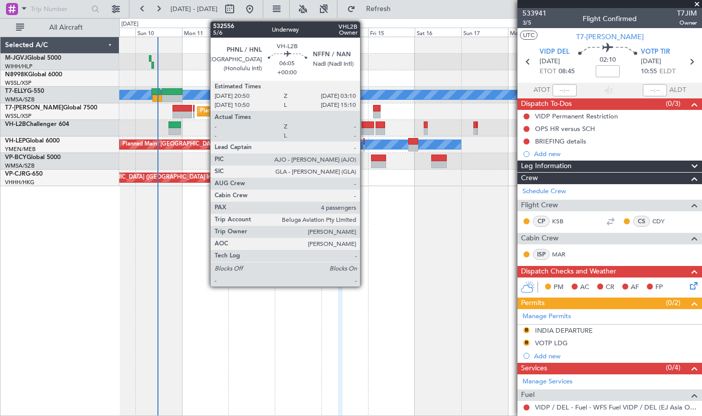
click at [365, 127] on div at bounding box center [368, 124] width 13 height 7
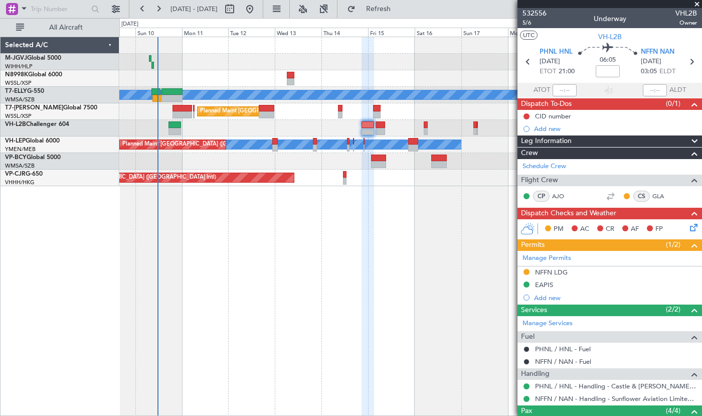
scroll to position [107, 0]
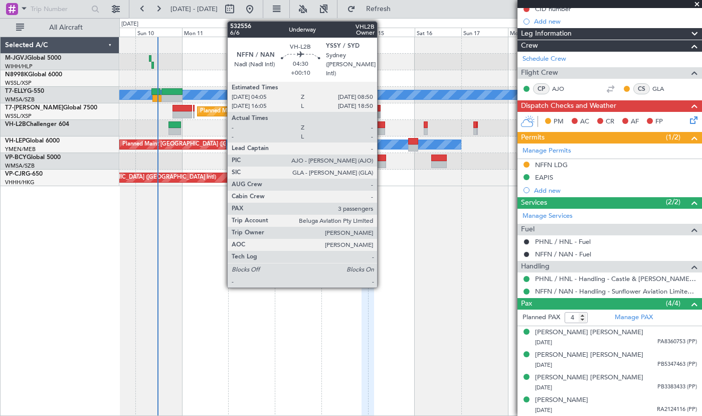
click at [382, 126] on div at bounding box center [381, 124] width 10 height 7
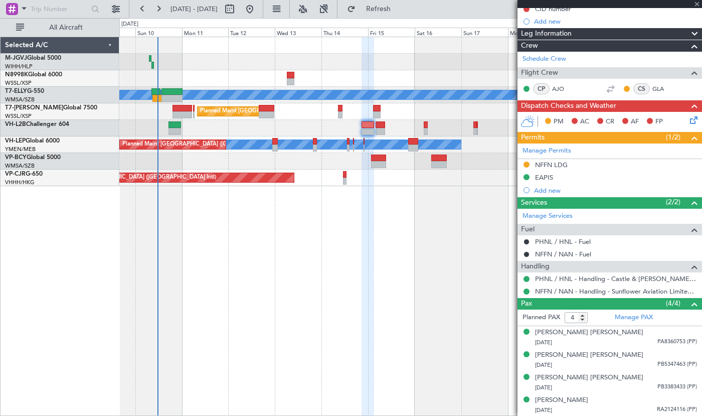
type input "+00:10"
type input "3"
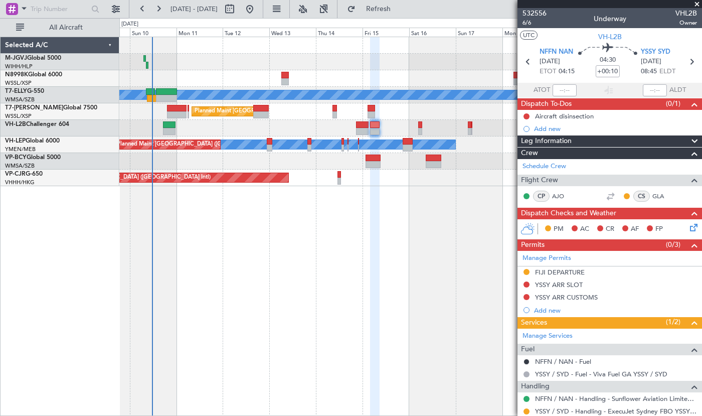
click at [342, 126] on div at bounding box center [410, 128] width 583 height 17
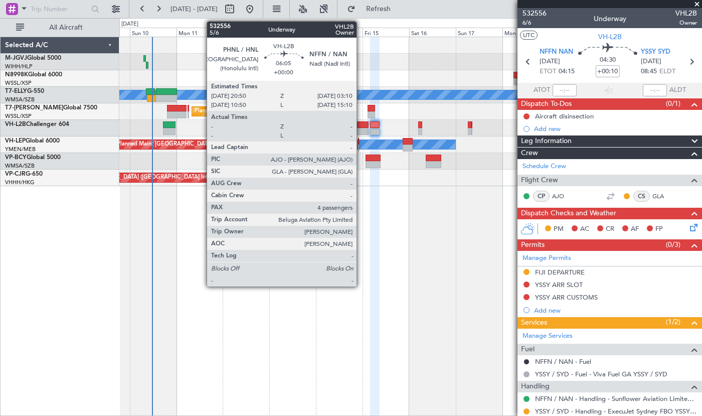
click at [361, 128] on div at bounding box center [362, 131] width 13 height 7
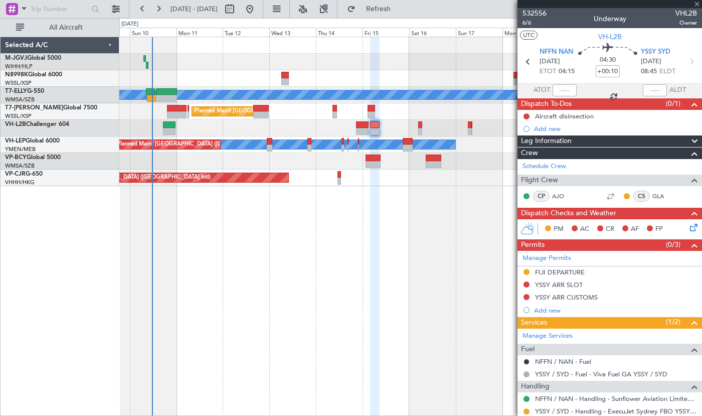
type input "4"
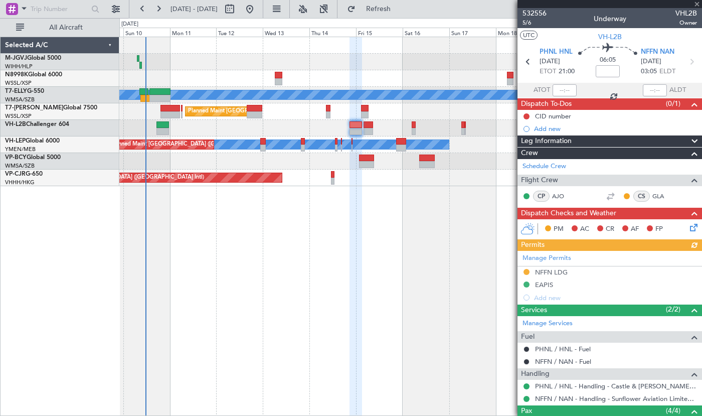
click at [376, 278] on div "[PERSON_NAME] AOG Maint Granada ([PERSON_NAME]) Planned Maint [GEOGRAPHIC_DATA]…" at bounding box center [410, 226] width 583 height 379
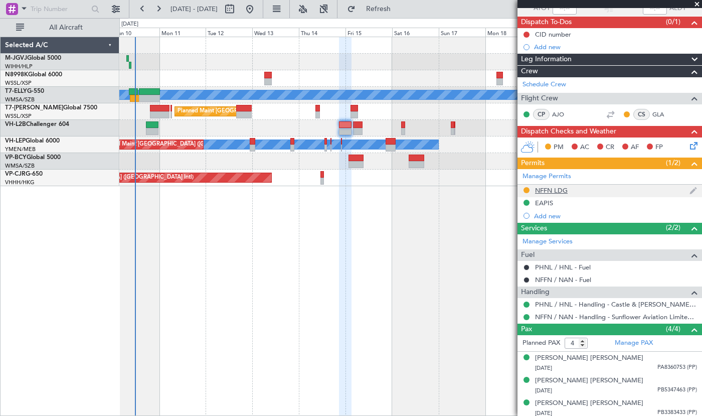
scroll to position [107, 0]
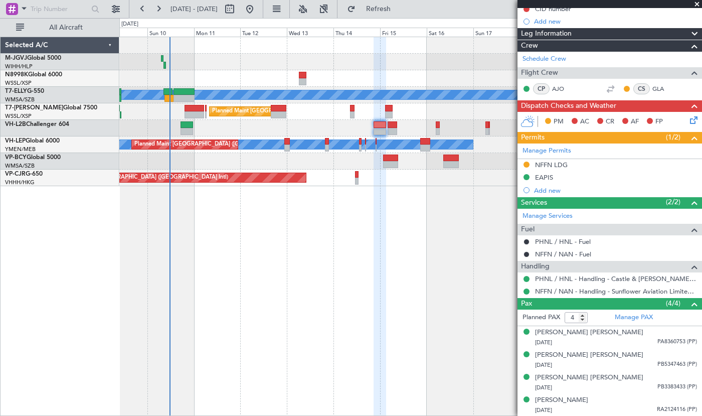
click at [242, 158] on div at bounding box center [410, 161] width 583 height 17
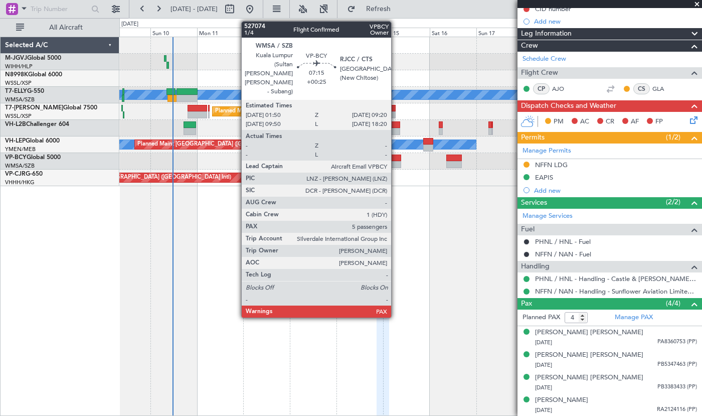
click at [396, 161] on div at bounding box center [393, 158] width 15 height 7
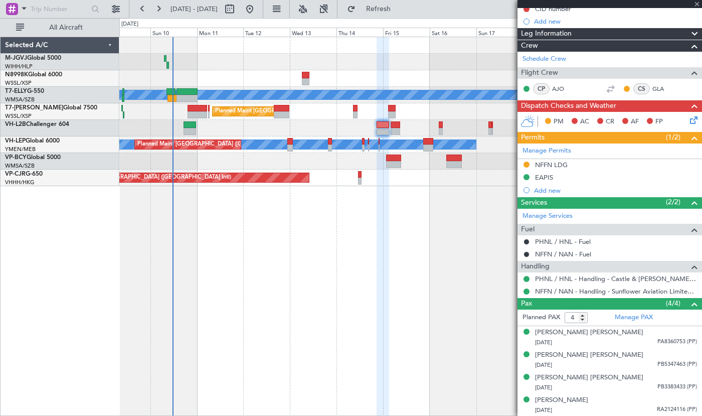
type input "+00:25"
type input "5"
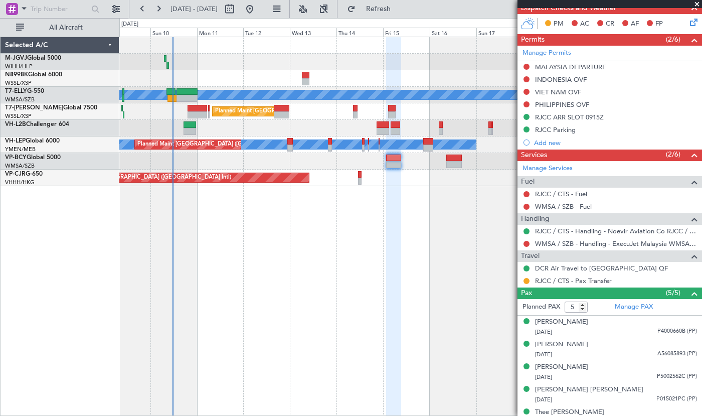
scroll to position [0, 0]
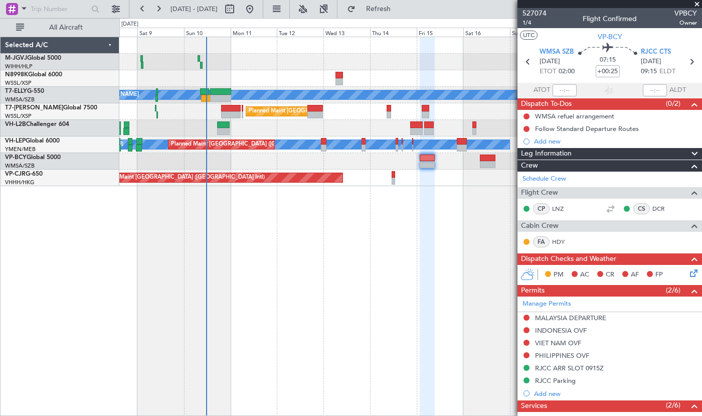
click at [316, 238] on div "[PERSON_NAME] AOG Maint Granada ([PERSON_NAME]) Planned Maint [GEOGRAPHIC_DATA]…" at bounding box center [410, 226] width 583 height 379
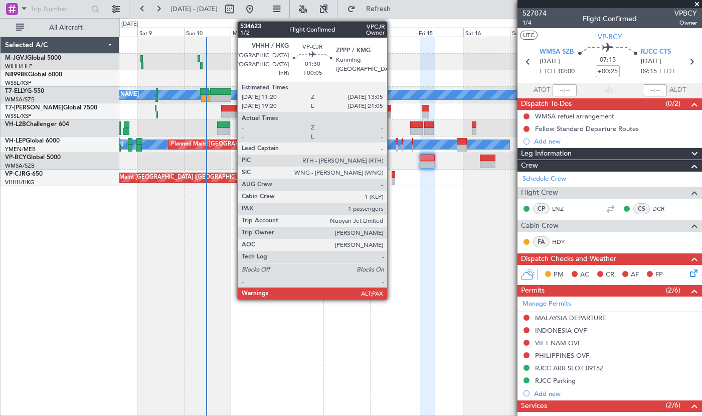
click at [392, 179] on div at bounding box center [394, 181] width 4 height 7
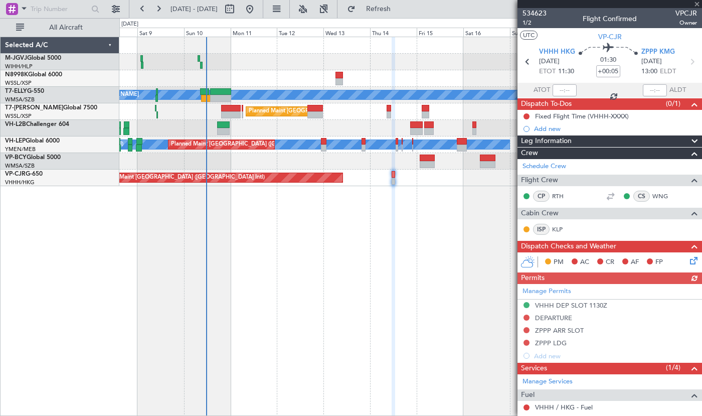
scroll to position [111, 0]
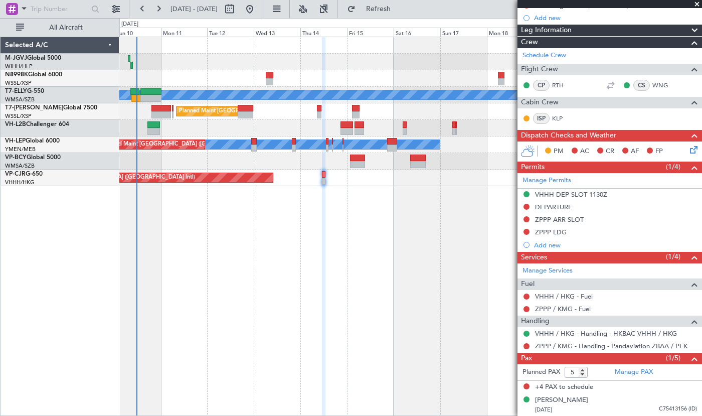
click at [356, 252] on div "[PERSON_NAME] AOG Maint Granada ([PERSON_NAME]) Planned Maint [GEOGRAPHIC_DATA]…" at bounding box center [410, 226] width 583 height 379
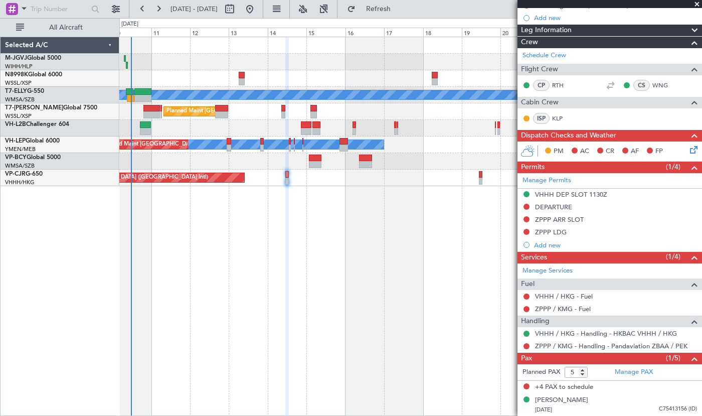
click at [360, 252] on div "[PERSON_NAME] AOG Maint Granada ([PERSON_NAME]) Planned Maint [GEOGRAPHIC_DATA]…" at bounding box center [410, 226] width 583 height 379
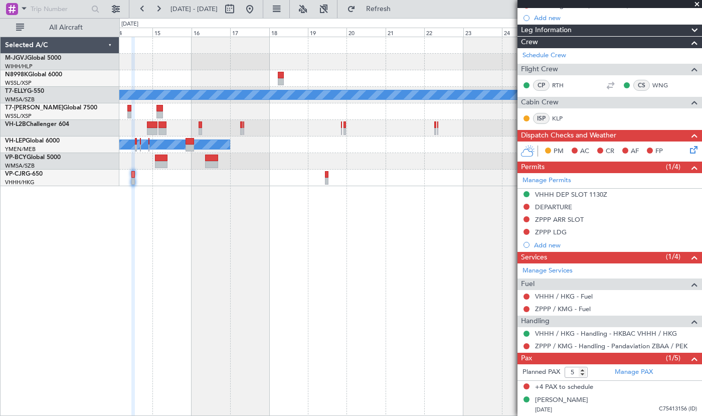
click at [297, 276] on div "[PERSON_NAME] Planned Maint [GEOGRAPHIC_DATA] ([GEOGRAPHIC_DATA]) [PERSON_NAME]…" at bounding box center [410, 226] width 583 height 379
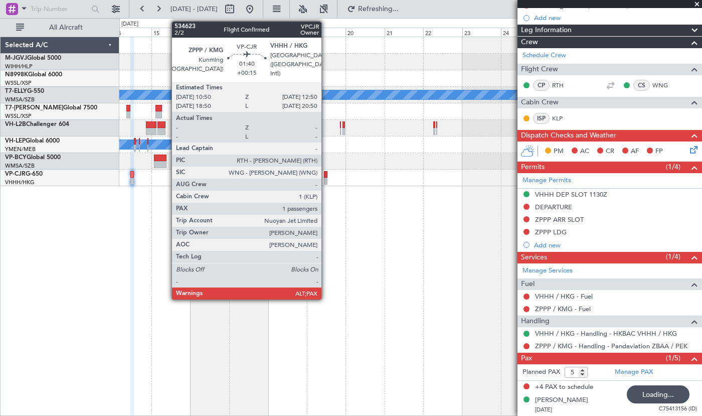
click at [326, 174] on div at bounding box center [326, 174] width 4 height 7
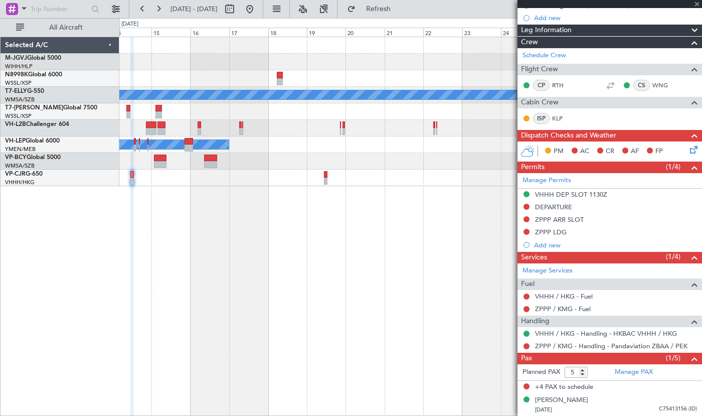
type input "+00:15"
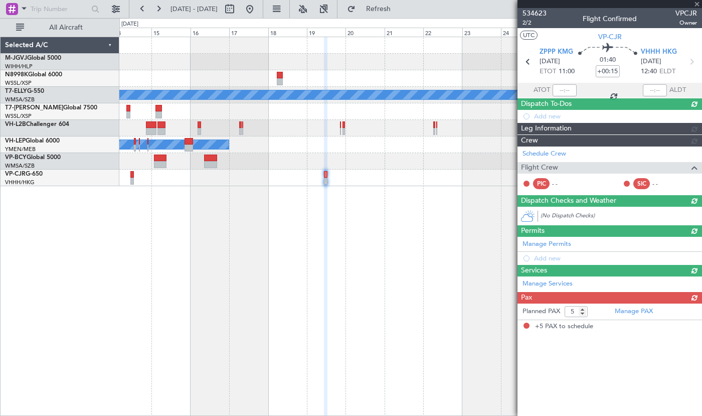
scroll to position [0, 0]
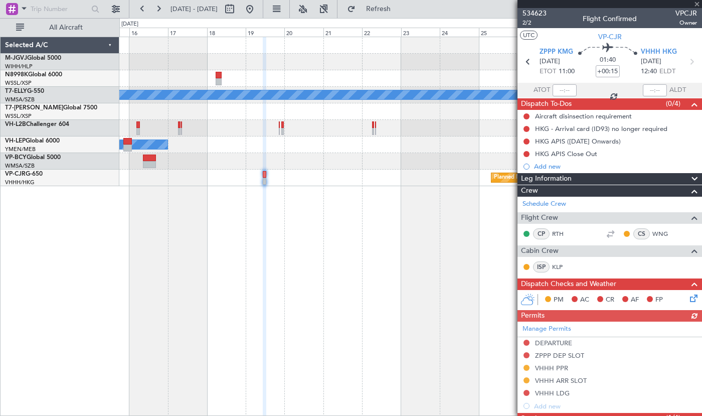
click at [284, 272] on div "[PERSON_NAME] Planned Maint [GEOGRAPHIC_DATA] ([GEOGRAPHIC_DATA]) [PERSON_NAME]…" at bounding box center [410, 226] width 583 height 379
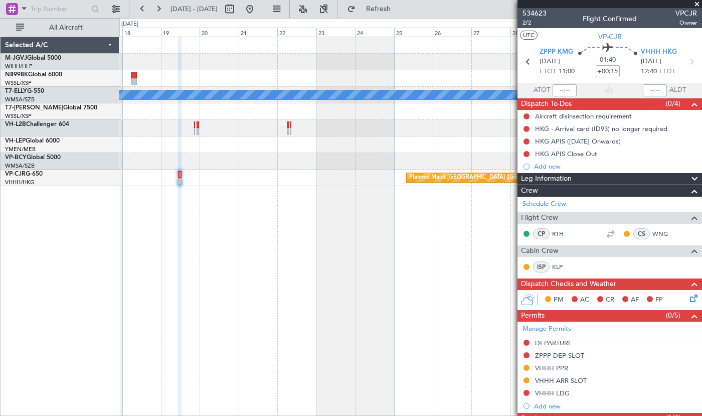
click at [306, 265] on div "[PERSON_NAME] [PERSON_NAME] [GEOGRAPHIC_DATA][PERSON_NAME] ([GEOGRAPHIC_DATA]) …" at bounding box center [410, 226] width 583 height 379
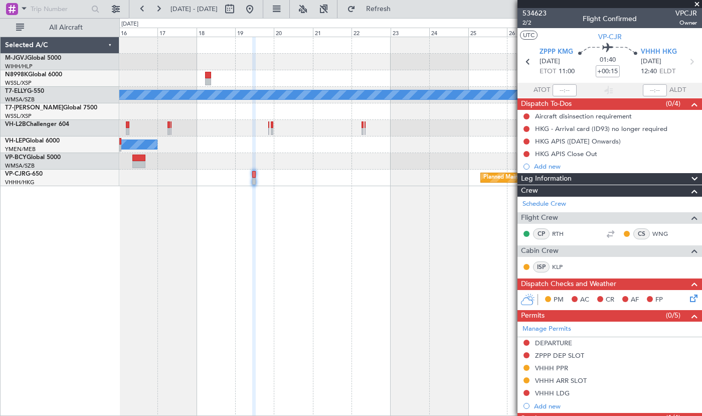
click at [320, 305] on div "[PERSON_NAME] Planned Maint [GEOGRAPHIC_DATA] ([GEOGRAPHIC_DATA]) [PERSON_NAME]…" at bounding box center [410, 226] width 583 height 379
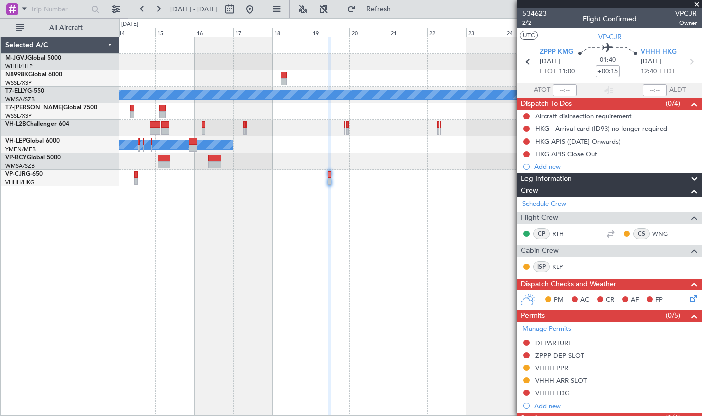
click at [320, 286] on div "[PERSON_NAME] Planned Maint [GEOGRAPHIC_DATA] ([GEOGRAPHIC_DATA]) [PERSON_NAME]…" at bounding box center [410, 226] width 583 height 379
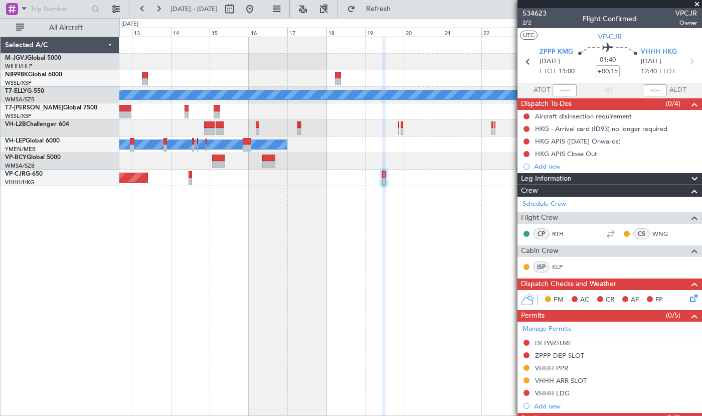
click at [335, 281] on div "[PERSON_NAME] Planned Maint [GEOGRAPHIC_DATA] ([GEOGRAPHIC_DATA]) [PERSON_NAME]…" at bounding box center [410, 226] width 583 height 379
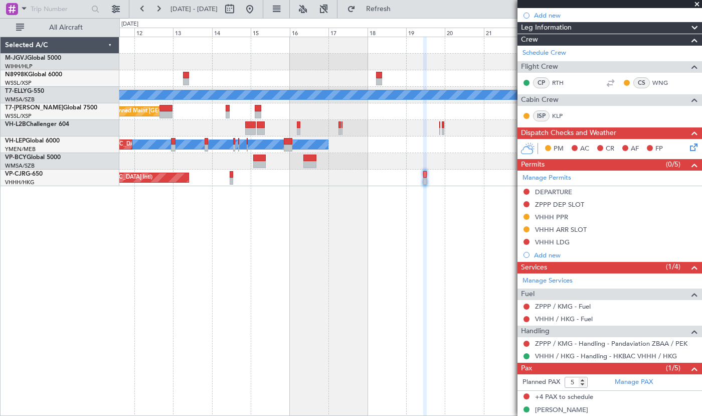
scroll to position [161, 0]
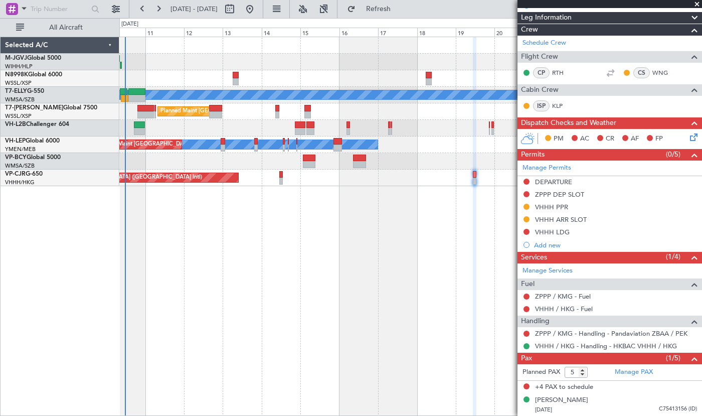
click at [347, 269] on div "[PERSON_NAME] AOG Maint Granada ([PERSON_NAME]) Planned Maint [GEOGRAPHIC_DATA]…" at bounding box center [410, 226] width 583 height 379
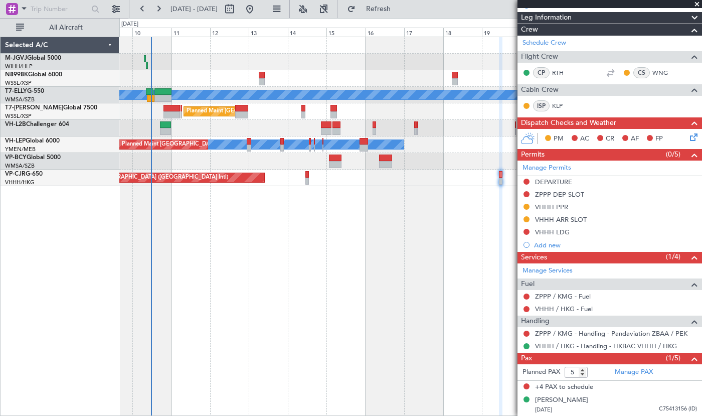
click at [320, 242] on div "[PERSON_NAME] AOG Maint Granada ([PERSON_NAME]) Planned Maint [GEOGRAPHIC_DATA]…" at bounding box center [410, 226] width 583 height 379
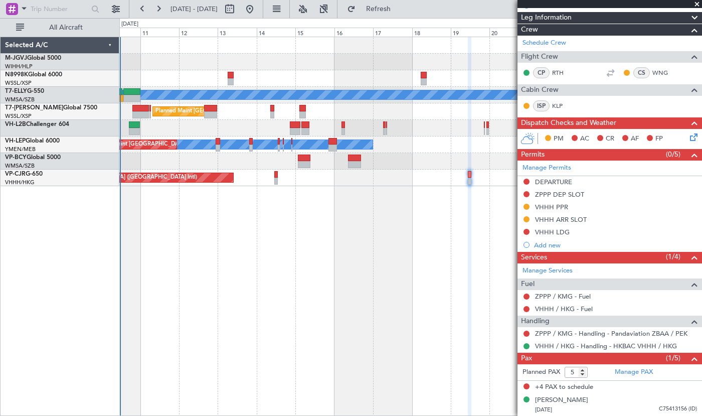
click at [398, 331] on div "[PERSON_NAME] AOG Maint Granada ([PERSON_NAME]) Planned Maint [GEOGRAPHIC_DATA]…" at bounding box center [410, 226] width 583 height 379
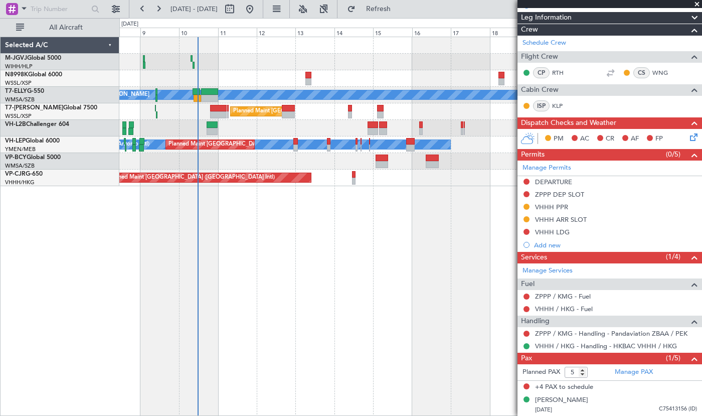
click at [284, 254] on div "[PERSON_NAME] AOG Maint Granada ([PERSON_NAME]) Planned Maint [GEOGRAPHIC_DATA]…" at bounding box center [410, 226] width 583 height 379
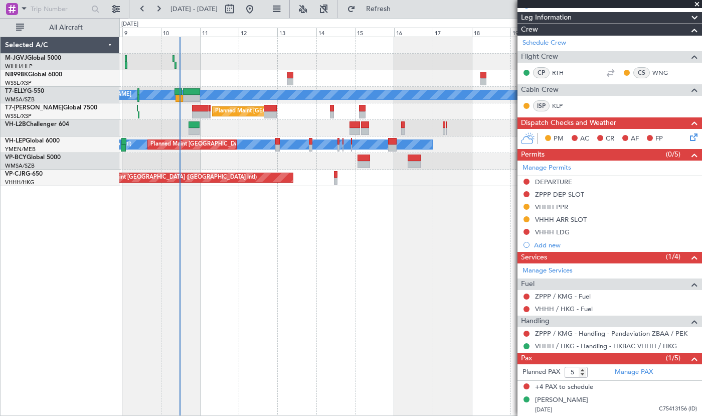
click at [337, 236] on div "[PERSON_NAME] AOG Maint Granada ([PERSON_NAME]) Planned Maint [GEOGRAPHIC_DATA]…" at bounding box center [410, 226] width 583 height 379
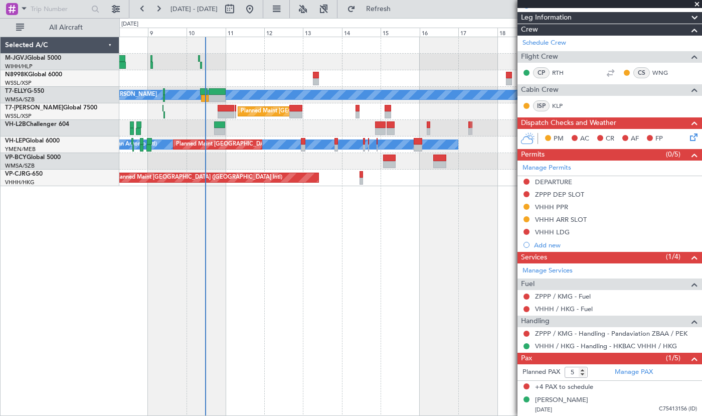
click at [246, 218] on div "[PERSON_NAME] AOG Maint Granada ([PERSON_NAME]) Planned Maint [GEOGRAPHIC_DATA]…" at bounding box center [410, 226] width 583 height 379
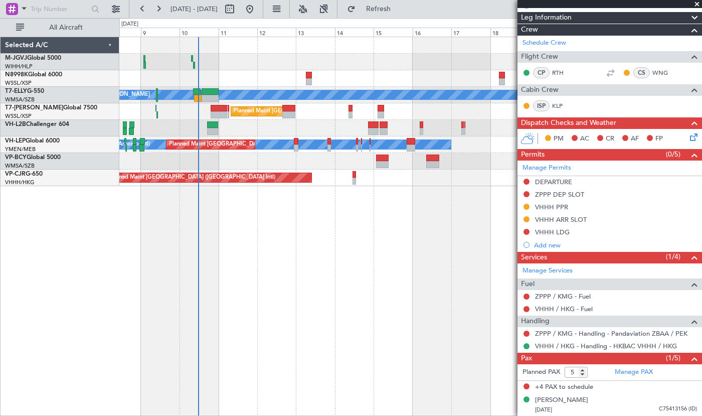
click at [341, 246] on div "[PERSON_NAME] AOG Maint Granada ([PERSON_NAME]) Planned Maint [GEOGRAPHIC_DATA]…" at bounding box center [410, 226] width 583 height 379
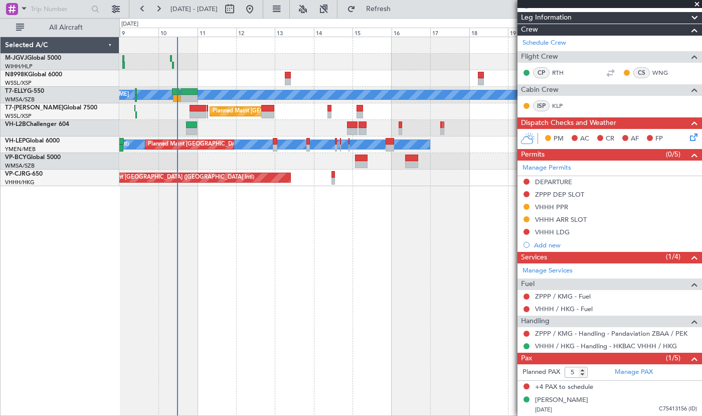
click at [432, 203] on div "[PERSON_NAME] AOG Maint Granada ([PERSON_NAME]) Planned Maint [GEOGRAPHIC_DATA]…" at bounding box center [410, 226] width 583 height 379
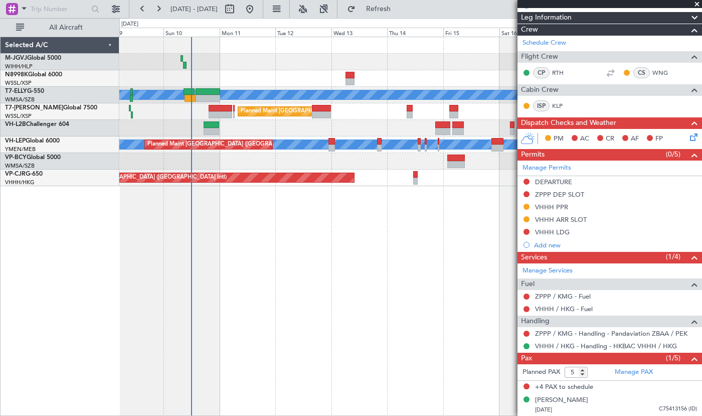
click at [312, 242] on div "[PERSON_NAME] AOG Maint Granada ([PERSON_NAME]) Planned Maint [GEOGRAPHIC_DATA]…" at bounding box center [410, 226] width 583 height 379
